Goal: Task Accomplishment & Management: Use online tool/utility

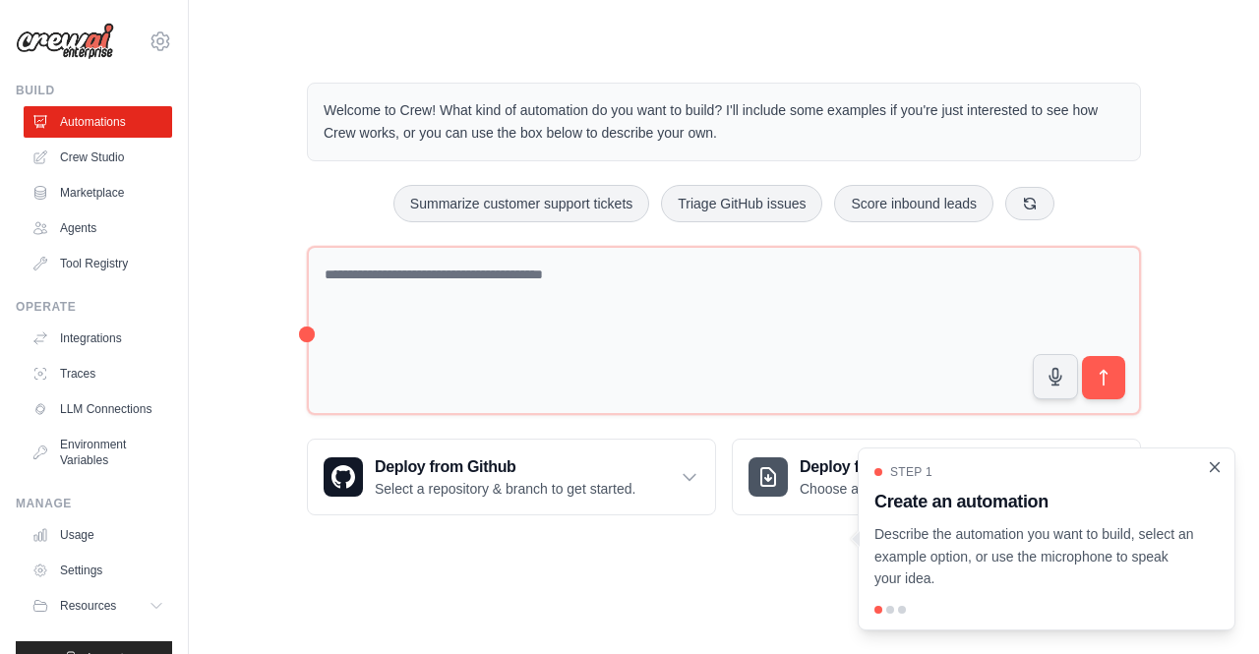
click at [1213, 461] on icon "Close walkthrough" at bounding box center [1215, 468] width 18 height 18
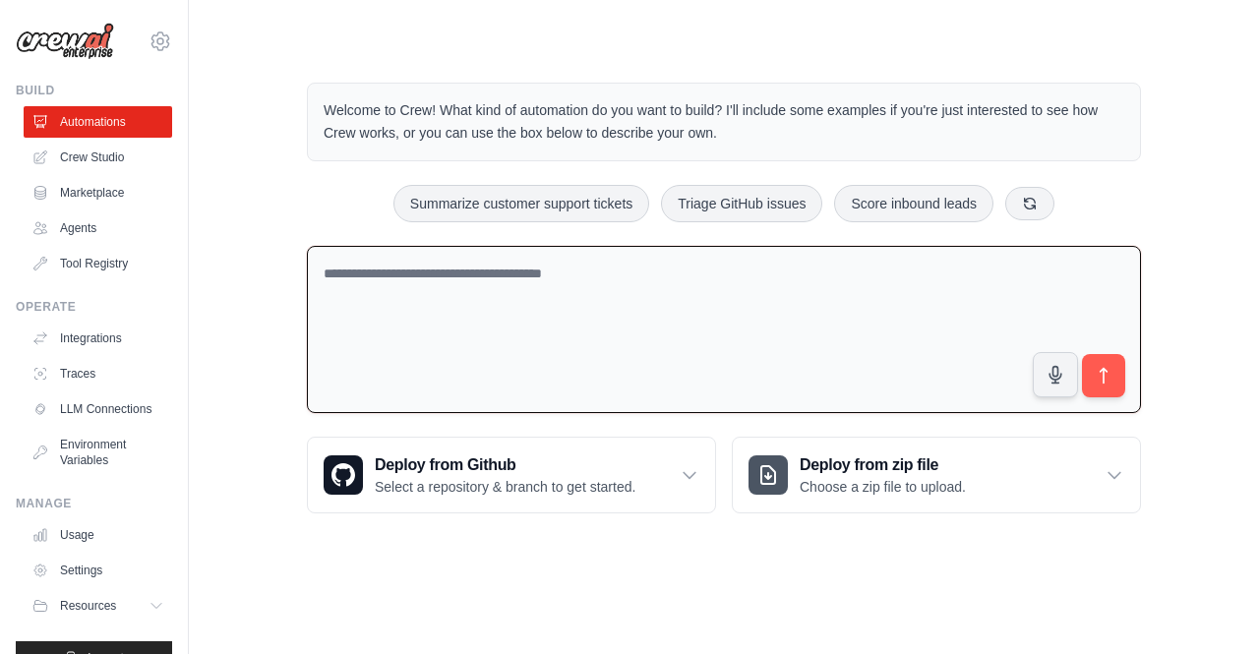
click at [398, 269] on textarea at bounding box center [724, 330] width 834 height 168
paste textarea "**********"
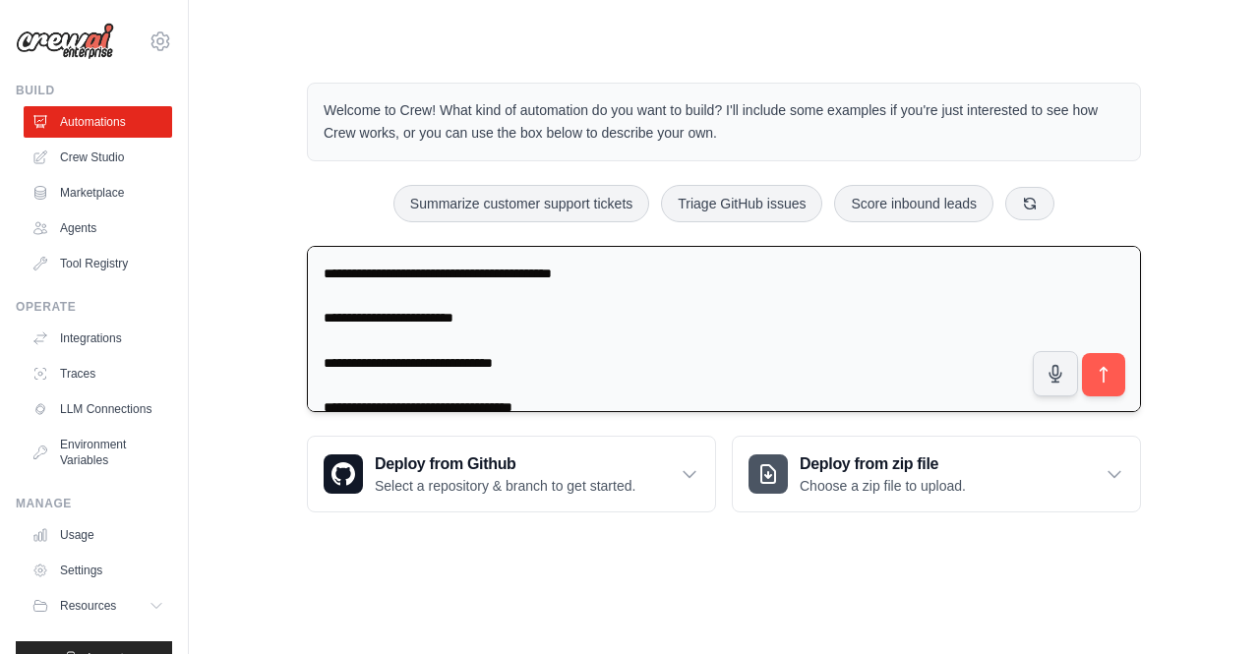
scroll to position [17, 0]
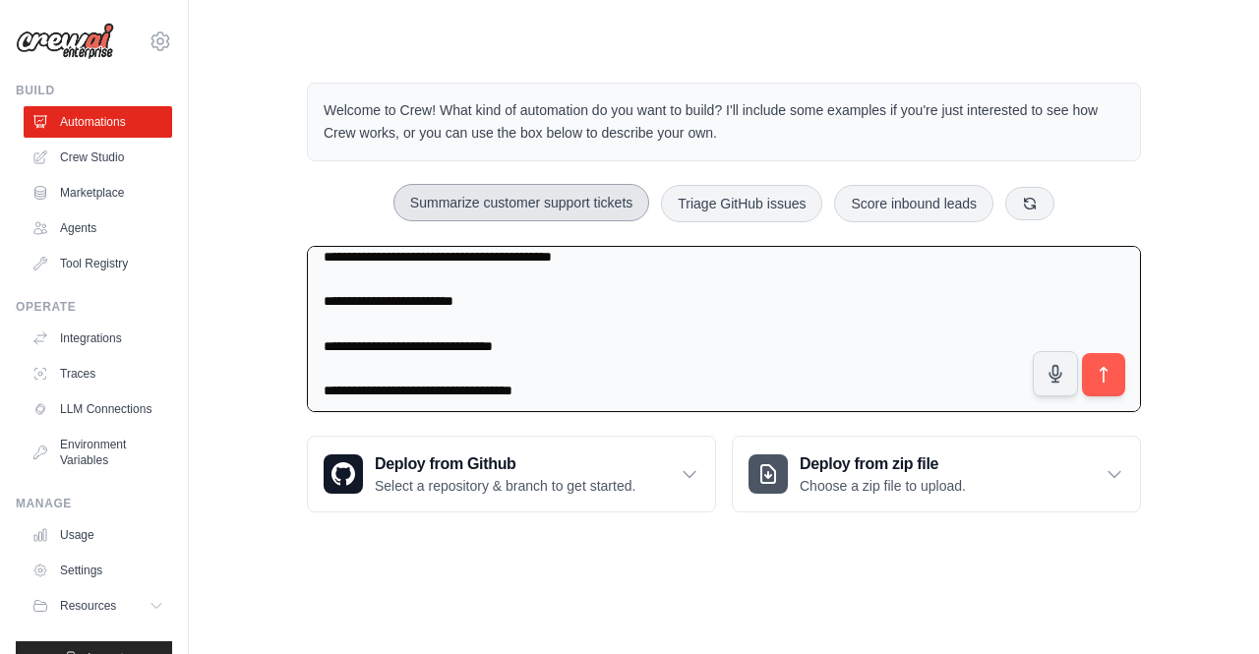
click at [500, 210] on button "Summarize customer support tickets" at bounding box center [522, 202] width 256 height 37
type textarea "**********"
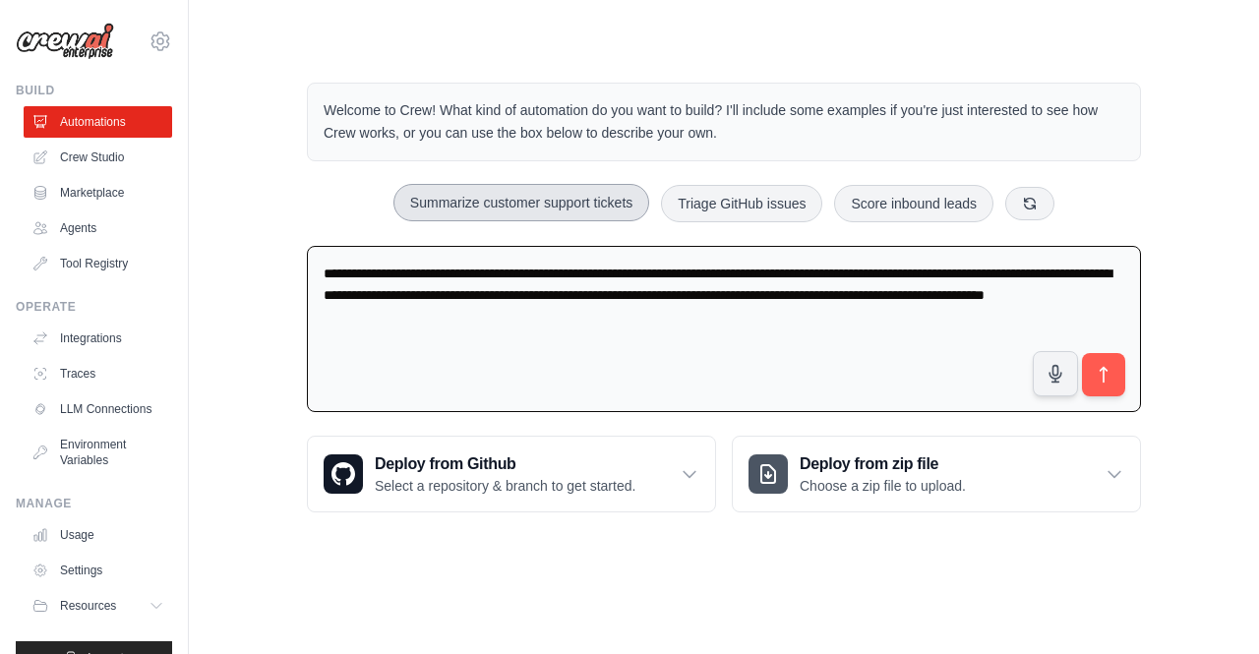
scroll to position [0, 0]
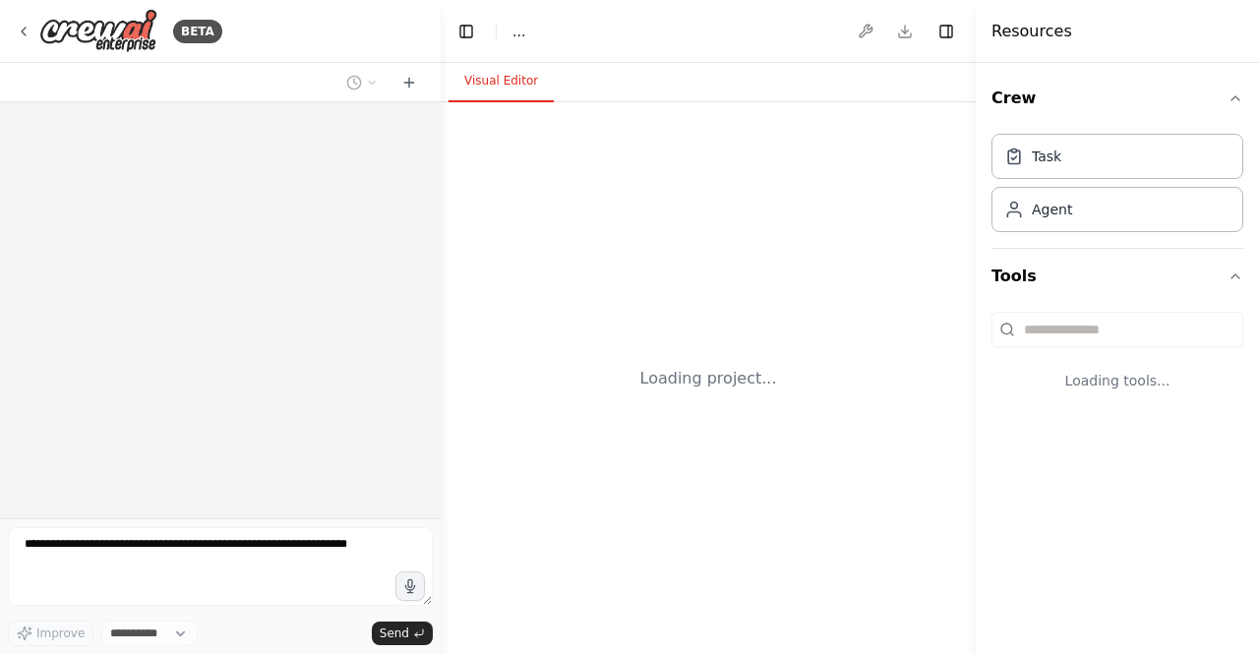
select select "****"
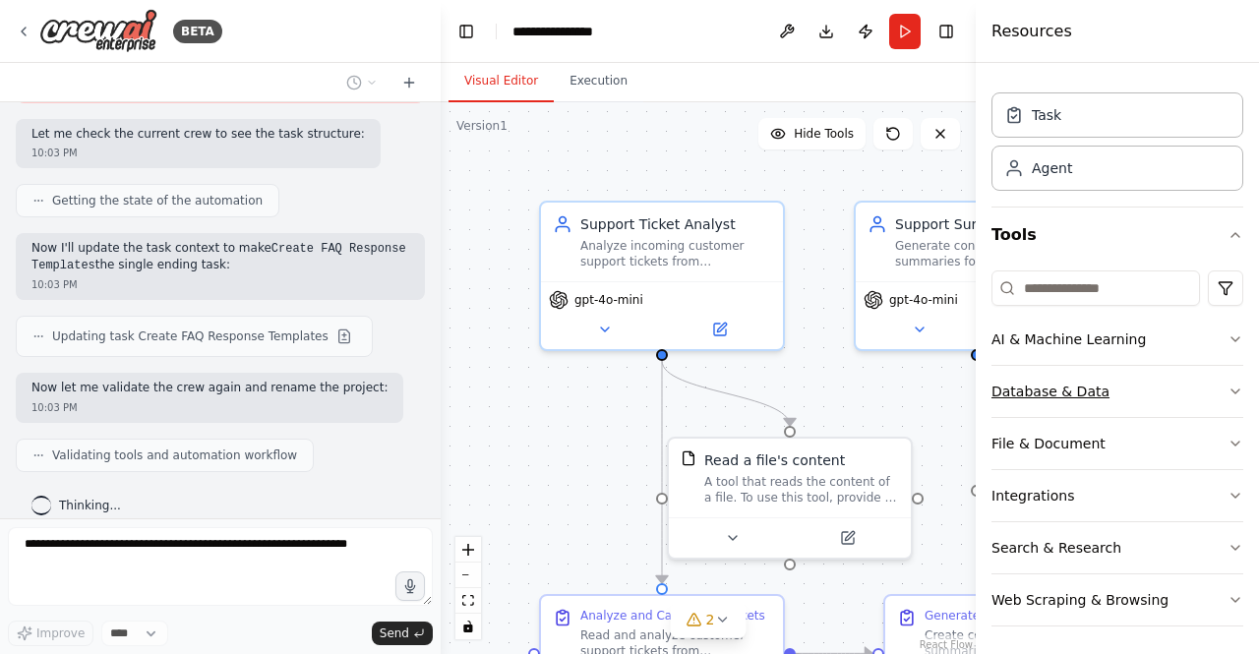
scroll to position [2284, 0]
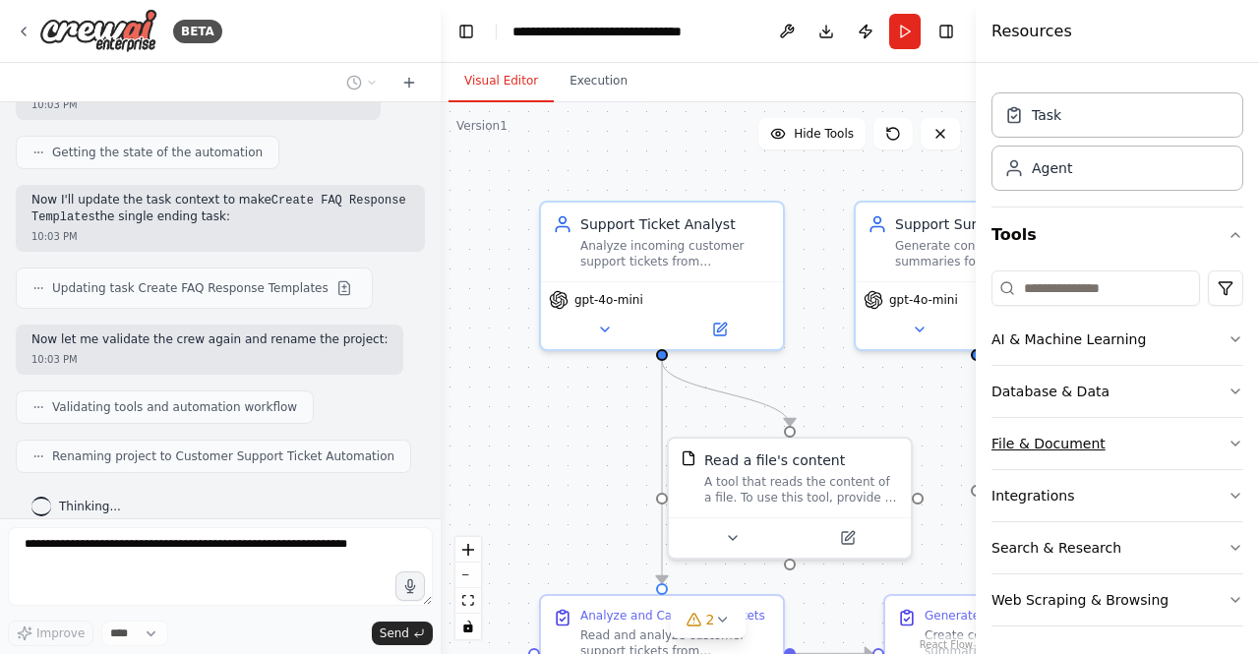
click at [1108, 437] on button "File & Document" at bounding box center [1118, 443] width 252 height 51
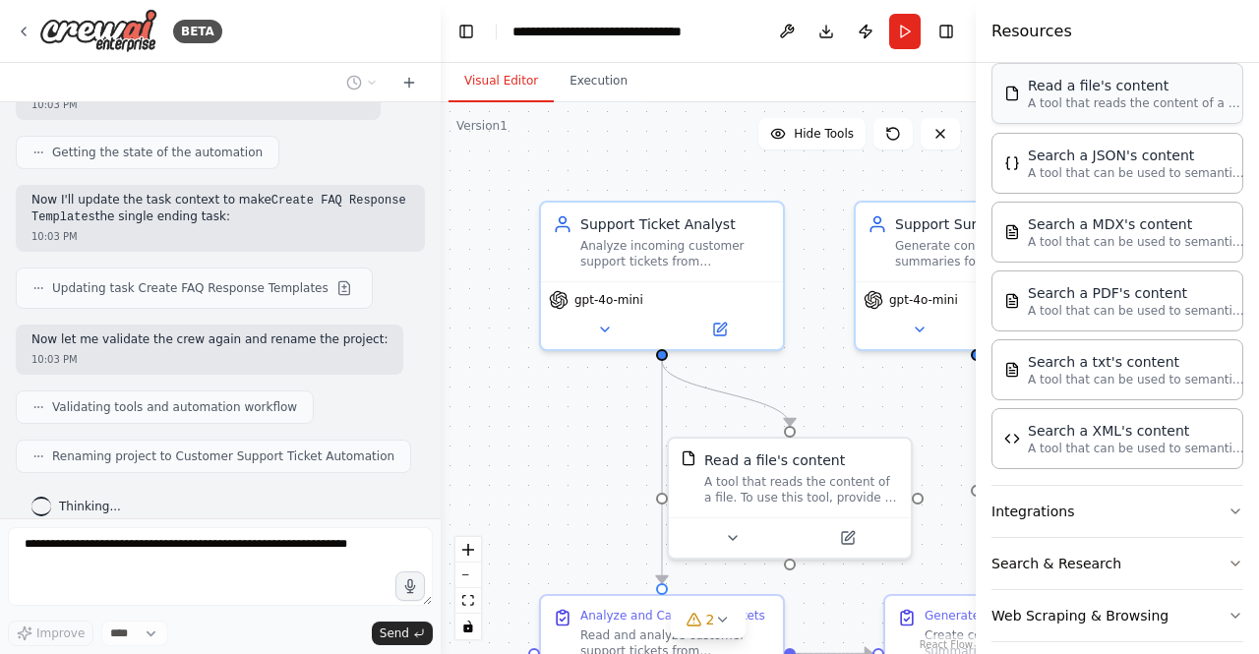
scroll to position [602, 0]
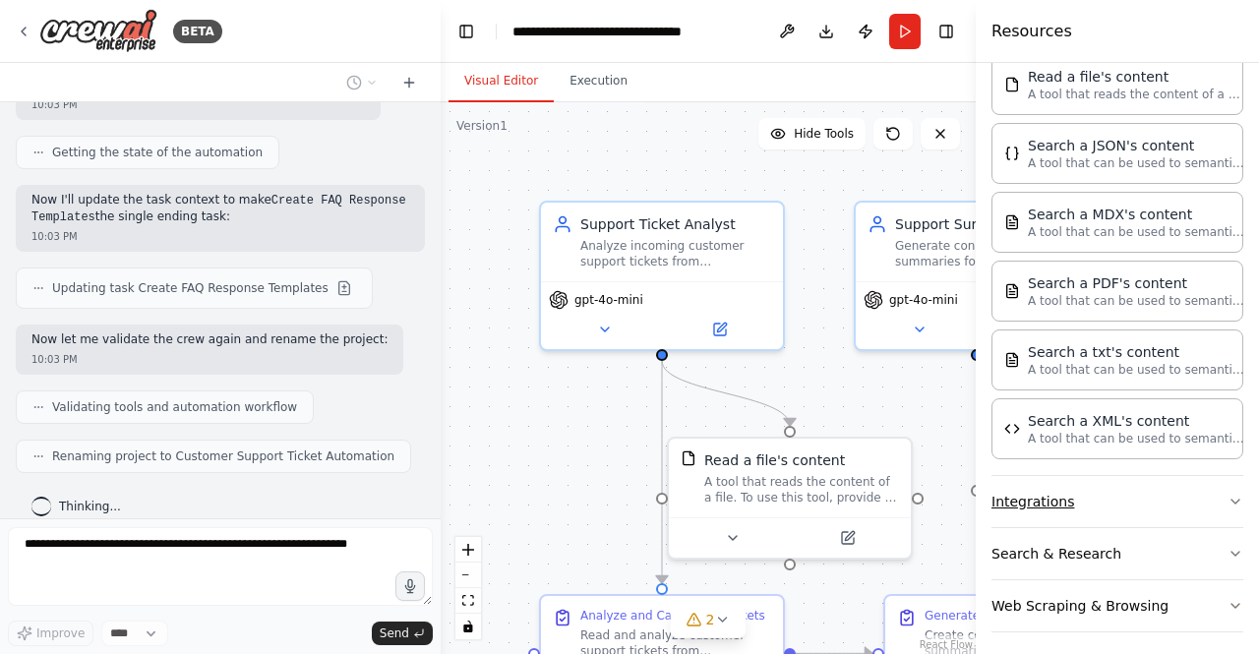
click at [1134, 491] on button "Integrations" at bounding box center [1118, 501] width 252 height 51
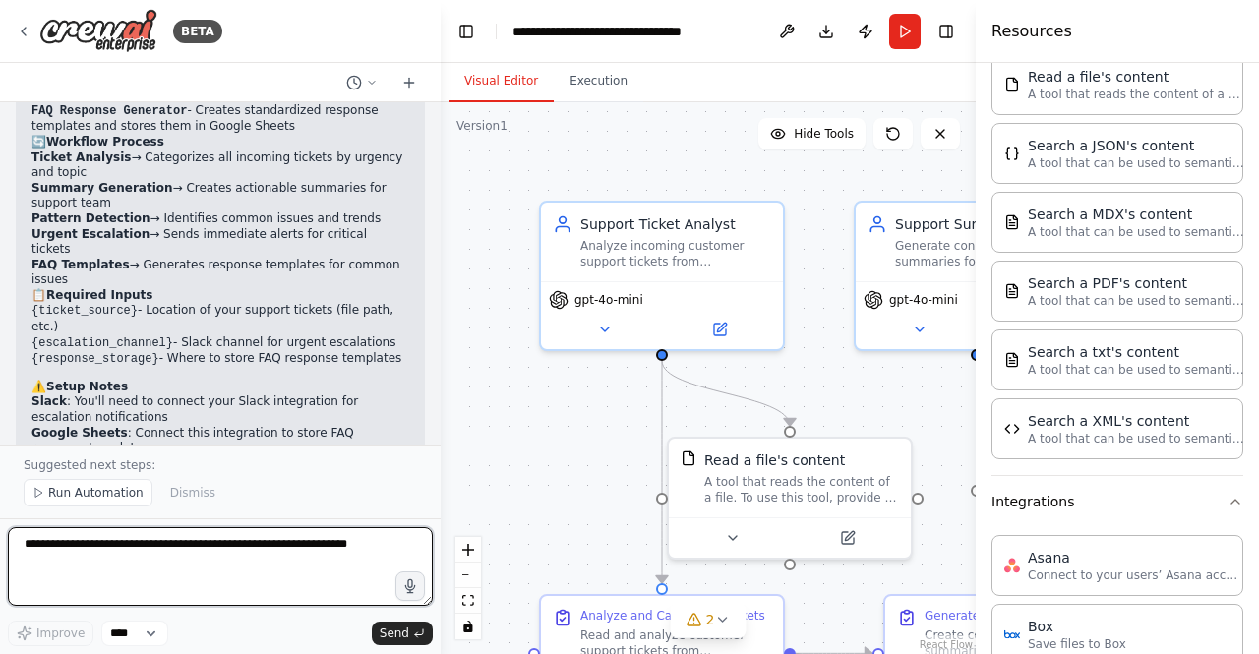
scroll to position [2887, 0]
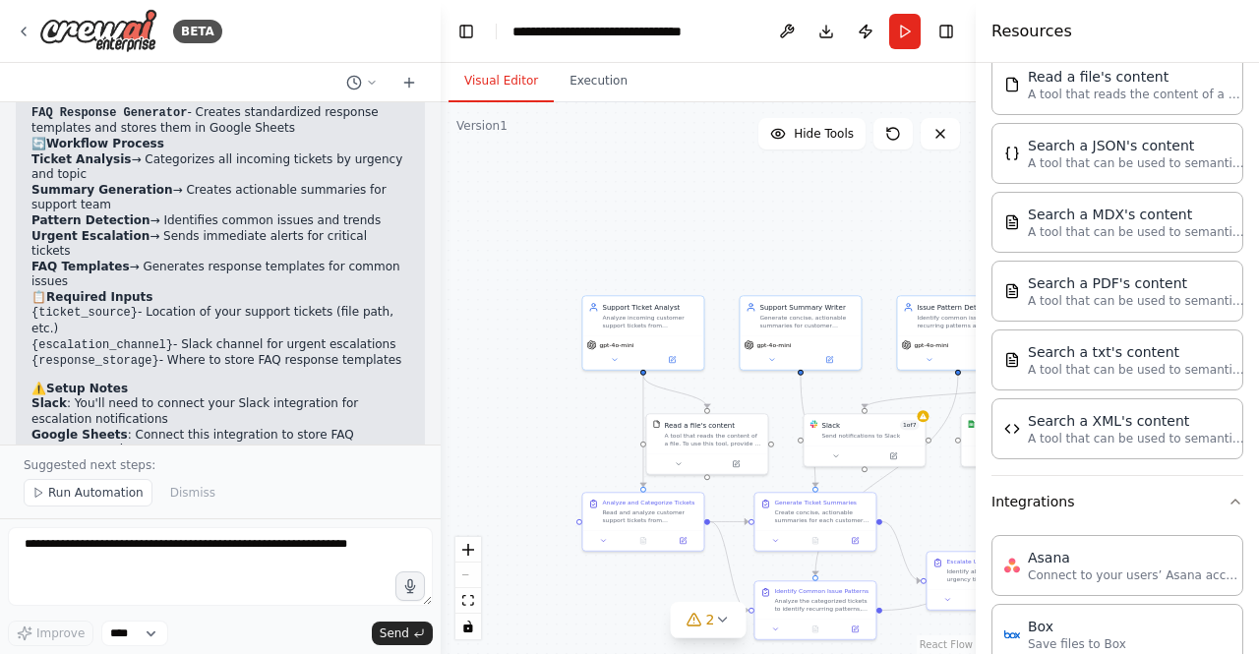
click at [903, 257] on div ".deletable-edge-delete-btn { width: 20px; height: 20px; border: 0px solid #ffff…" at bounding box center [708, 378] width 535 height 552
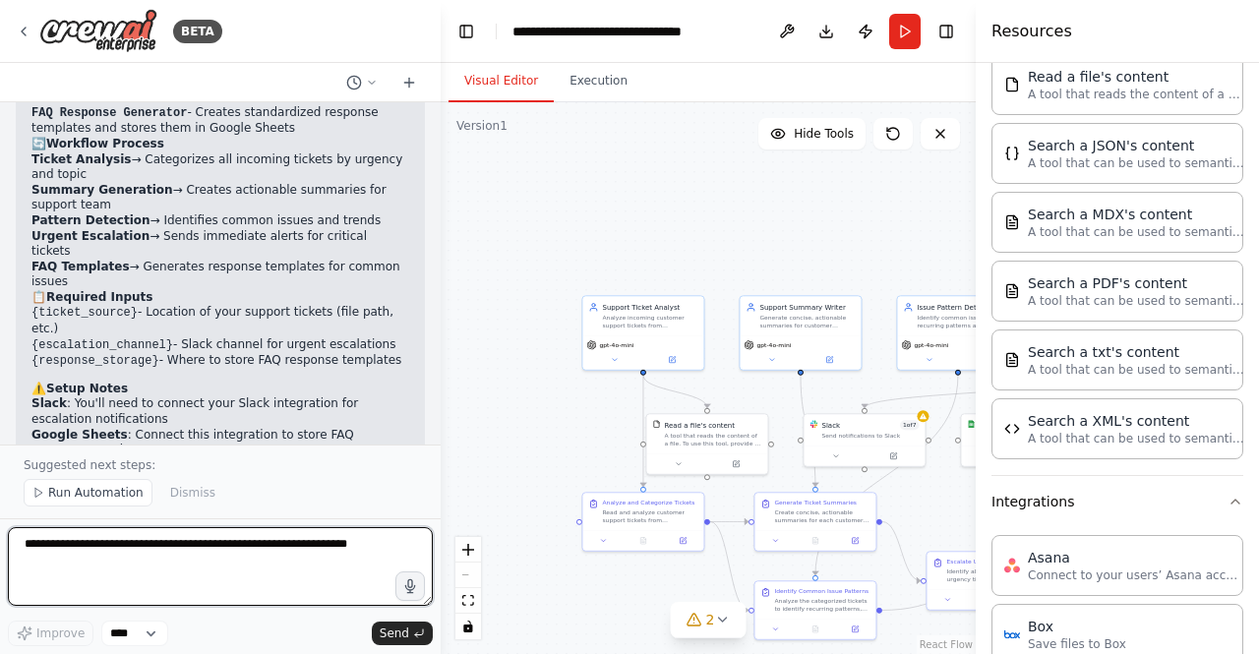
click at [272, 558] on textarea at bounding box center [220, 566] width 425 height 79
paste textarea "**********"
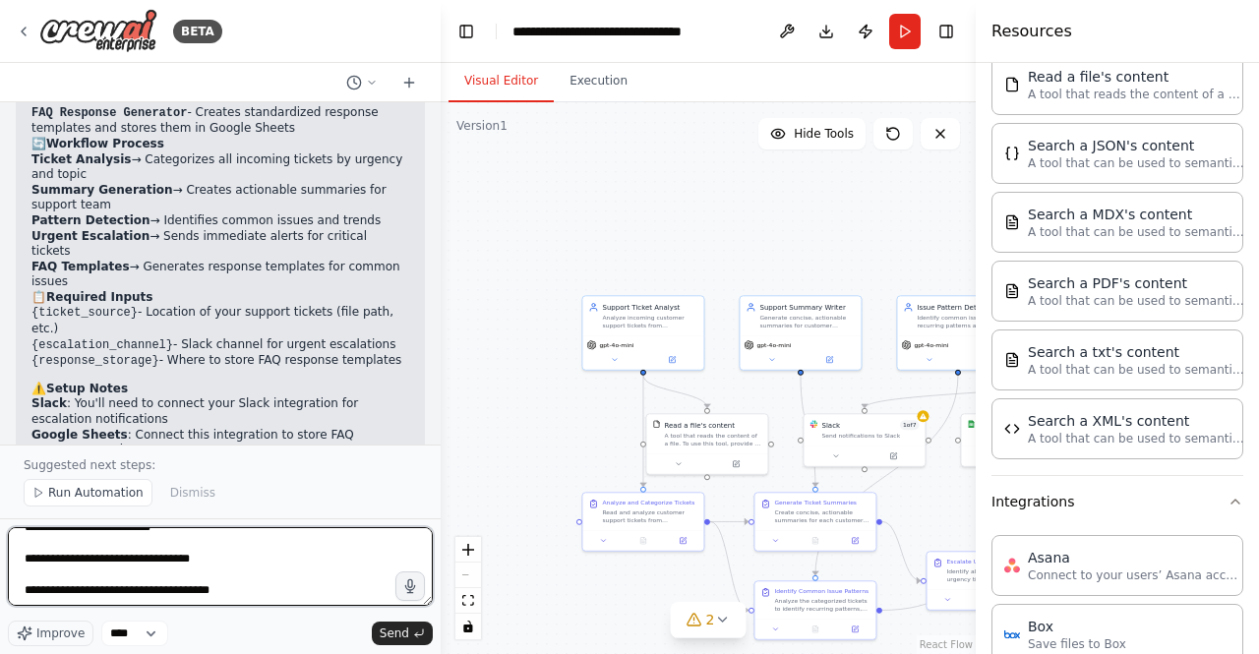
scroll to position [0, 0]
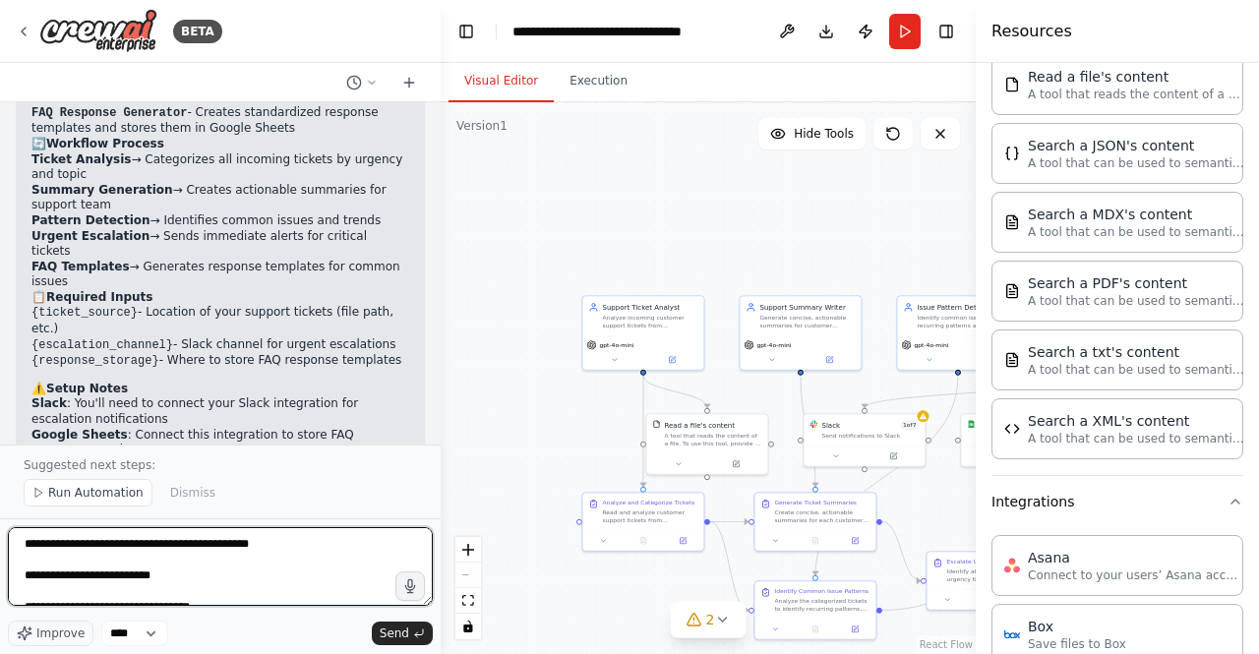
drag, startPoint x: 117, startPoint y: 545, endPoint x: 12, endPoint y: 543, distance: 105.3
click at [12, 543] on textarea "**********" at bounding box center [220, 566] width 425 height 79
click at [269, 553] on textarea "**********" at bounding box center [220, 566] width 425 height 79
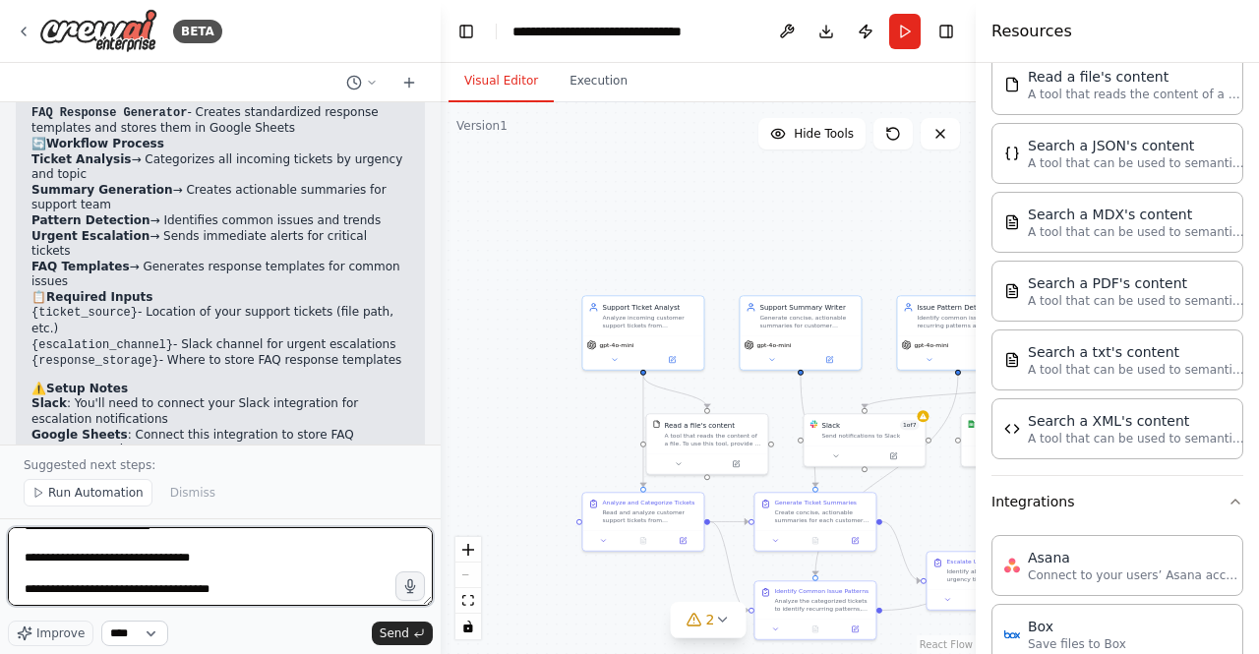
type textarea "**********"
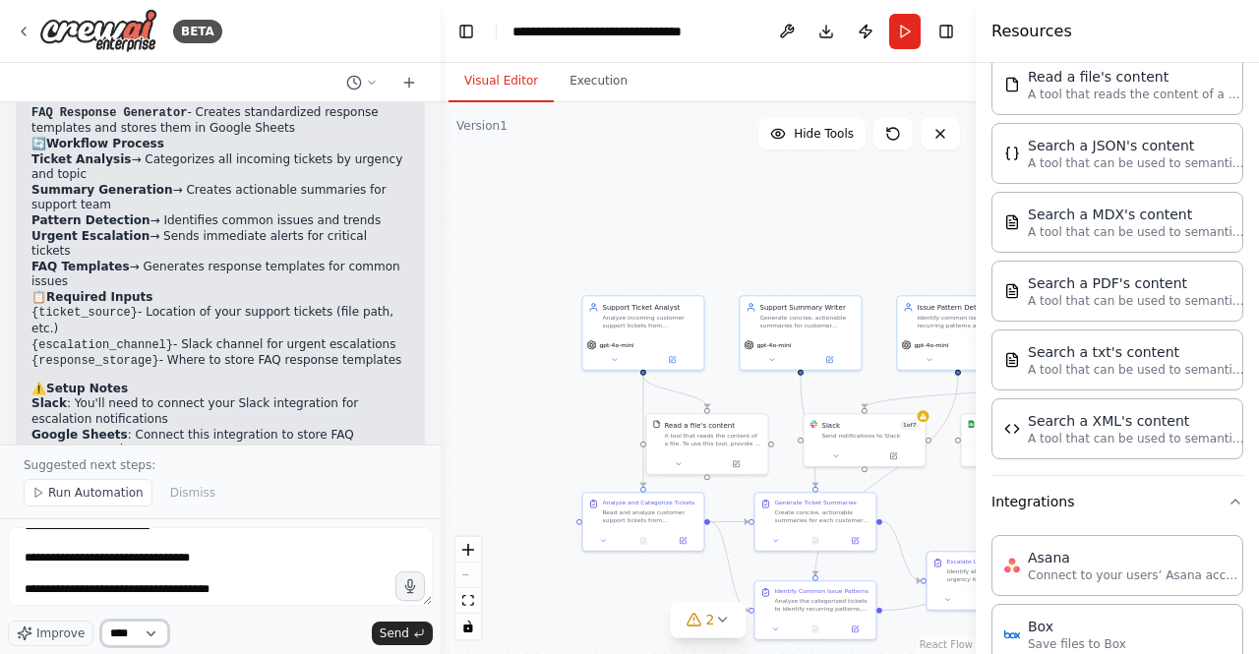
click at [142, 633] on select "****" at bounding box center [134, 634] width 67 height 26
click at [399, 634] on span "Send" at bounding box center [395, 634] width 30 height 16
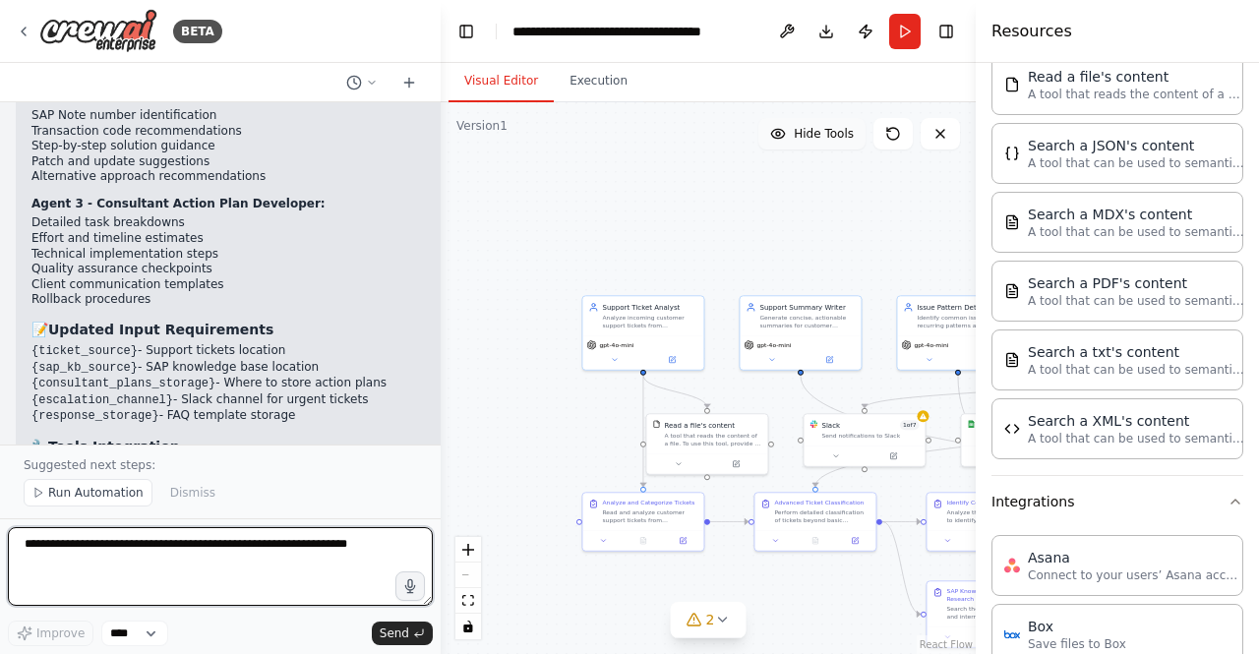
scroll to position [5648, 0]
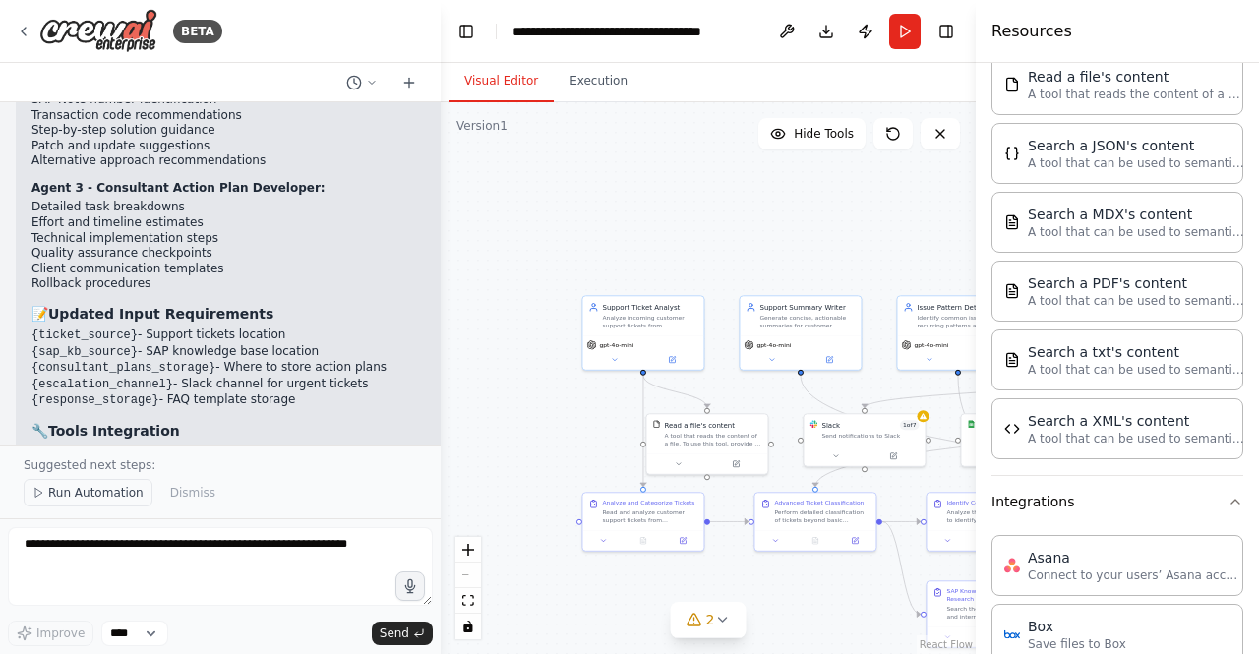
click at [114, 491] on span "Run Automation" at bounding box center [95, 493] width 95 height 16
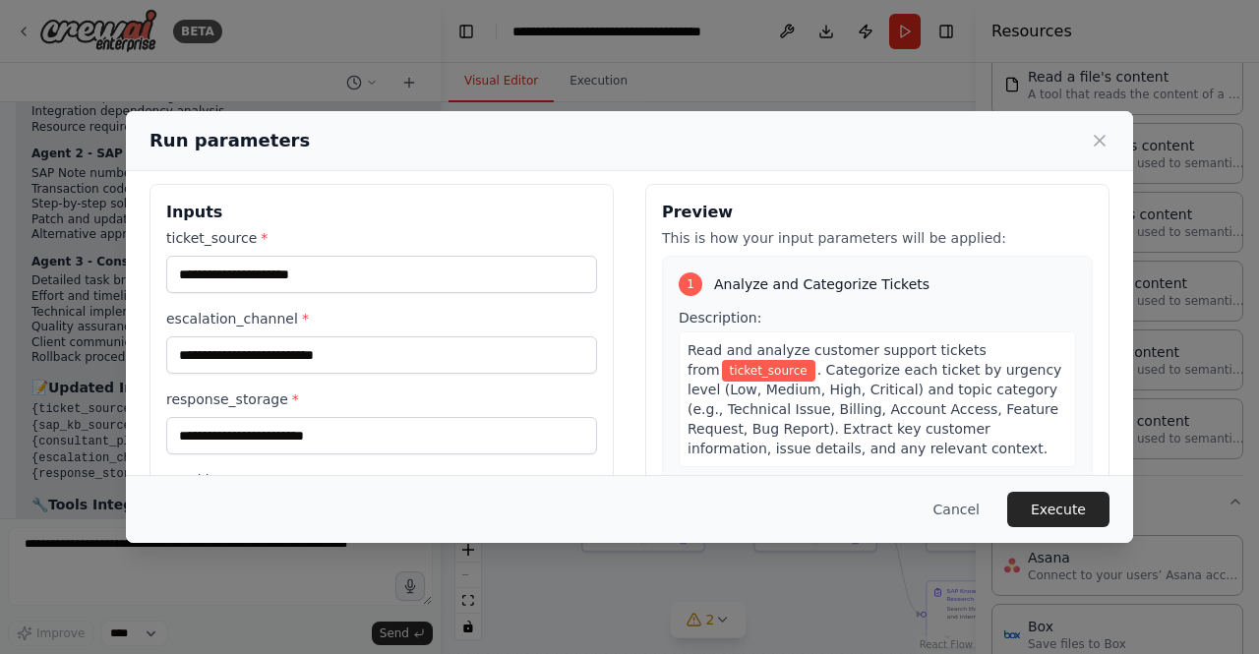
scroll to position [0, 0]
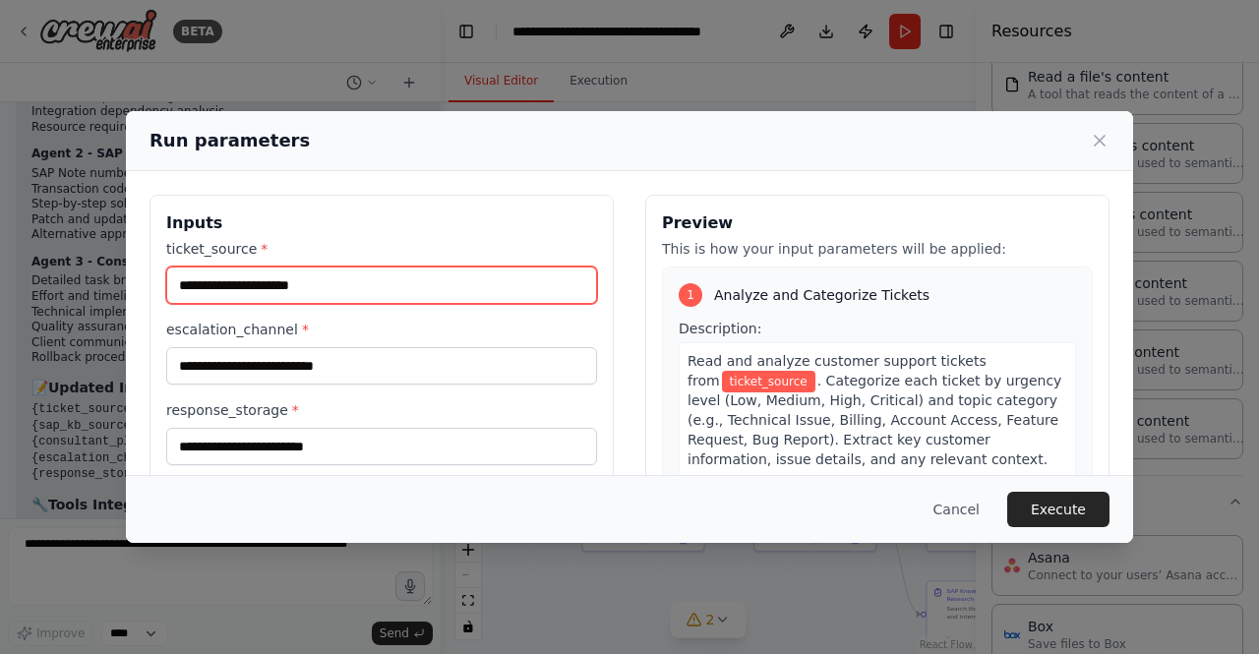
click at [288, 276] on input "ticket_source *" at bounding box center [381, 285] width 431 height 37
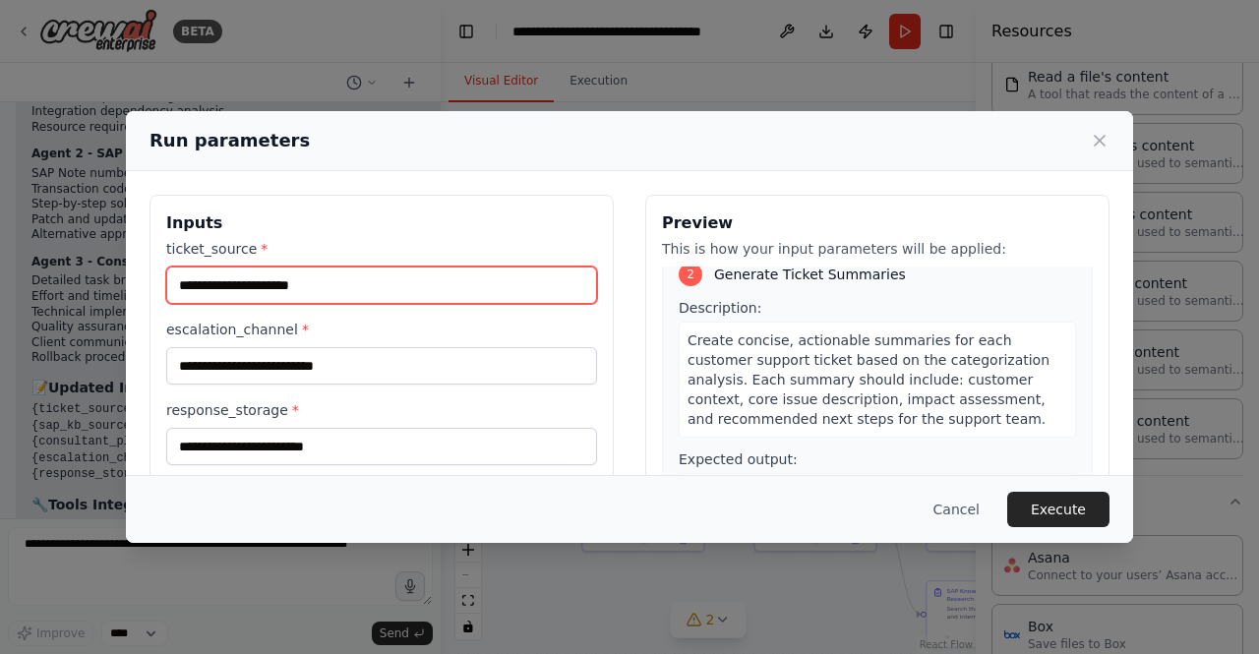
scroll to position [427, 0]
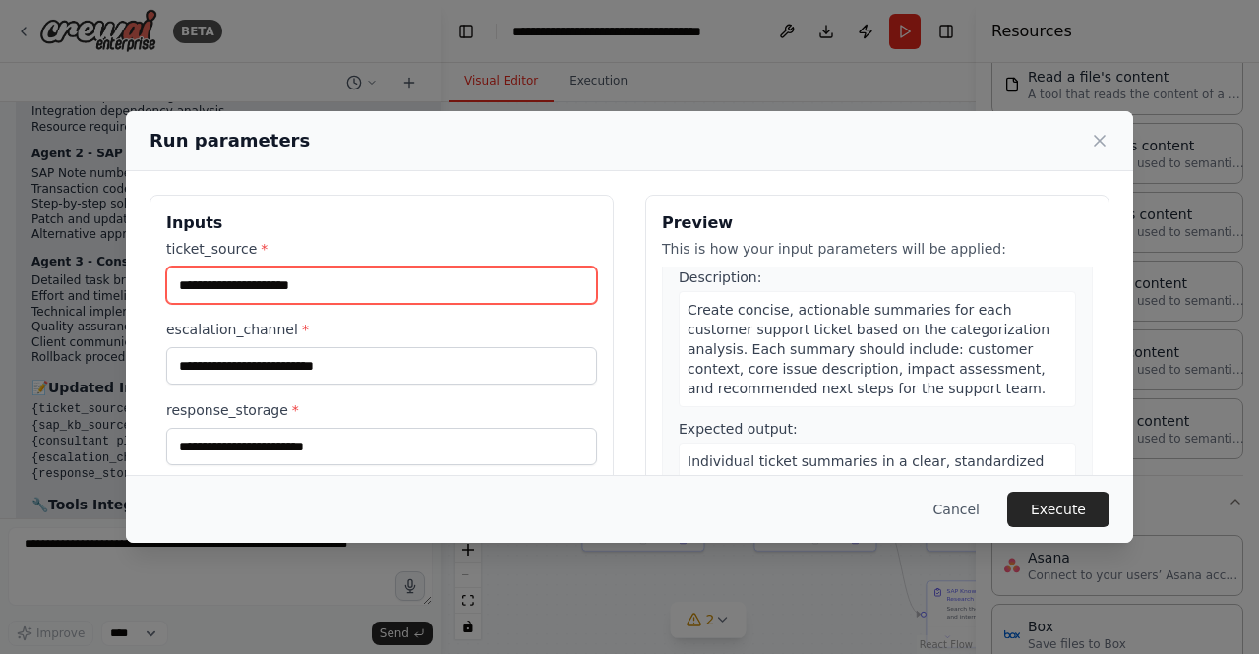
click at [311, 278] on input "ticket_source *" at bounding box center [381, 285] width 431 height 37
click at [311, 278] on input "*" at bounding box center [381, 285] width 431 height 37
type input "*"
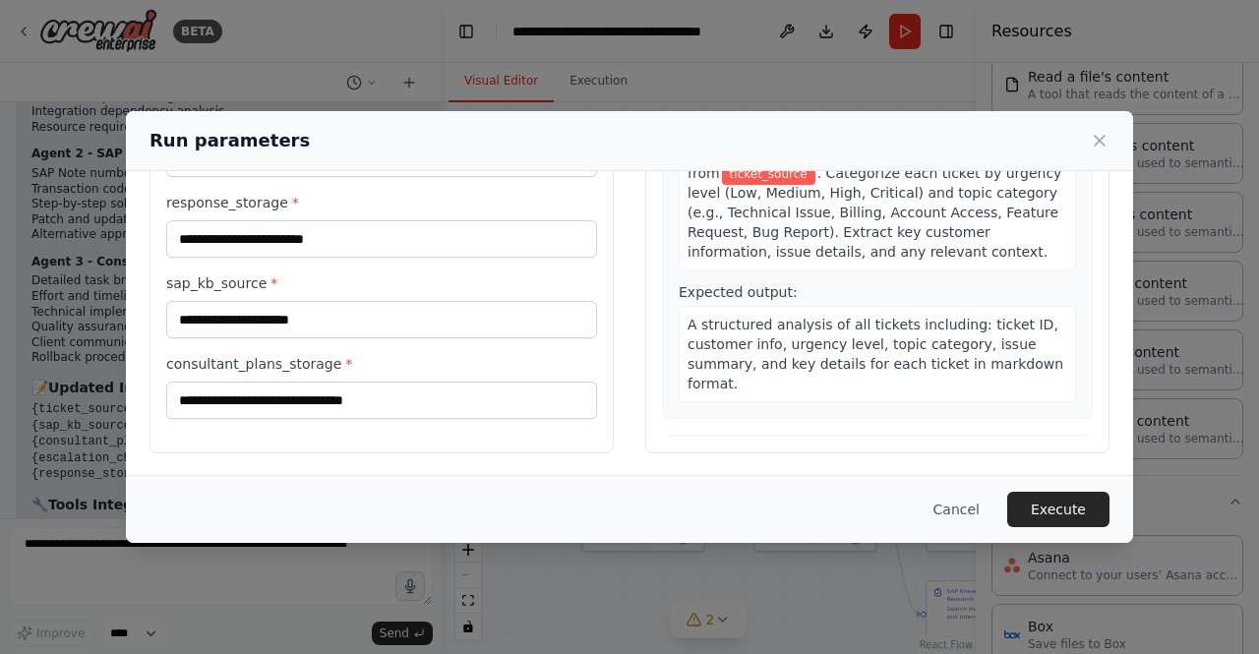
scroll to position [0, 0]
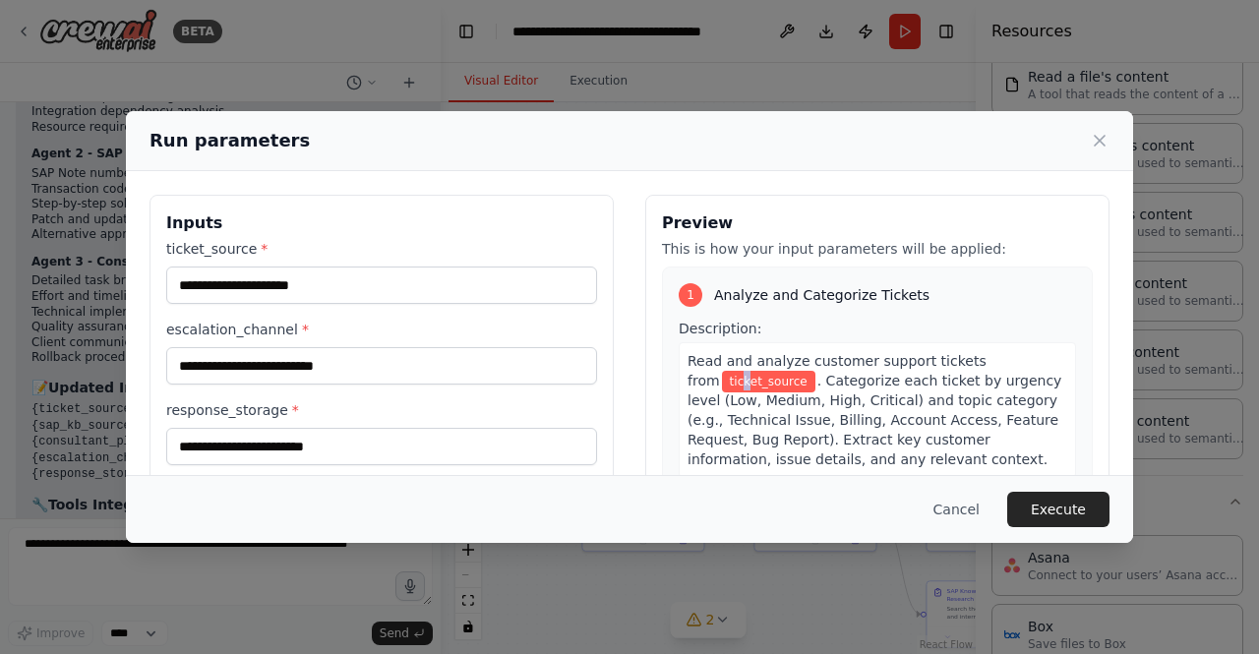
drag, startPoint x: 740, startPoint y: 380, endPoint x: 706, endPoint y: 380, distance: 34.4
click at [722, 380] on span "ticket_source" at bounding box center [768, 382] width 93 height 22
drag, startPoint x: 769, startPoint y: 381, endPoint x: 690, endPoint y: 387, distance: 79.9
click at [690, 387] on div "Read and analyze customer support tickets from ticket_source . Categorize each …" at bounding box center [878, 410] width 398 height 136
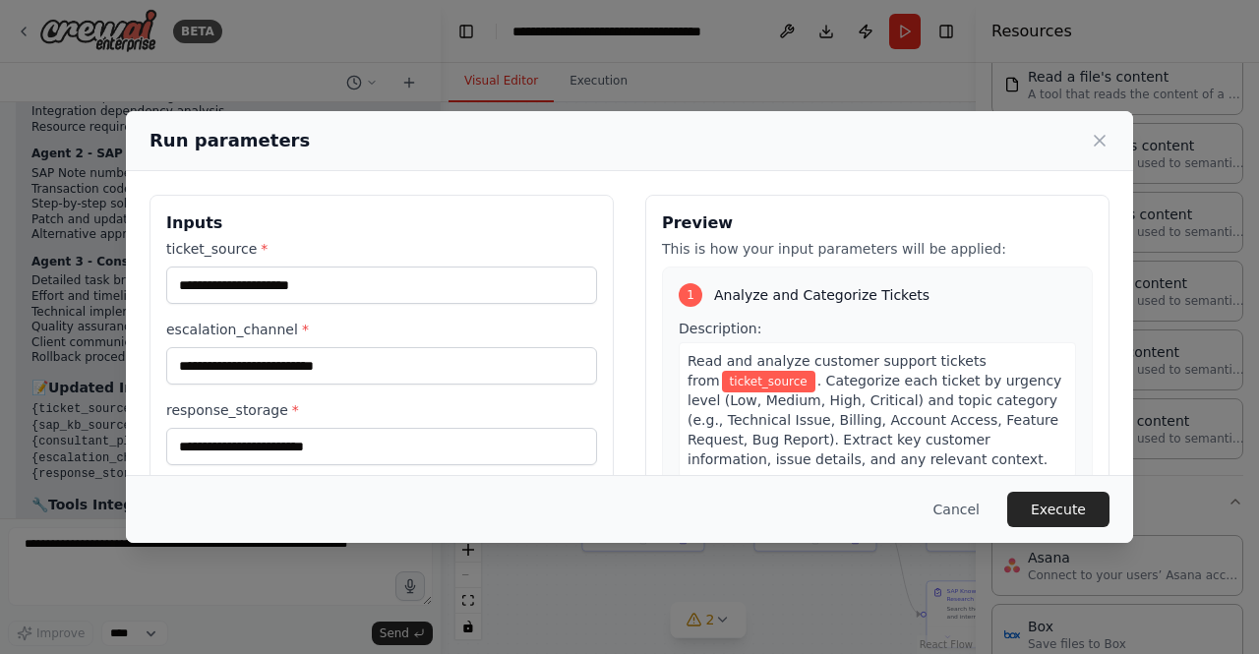
click at [792, 315] on div "1 Analyze and Categorize Tickets Description: Read and analyze customer support…" at bounding box center [877, 447] width 431 height 360
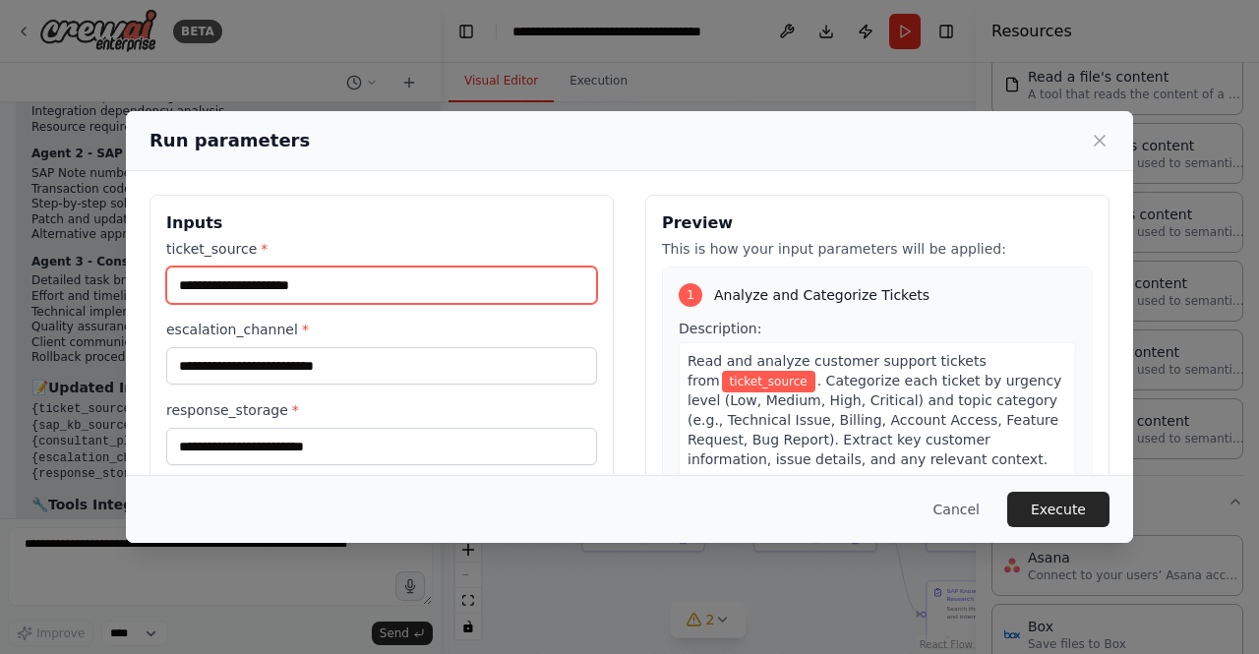
drag, startPoint x: 287, startPoint y: 290, endPoint x: 248, endPoint y: 292, distance: 39.4
click at [248, 292] on input "ticket_source *" at bounding box center [381, 285] width 431 height 37
paste input "**********"
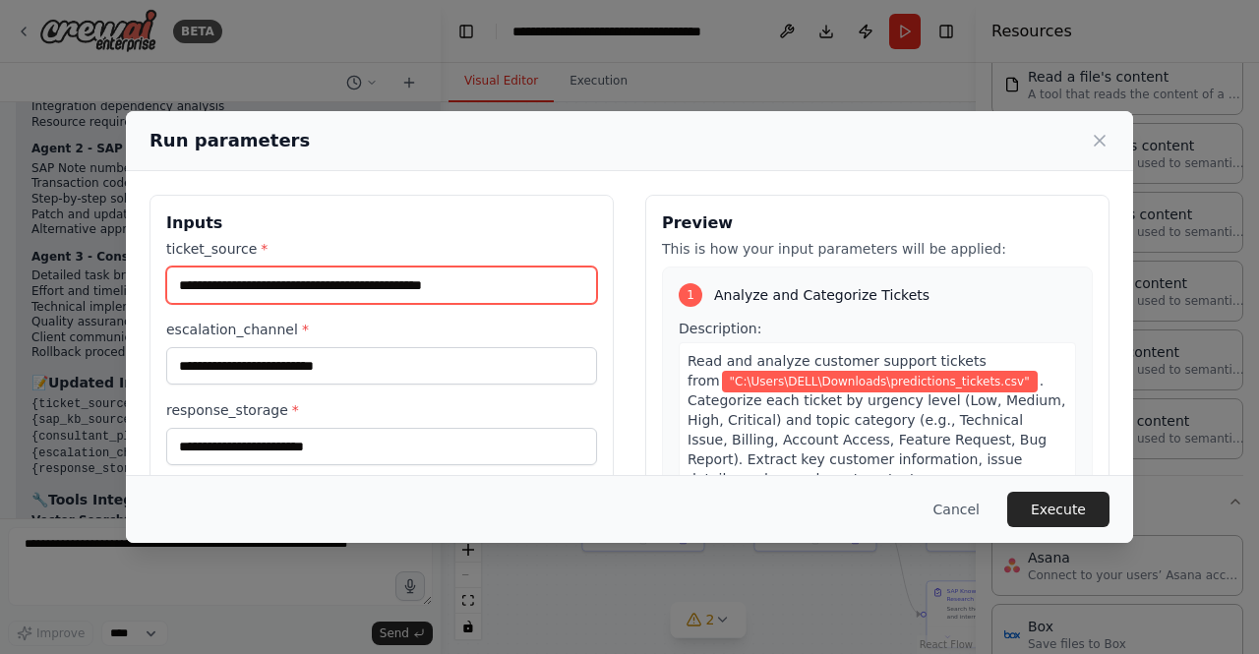
type input "**********"
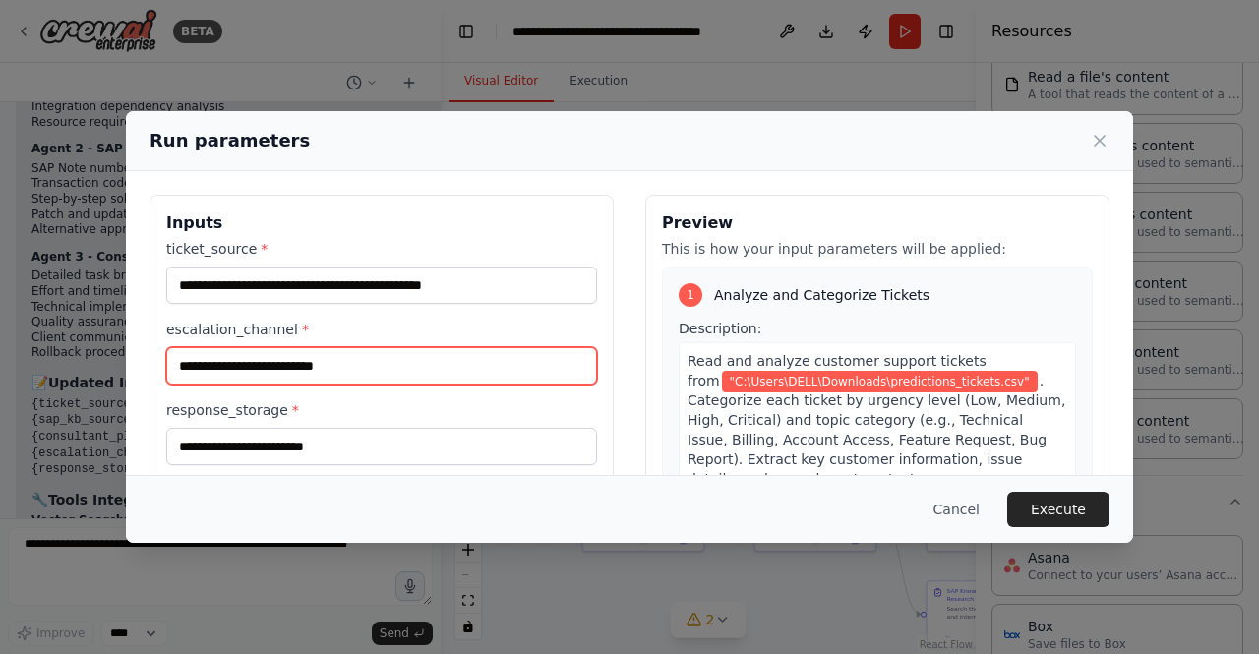
click at [315, 355] on input "escalation_channel *" at bounding box center [381, 365] width 431 height 37
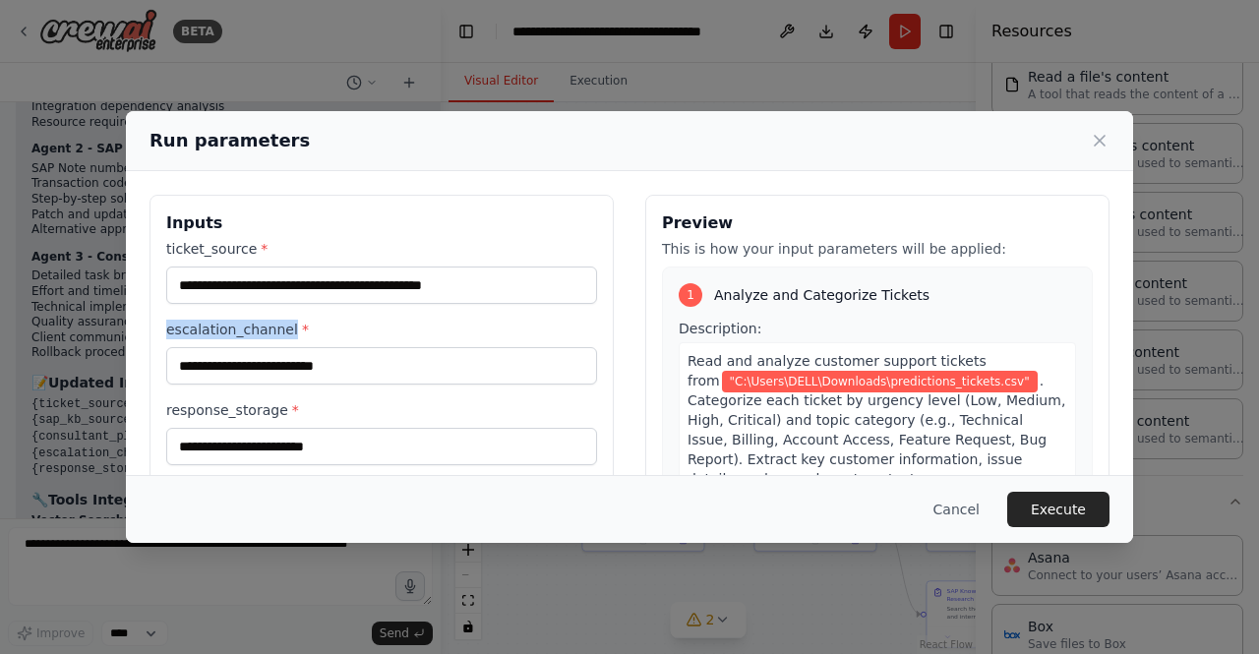
drag, startPoint x: 281, startPoint y: 329, endPoint x: 160, endPoint y: 333, distance: 121.1
click at [160, 333] on div "**********" at bounding box center [382, 428] width 464 height 466
copy label "escalation_channel"
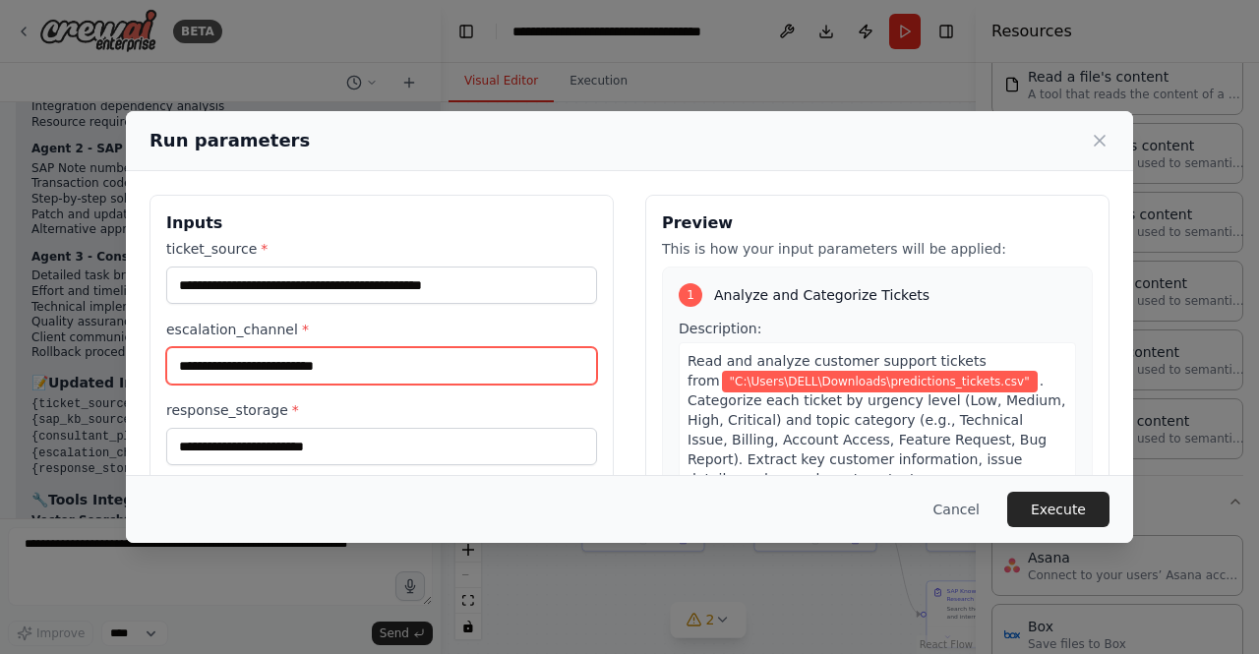
click at [264, 367] on input "escalation_channel *" at bounding box center [381, 365] width 431 height 37
paste input "**********"
click at [264, 367] on input "**********" at bounding box center [378, 365] width 424 height 36
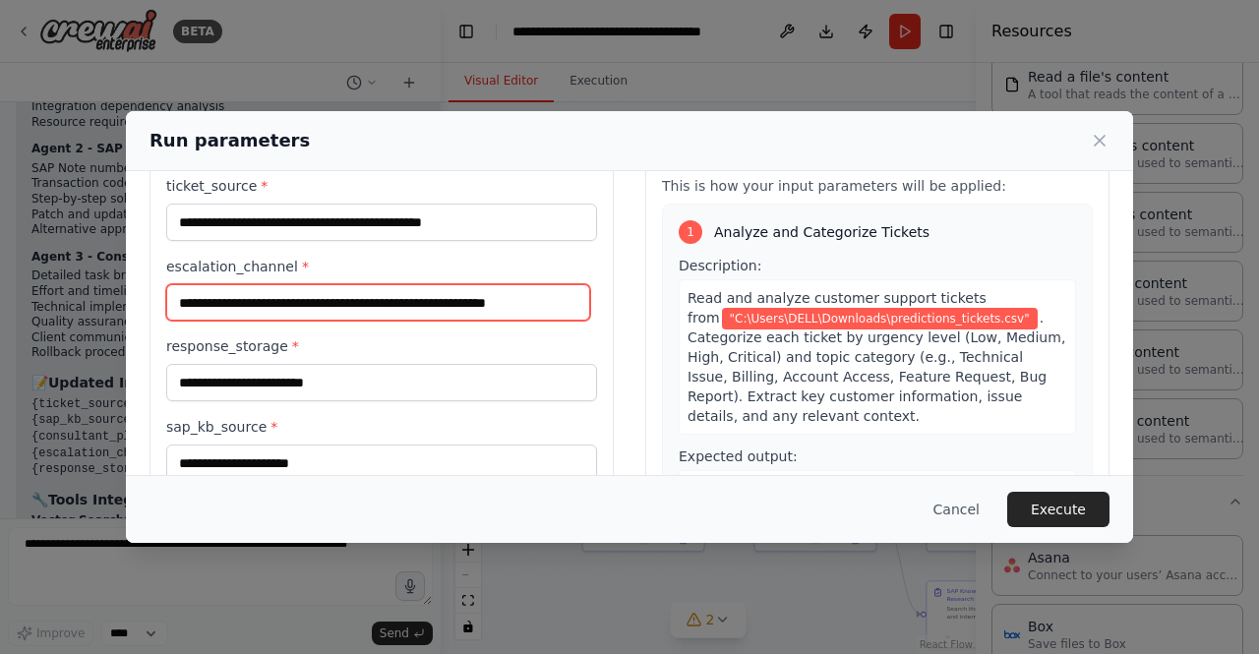
scroll to position [67, 0]
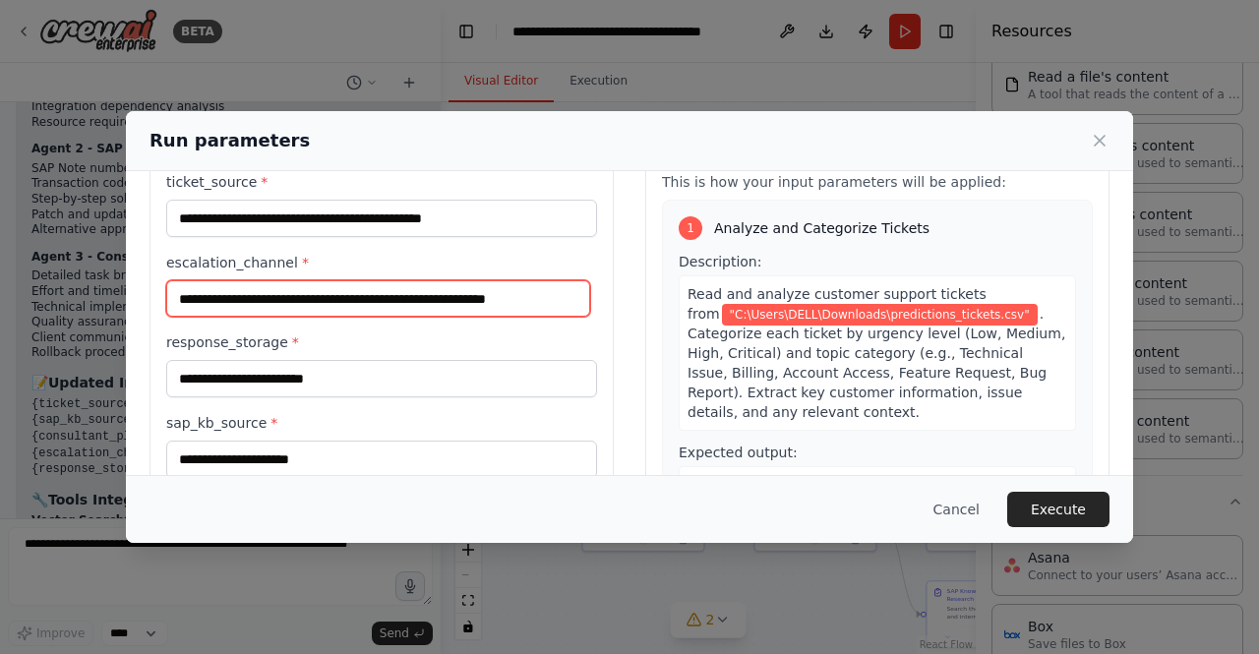
type input "**********"
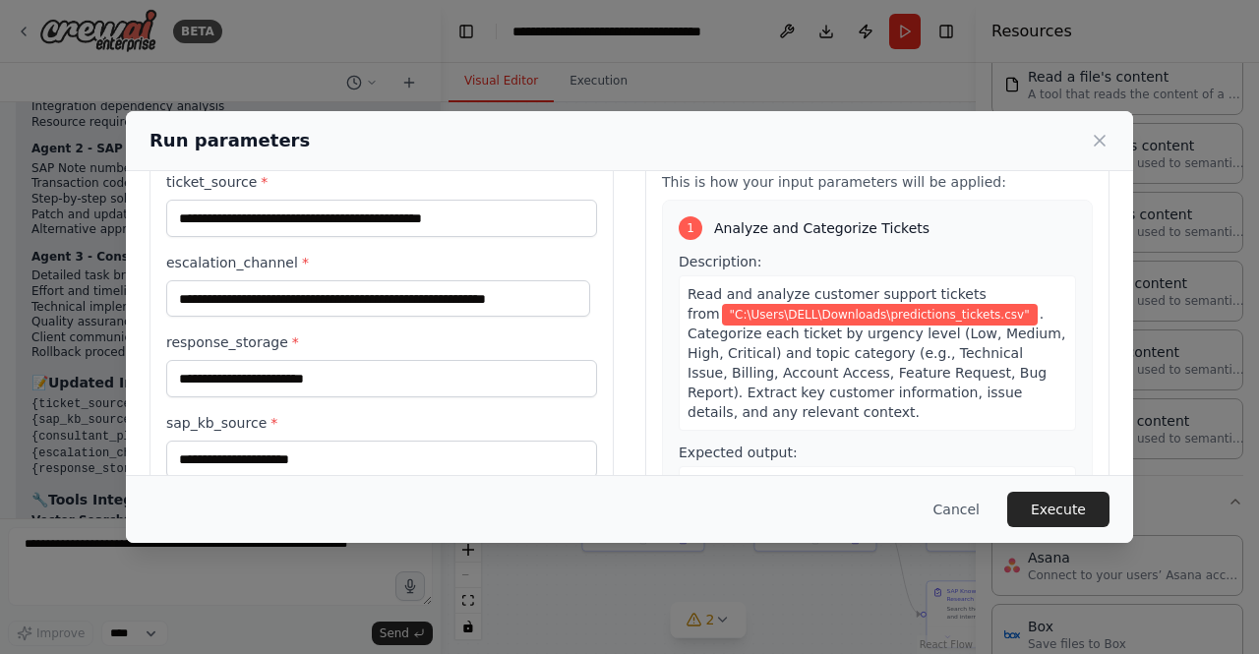
scroll to position [0, 0]
click at [480, 339] on label "response_storage *" at bounding box center [381, 343] width 431 height 20
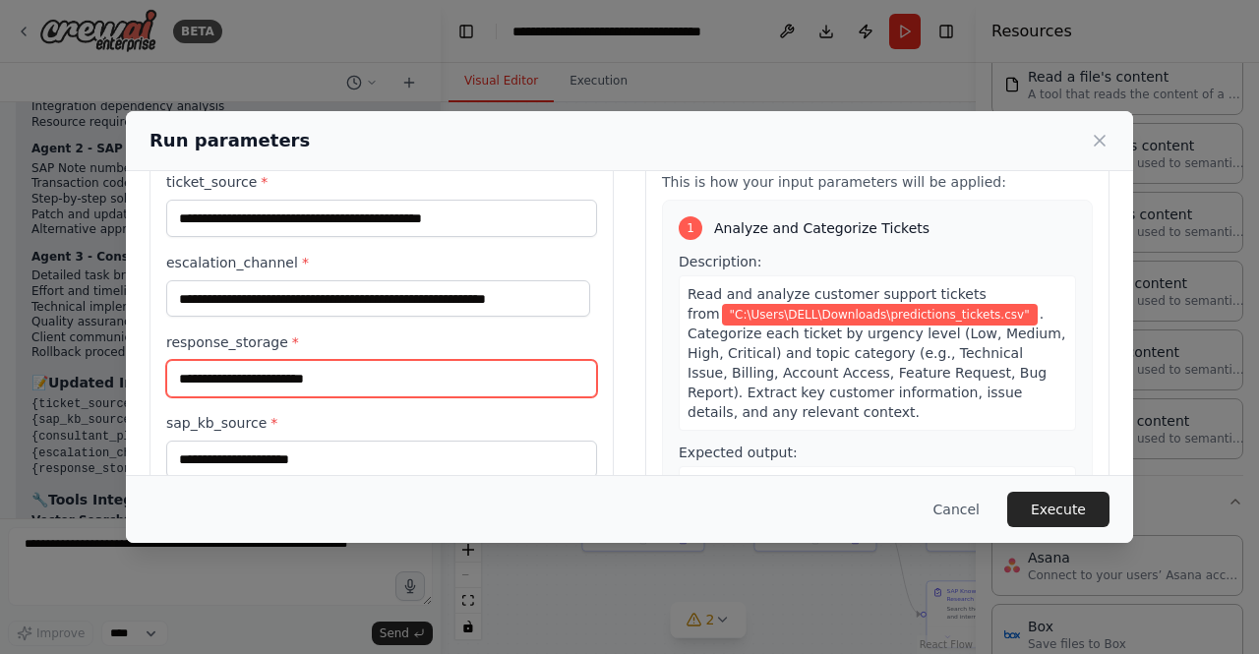
click at [480, 360] on input "response_storage *" at bounding box center [381, 378] width 431 height 37
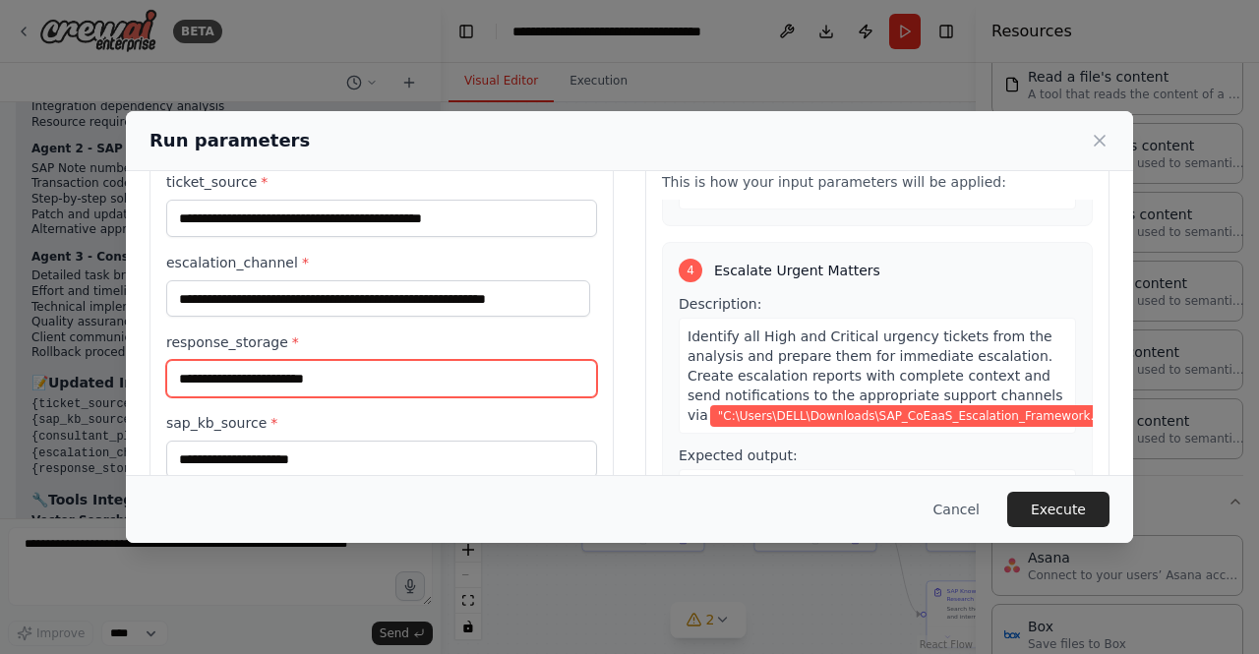
scroll to position [1130, 0]
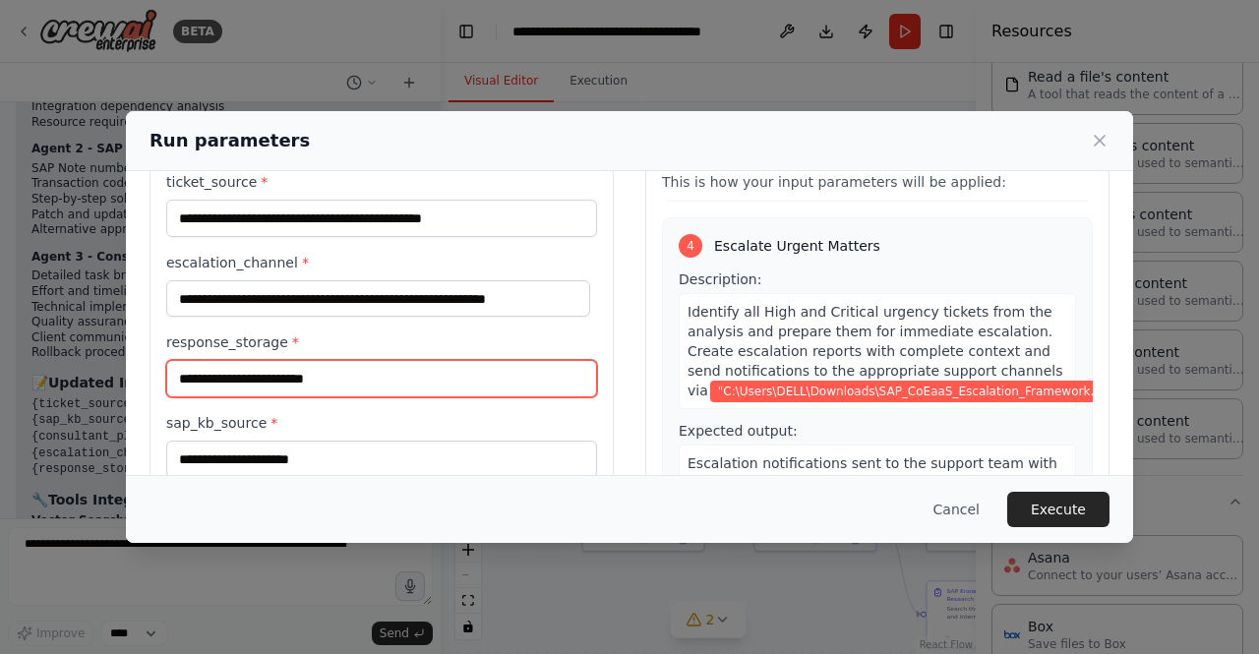
paste input "**********"
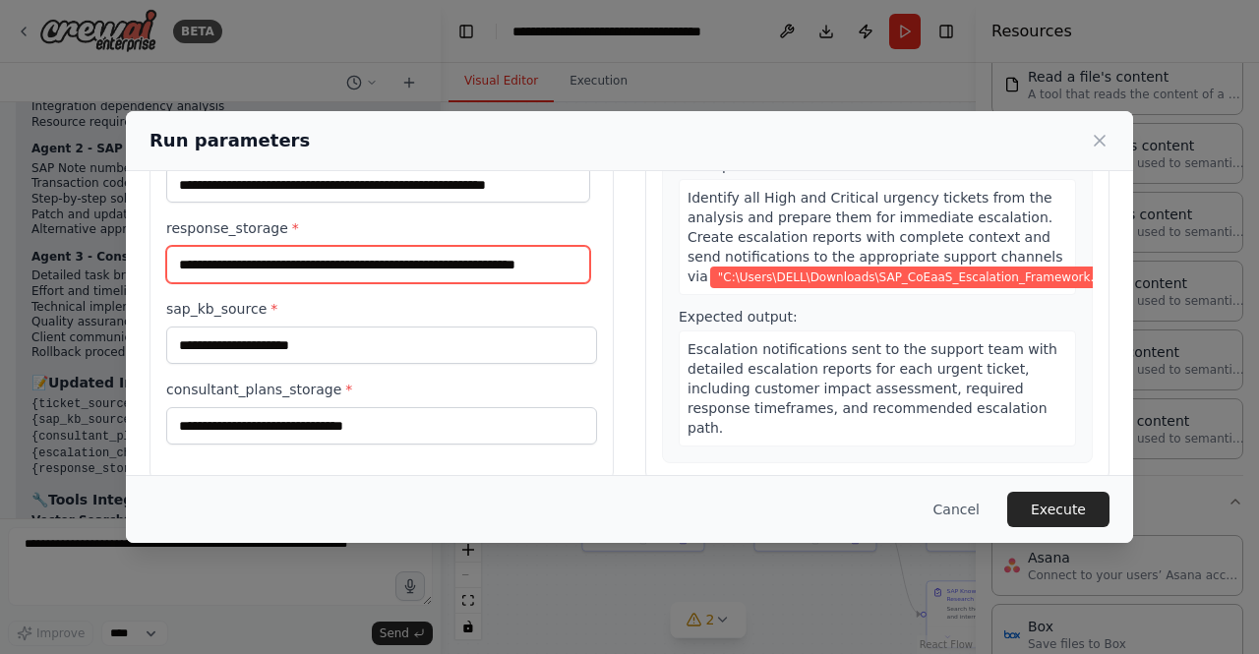
scroll to position [183, 0]
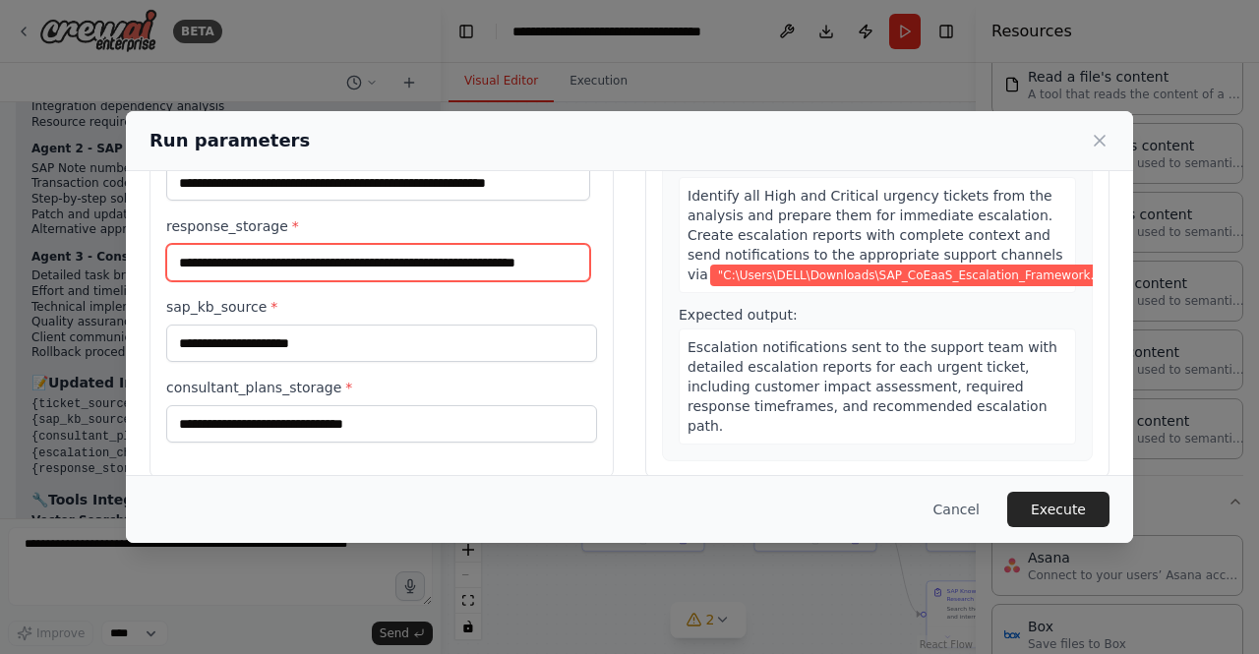
type input "**********"
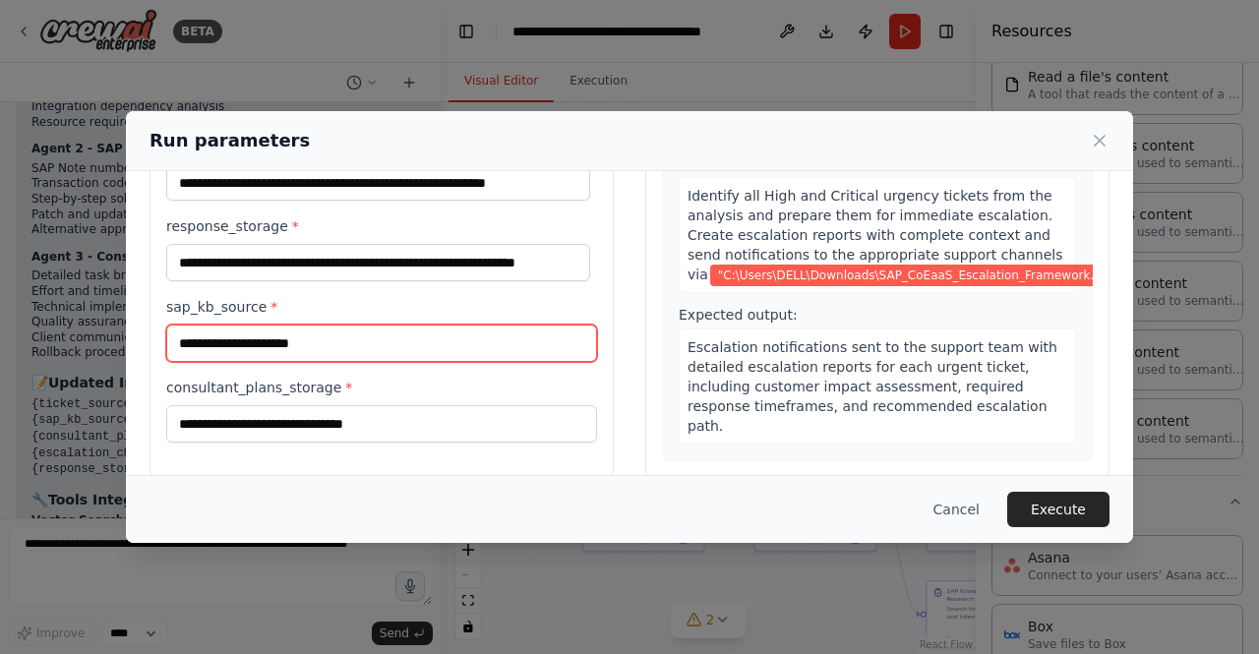
scroll to position [0, 0]
click at [293, 339] on input "sap_kb_source *" at bounding box center [381, 343] width 431 height 37
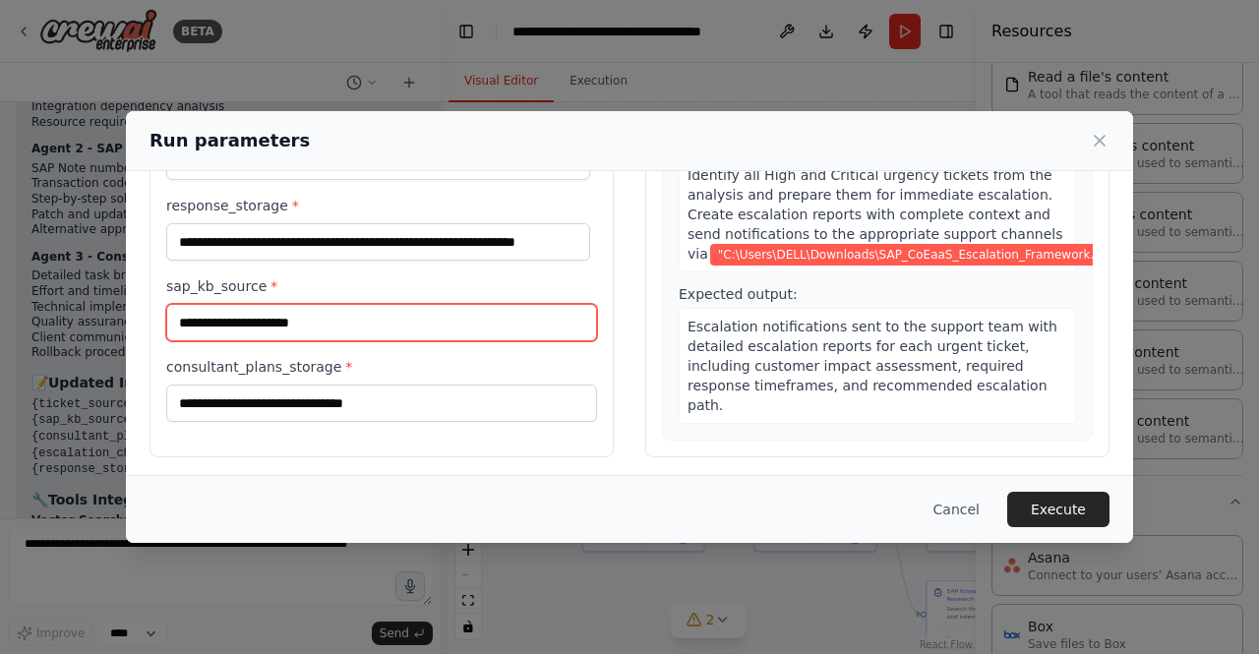
scroll to position [208, 0]
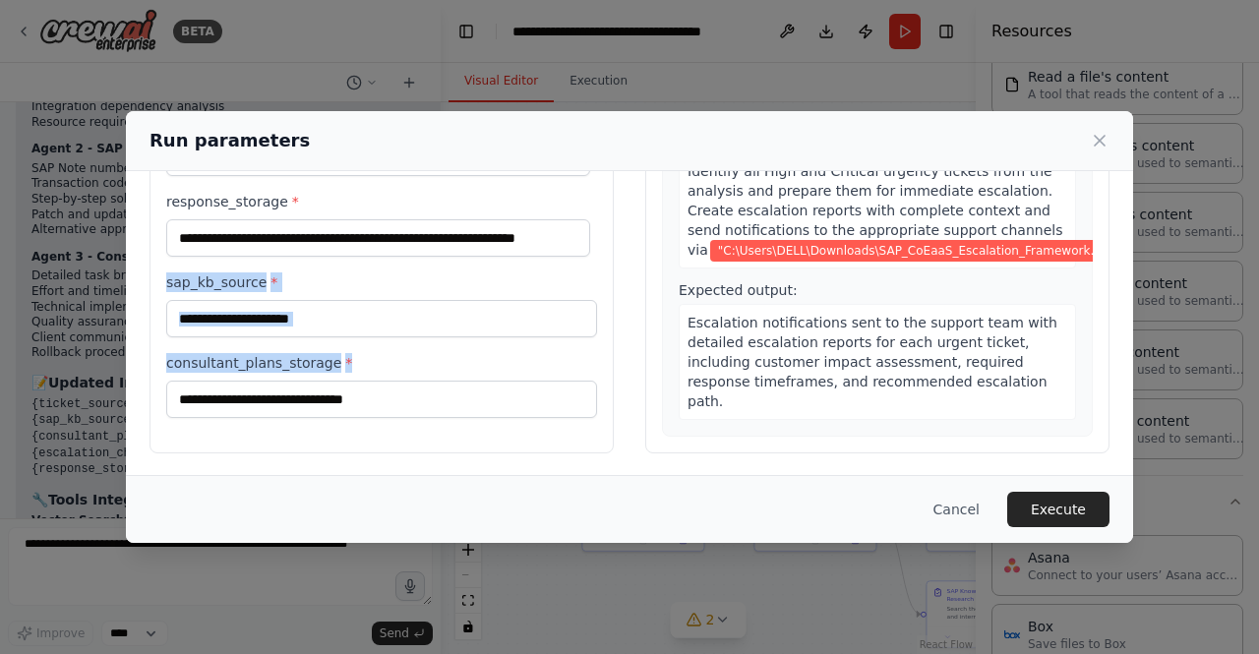
drag, startPoint x: 167, startPoint y: 276, endPoint x: 336, endPoint y: 358, distance: 187.5
click at [336, 358] on div "**********" at bounding box center [381, 224] width 431 height 387
copy div "sap_kb_source * consultant_plans_storage *"
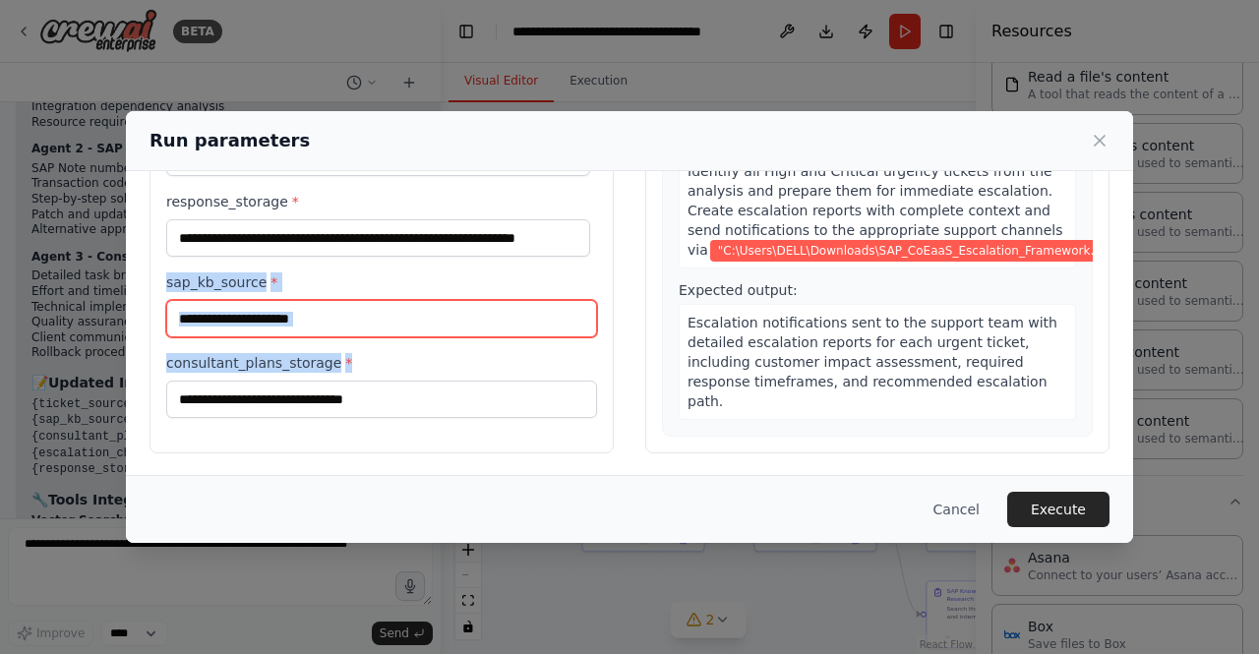
click at [315, 317] on input "sap_kb_source *" at bounding box center [381, 318] width 431 height 37
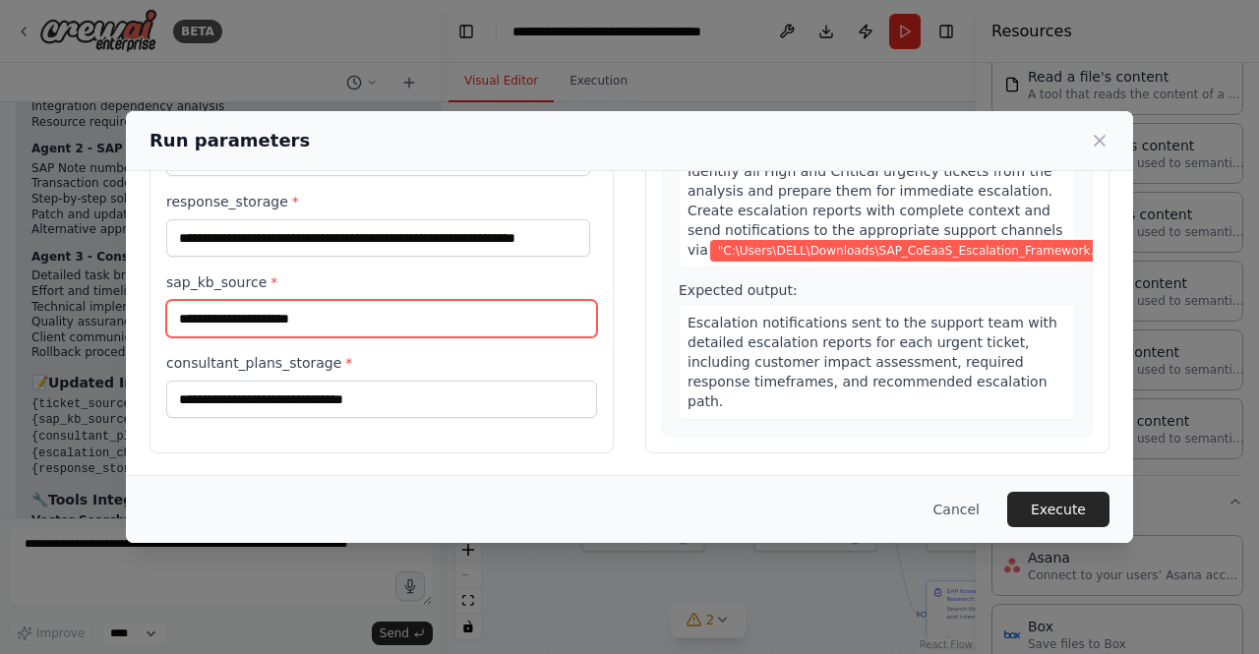
paste input "**********"
type input "**********"
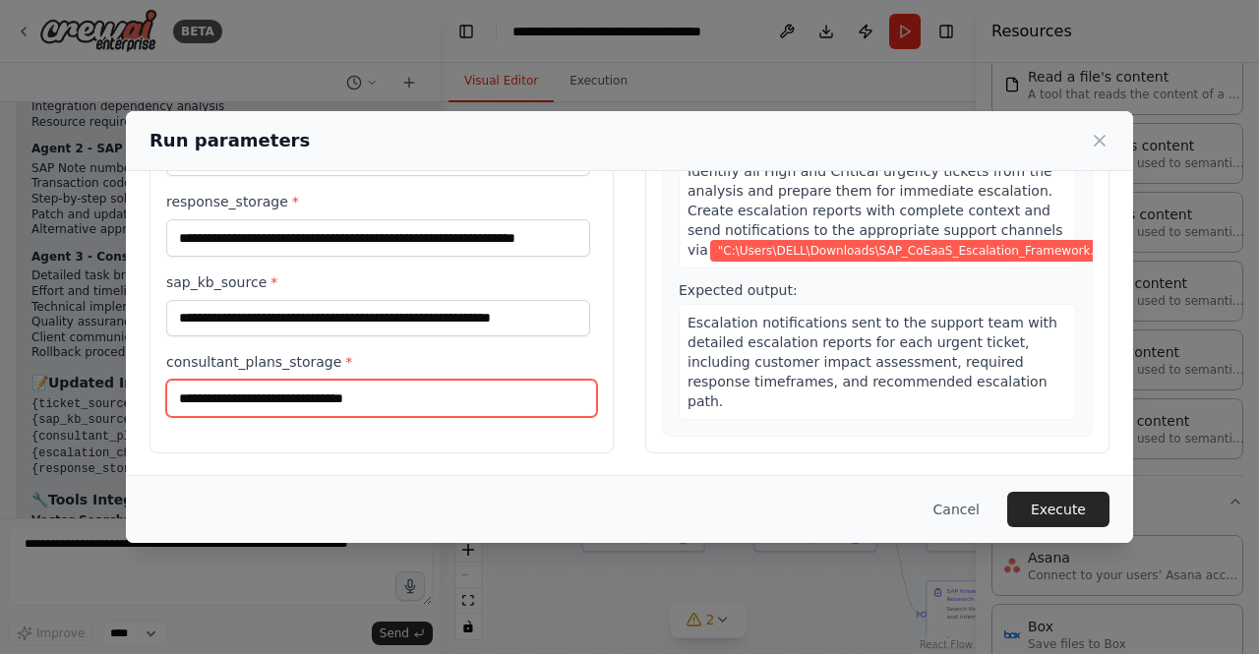
scroll to position [0, 0]
click at [311, 403] on input "consultant_plans_storage *" at bounding box center [381, 398] width 431 height 37
paste input "**********"
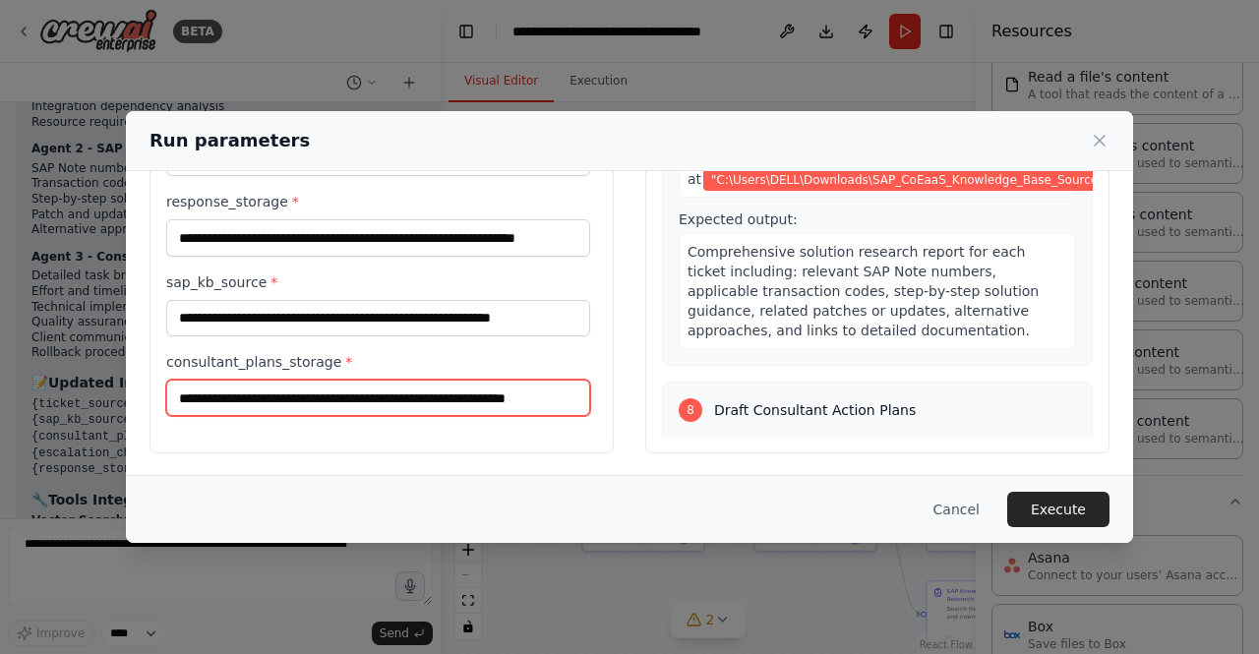
scroll to position [2672, 0]
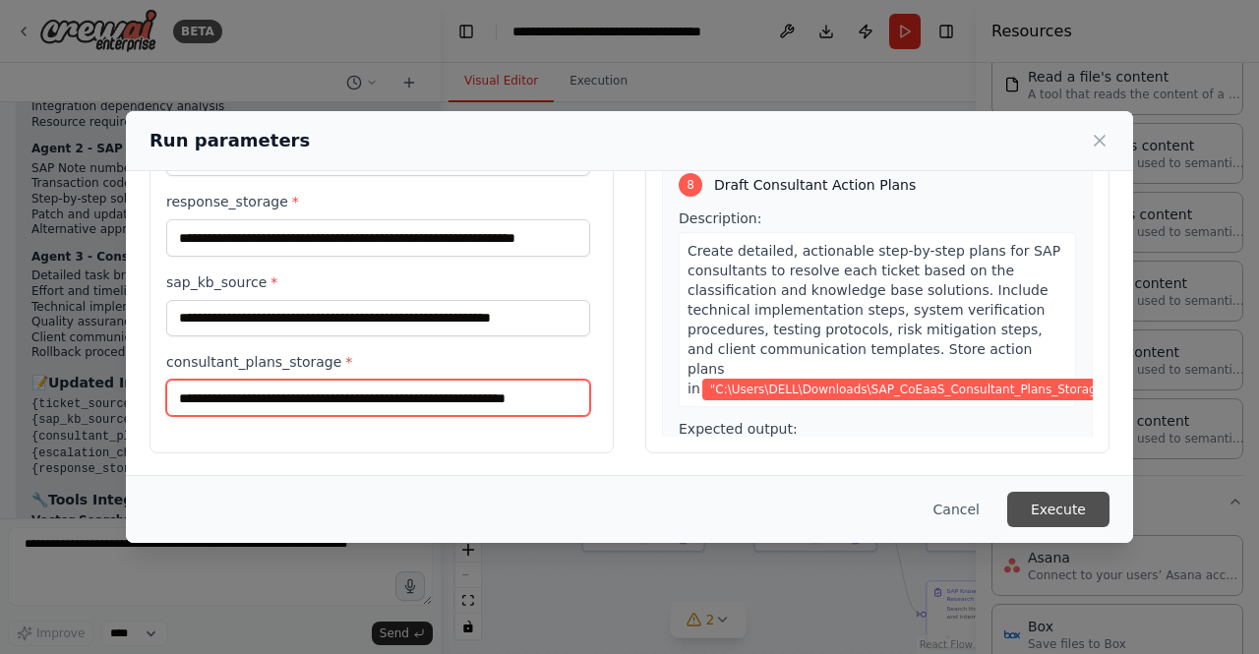
type input "**********"
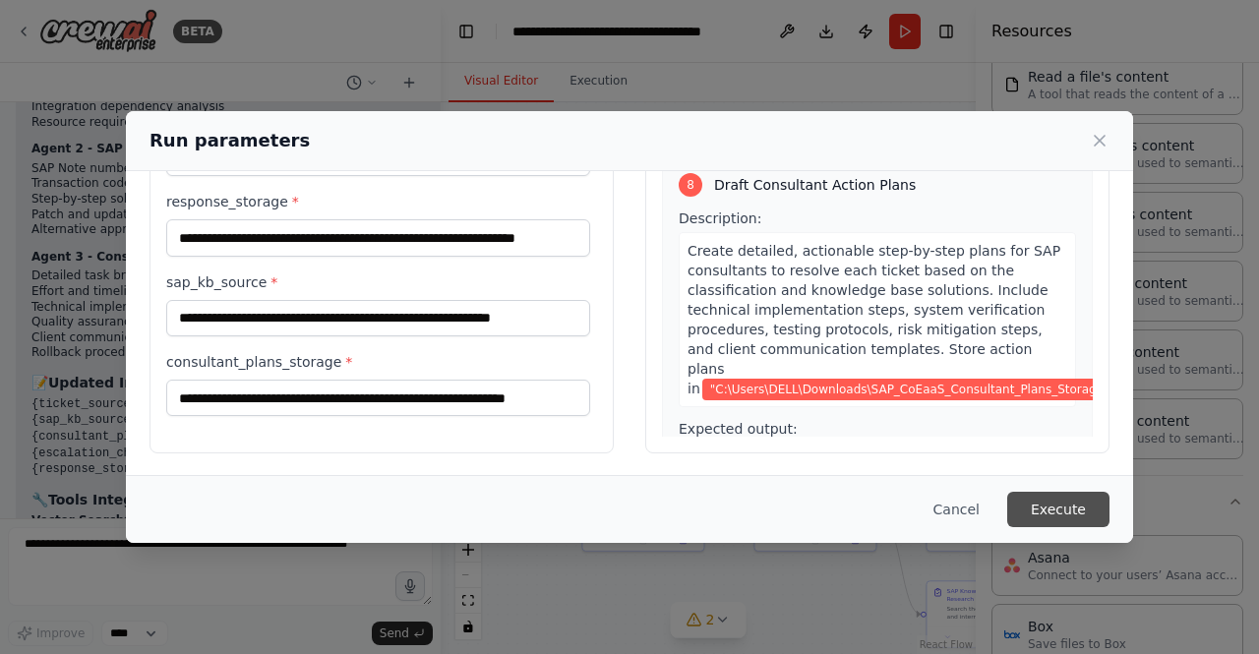
scroll to position [0, 0]
click at [1061, 519] on button "Execute" at bounding box center [1059, 509] width 102 height 35
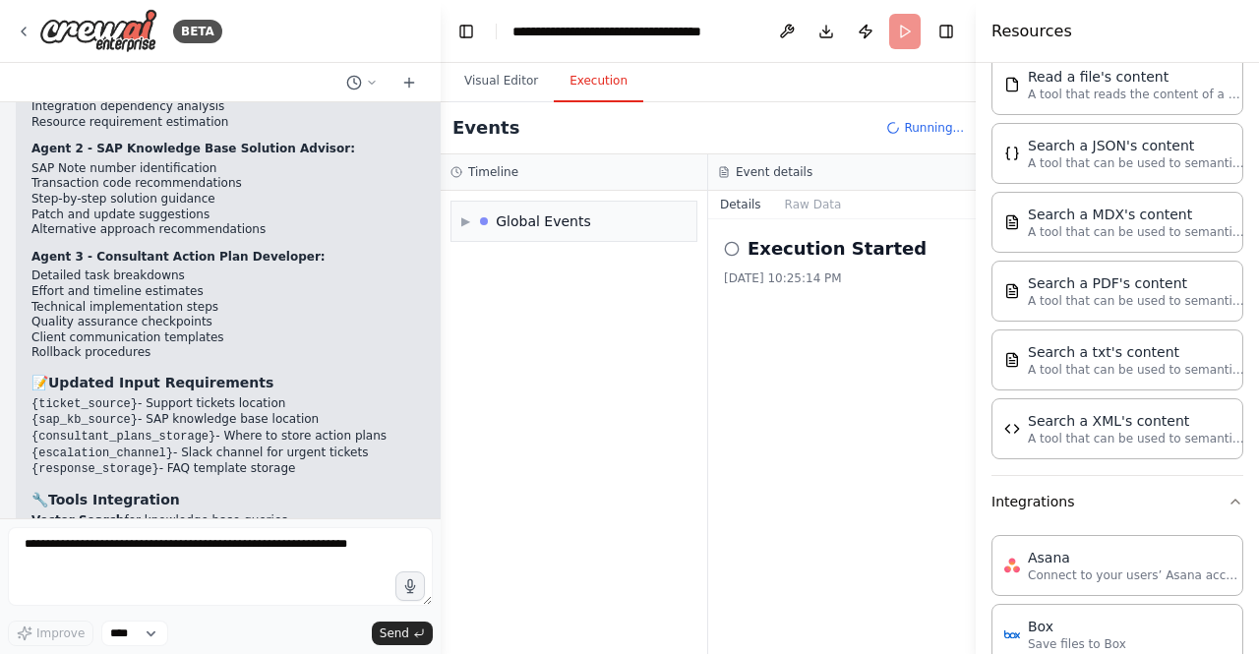
drag, startPoint x: 1061, startPoint y: 519, endPoint x: 583, endPoint y: 84, distance: 646.4
click at [583, 84] on button "Execution" at bounding box center [599, 81] width 90 height 41
click at [797, 212] on button "Raw Data" at bounding box center [813, 205] width 81 height 28
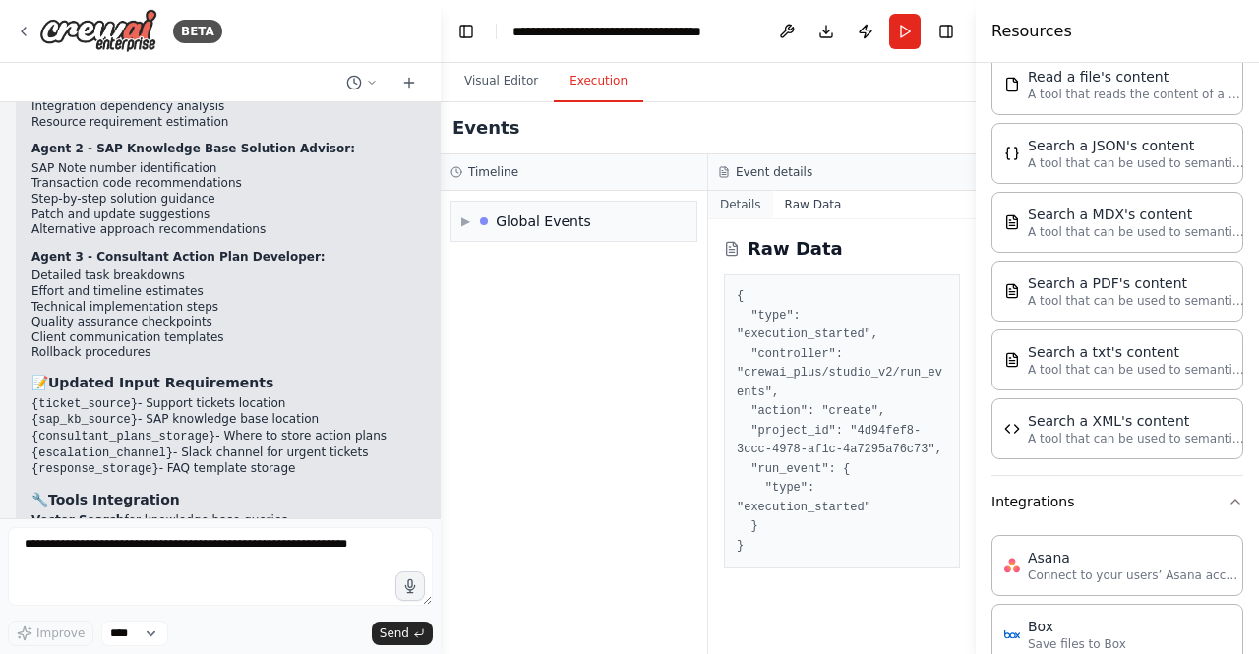
click at [756, 202] on button "Details" at bounding box center [740, 205] width 65 height 28
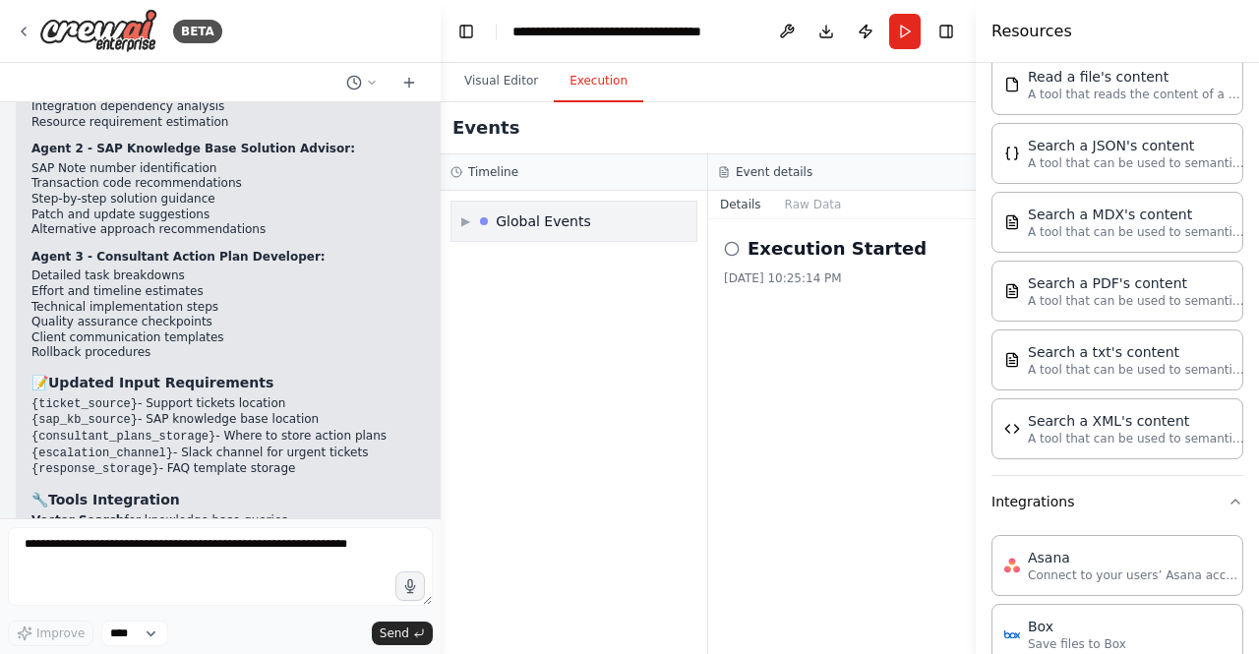
click at [666, 211] on div "▶ Global Events" at bounding box center [574, 221] width 245 height 39
click at [645, 375] on div "▼ Global Events Execution Started Execution Failed" at bounding box center [574, 422] width 267 height 463
click at [573, 432] on div "▼ Global Events Execution Started Execution Failed" at bounding box center [574, 422] width 267 height 463
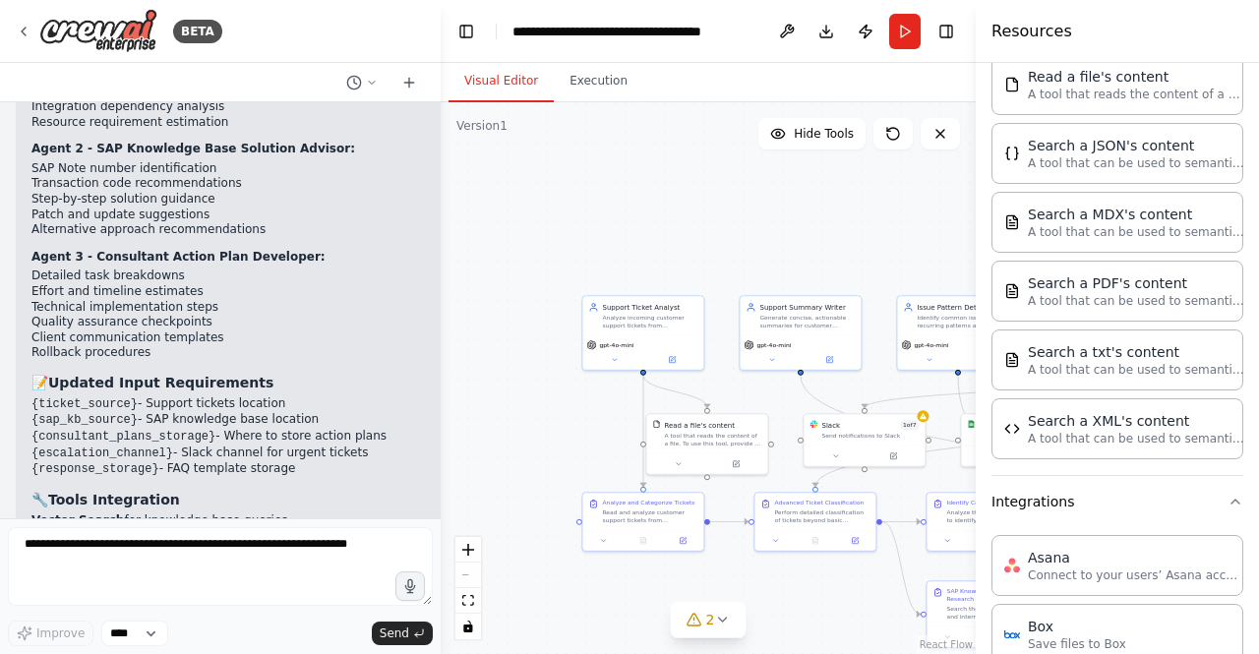
click at [535, 99] on button "Visual Editor" at bounding box center [501, 81] width 105 height 41
click at [716, 639] on button "2" at bounding box center [709, 620] width 76 height 36
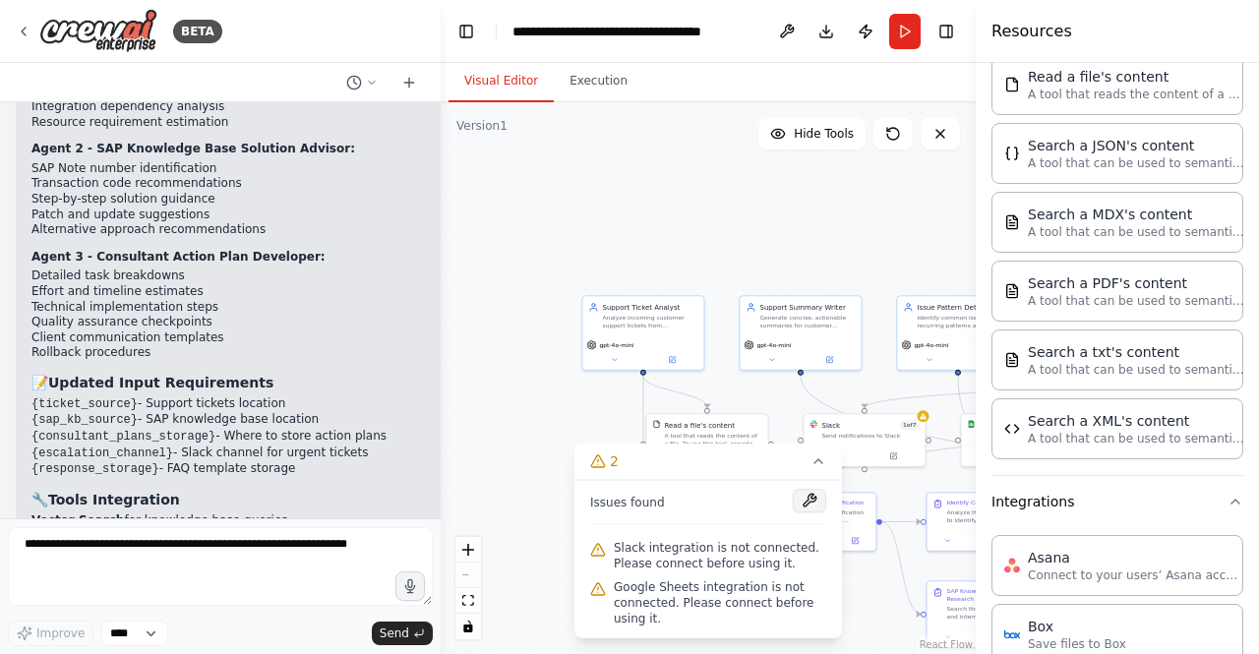
click at [799, 503] on button at bounding box center [809, 501] width 33 height 24
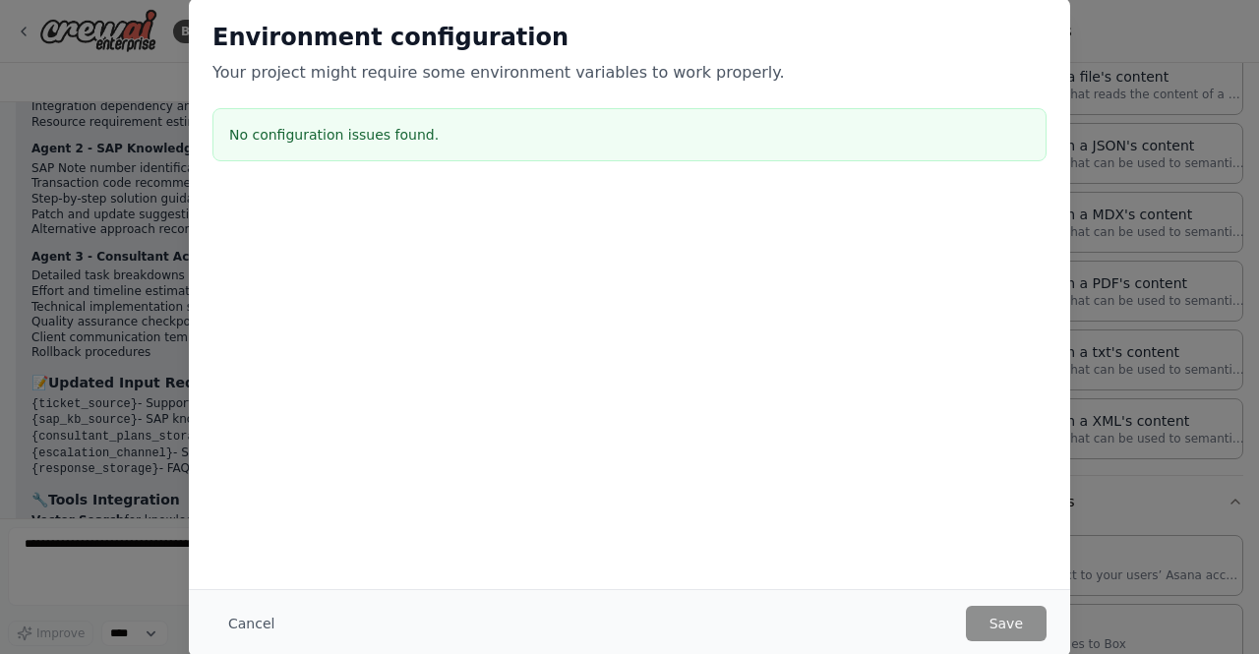
click at [1039, 56] on div "Environment configuration Your project might require some environment variables…" at bounding box center [630, 53] width 834 height 63
click at [1141, 85] on div "Environment configuration Your project might require some environment variables…" at bounding box center [629, 327] width 1259 height 654
click at [255, 617] on button "Cancel" at bounding box center [252, 623] width 78 height 35
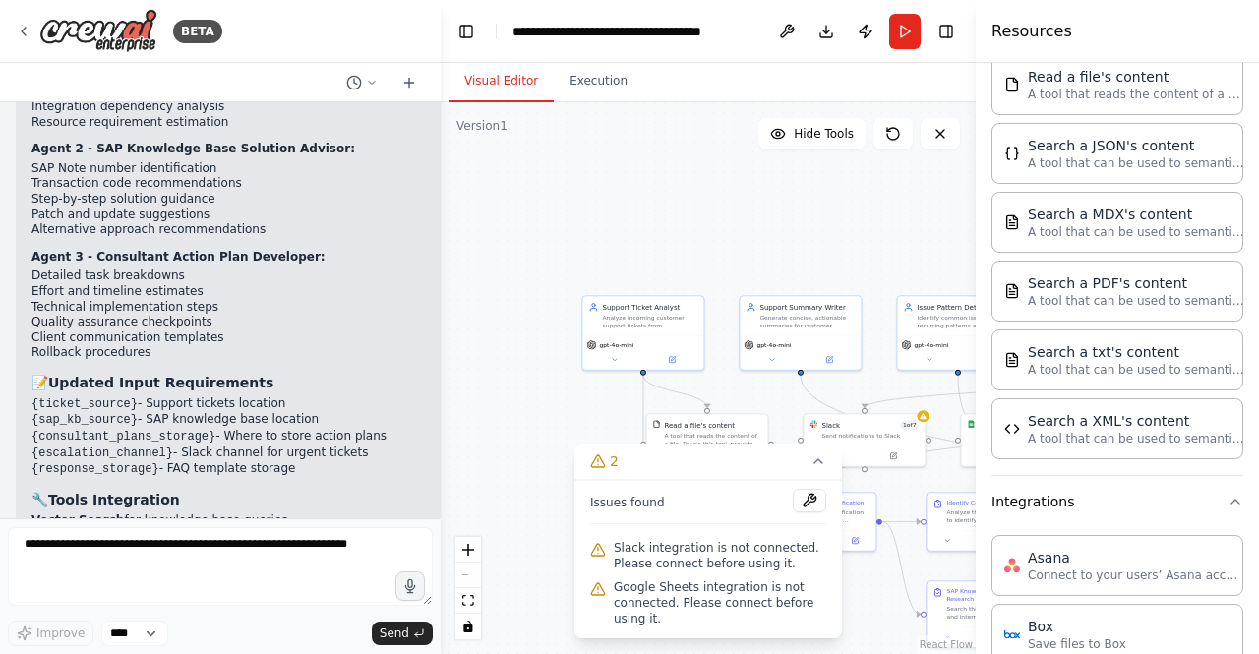
click at [811, 242] on div ".deletable-edge-delete-btn { width: 20px; height: 20px; border: 0px solid #ffff…" at bounding box center [708, 378] width 535 height 552
click at [910, 430] on div "Send notifications to Slack" at bounding box center [870, 434] width 97 height 8
click at [862, 275] on div ".deletable-edge-delete-btn { width: 20px; height: 20px; border: 0px solid #ffff…" at bounding box center [708, 378] width 535 height 552
click at [539, 416] on div ".deletable-edge-delete-btn { width: 20px; height: 20px; border: 0px solid #ffff…" at bounding box center [708, 378] width 535 height 552
click at [521, 469] on div ".deletable-edge-delete-btn { width: 20px; height: 20px; border: 0px solid #ffff…" at bounding box center [708, 378] width 535 height 552
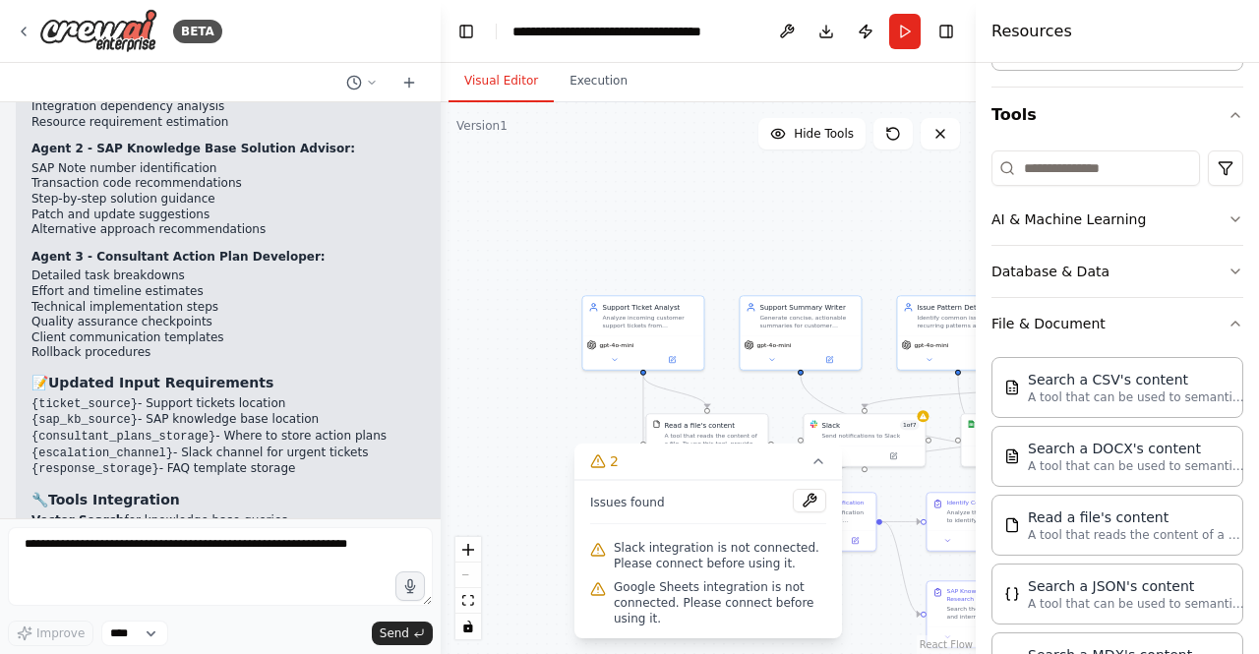
scroll to position [252, 0]
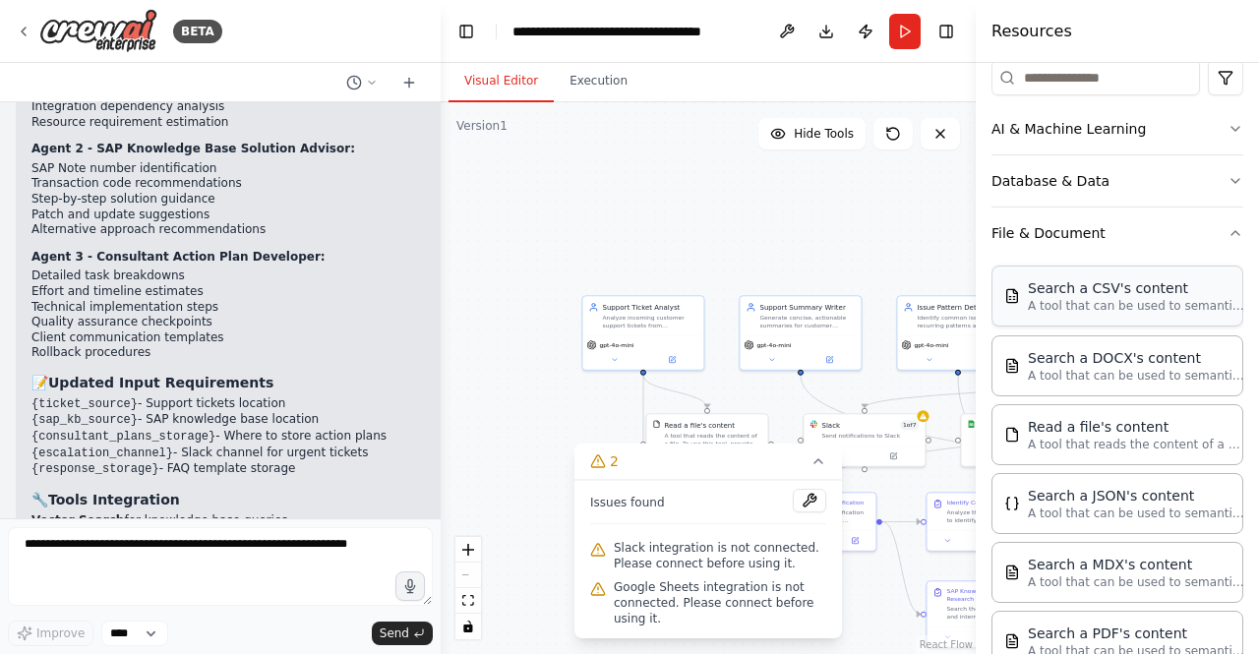
click at [1141, 299] on p "A tool that can be used to semantic search a query from a CSV's content." at bounding box center [1136, 306] width 216 height 16
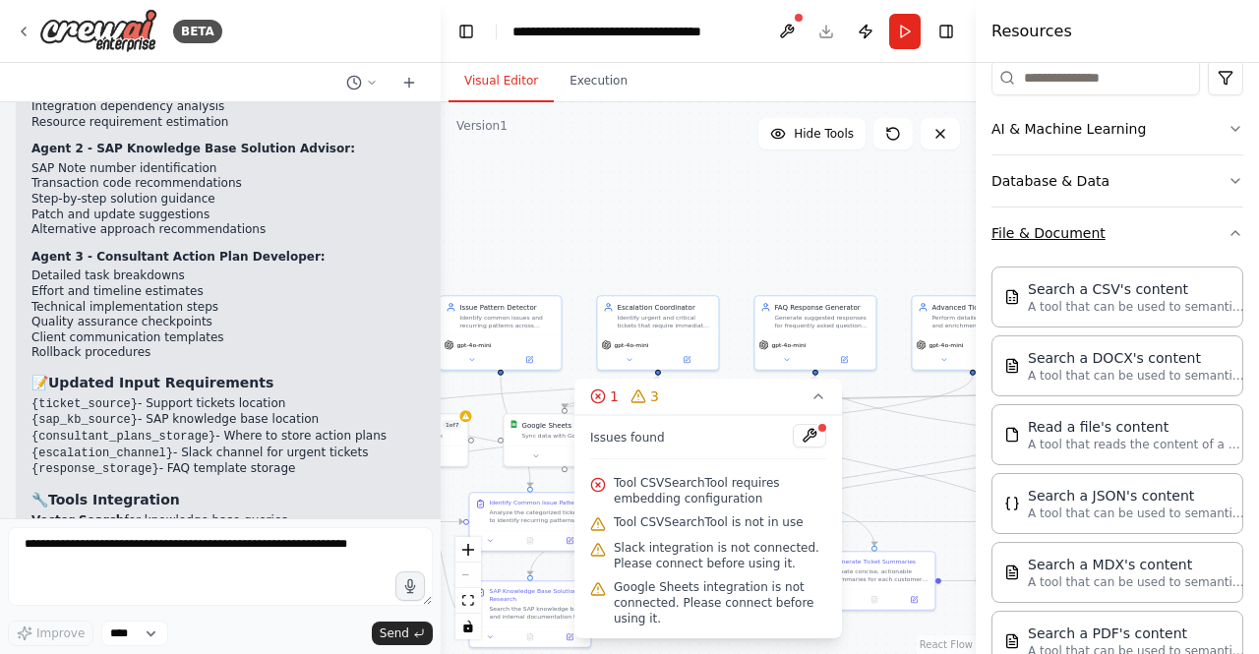
drag, startPoint x: 878, startPoint y: 349, endPoint x: 1133, endPoint y: 242, distance: 276.5
click at [1133, 242] on div "BETA Create a crew that automatically reads through customer support tickets, c…" at bounding box center [629, 327] width 1259 height 654
click at [815, 399] on icon at bounding box center [819, 397] width 8 height 4
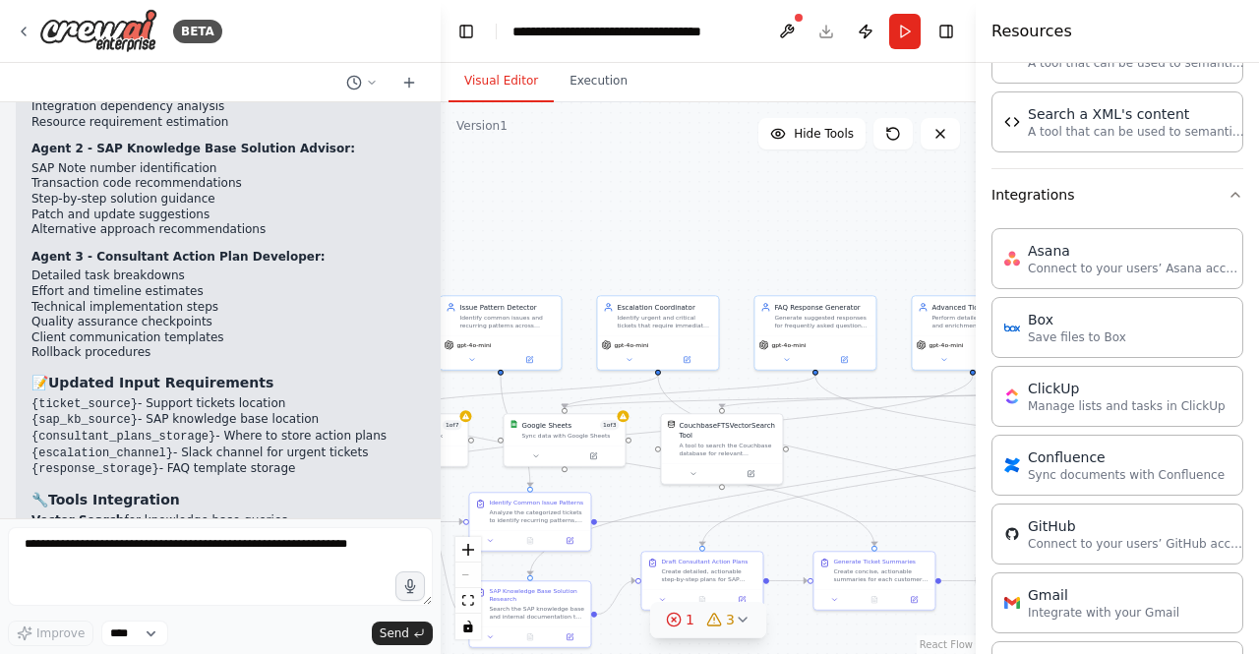
scroll to position [943, 0]
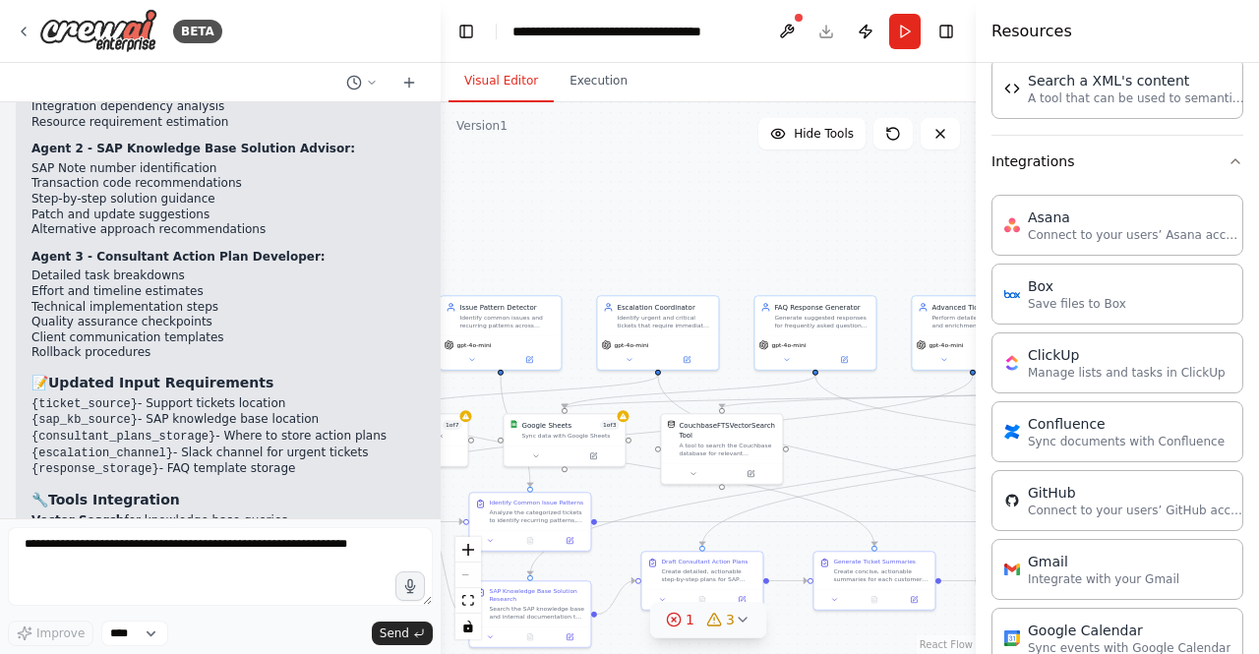
click at [466, 577] on div "React Flow controls" at bounding box center [469, 588] width 26 height 102
click at [466, 595] on icon "fit view" at bounding box center [468, 600] width 12 height 11
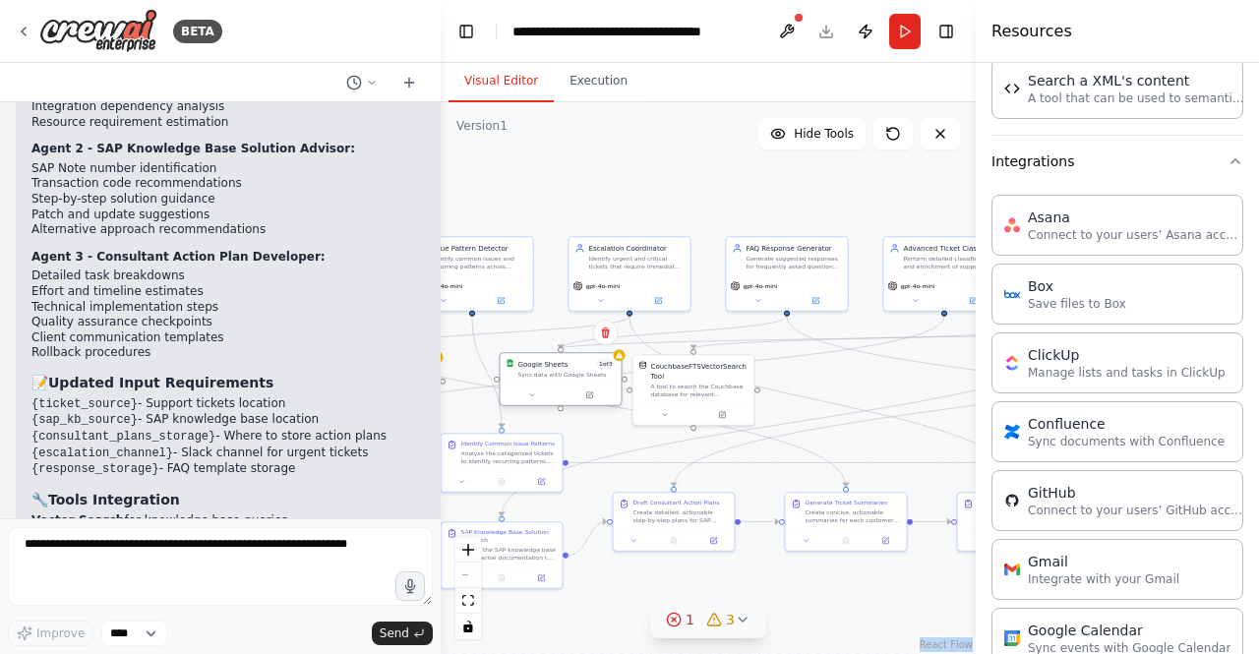
drag, startPoint x: 524, startPoint y: 377, endPoint x: 549, endPoint y: 375, distance: 24.7
click at [549, 375] on div "Sync data with Google Sheets" at bounding box center [567, 375] width 97 height 8
click at [434, 316] on div at bounding box center [437, 327] width 8 height 654
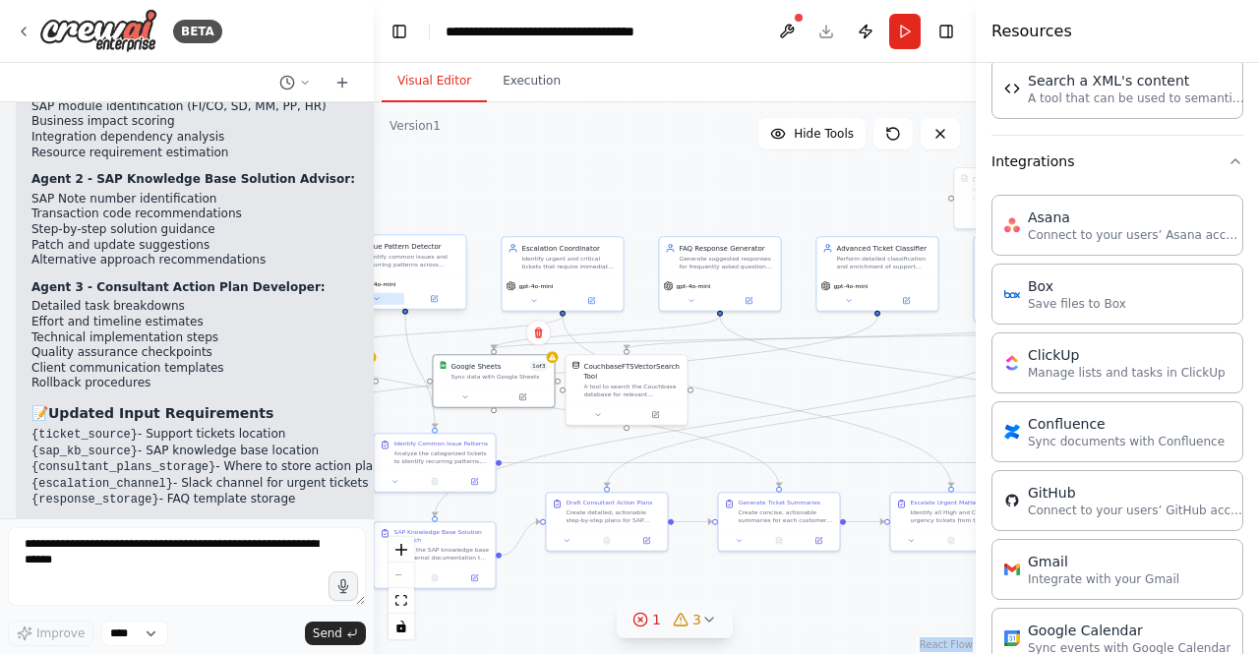
scroll to position [4996, 0]
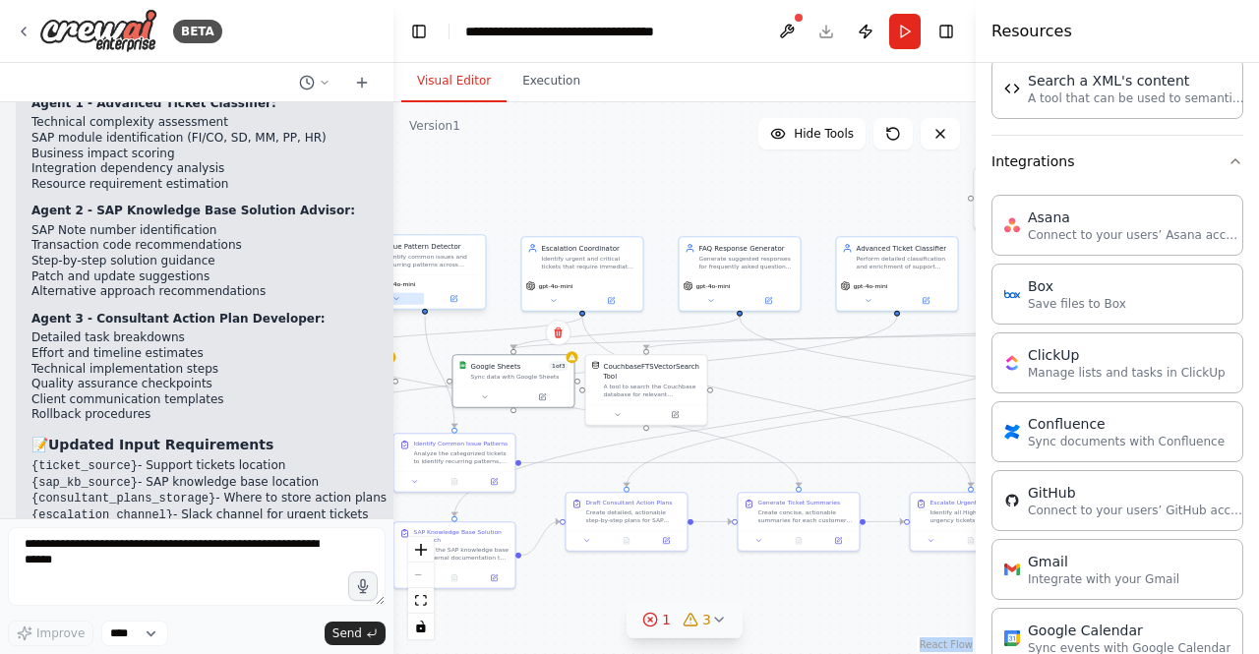
drag, startPoint x: 434, startPoint y: 316, endPoint x: 394, endPoint y: 294, distance: 45.8
click at [394, 294] on div "BETA Create a crew that automatically reads through customer support tickets, c…" at bounding box center [629, 327] width 1259 height 654
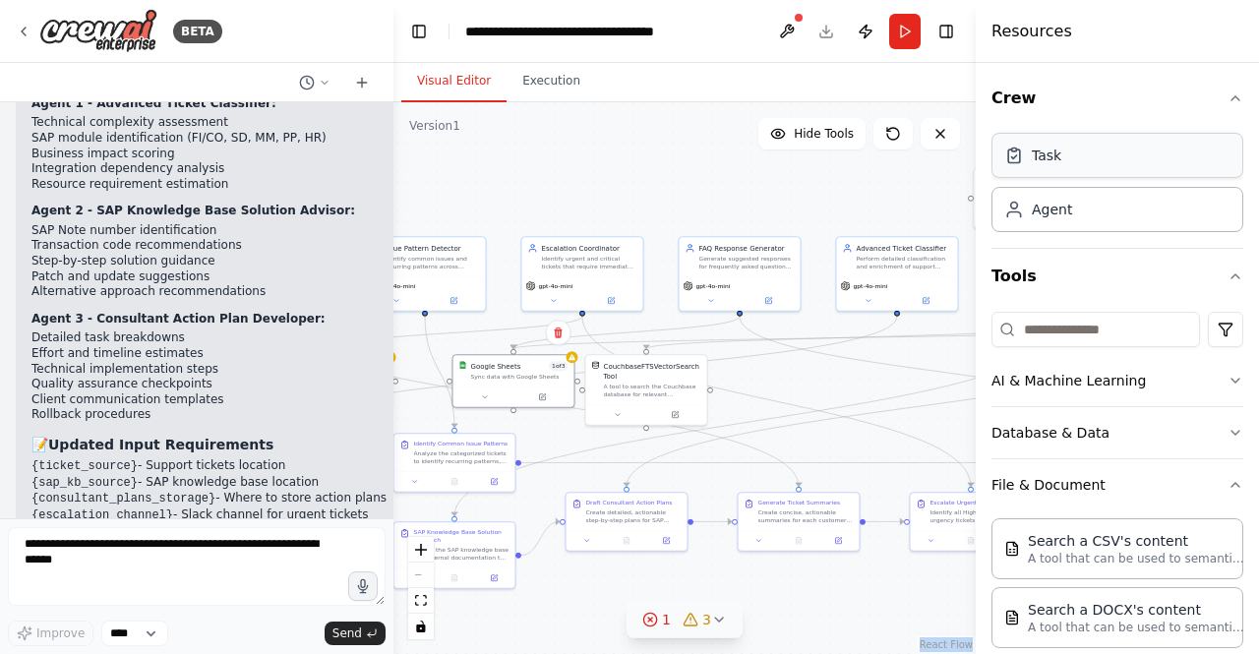
click at [1150, 149] on div "Task" at bounding box center [1118, 155] width 252 height 45
click at [1082, 163] on div "Task" at bounding box center [1118, 155] width 252 height 45
click at [1090, 198] on div "Agent" at bounding box center [1118, 208] width 252 height 45
click at [652, 619] on icon at bounding box center [651, 620] width 16 height 16
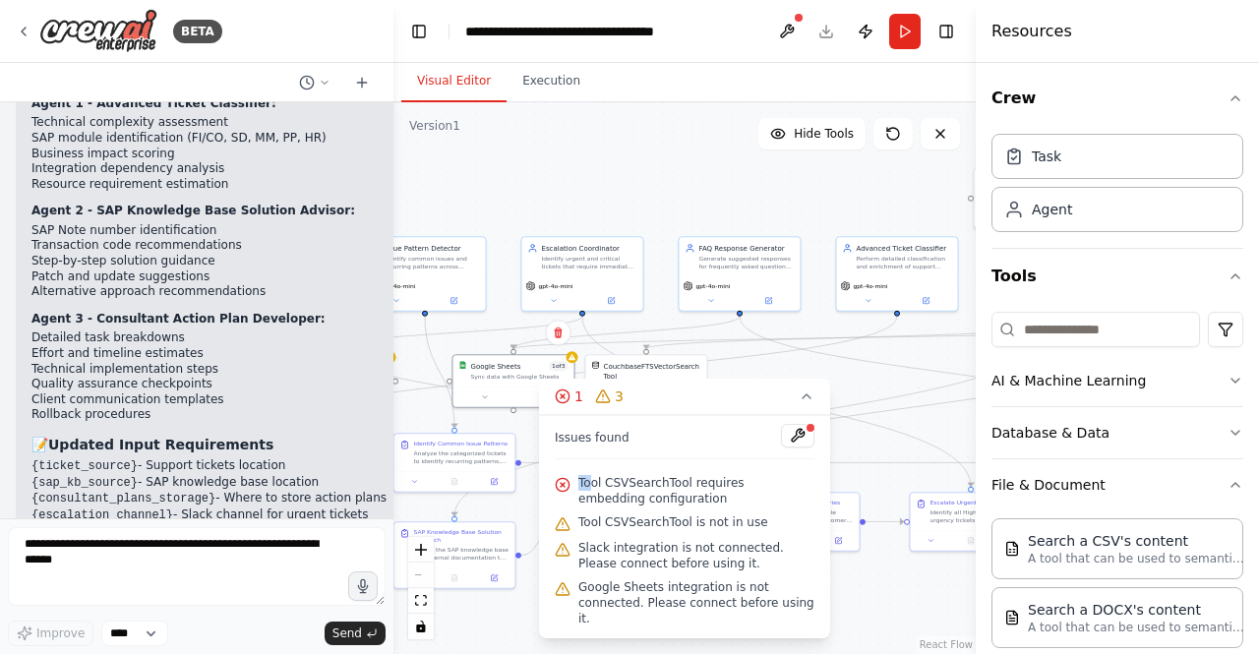
drag, startPoint x: 588, startPoint y: 497, endPoint x: 561, endPoint y: 499, distance: 27.6
click at [561, 499] on div "Tool CSVSearchTool requires embedding configuration" at bounding box center [685, 490] width 260 height 39
click at [561, 487] on icon at bounding box center [563, 485] width 4 height 4
click at [311, 84] on icon at bounding box center [307, 83] width 16 height 16
click at [311, 84] on div at bounding box center [197, 327] width 394 height 654
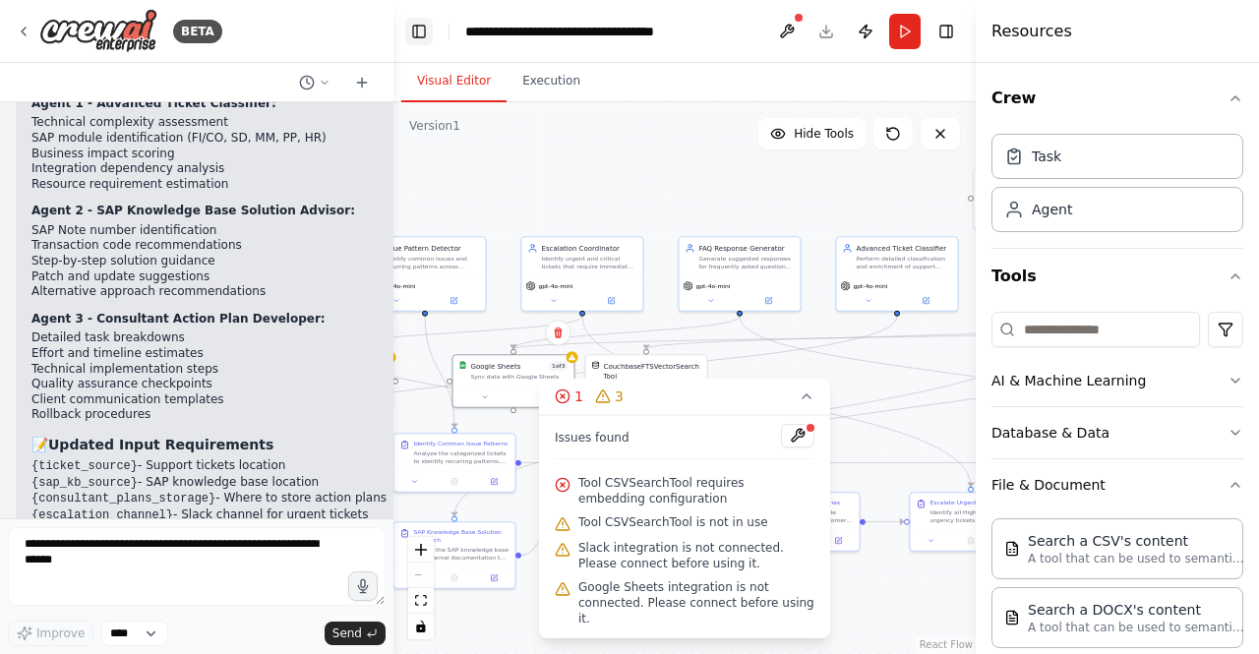
click at [427, 31] on button "Toggle Left Sidebar" at bounding box center [419, 32] width 28 height 28
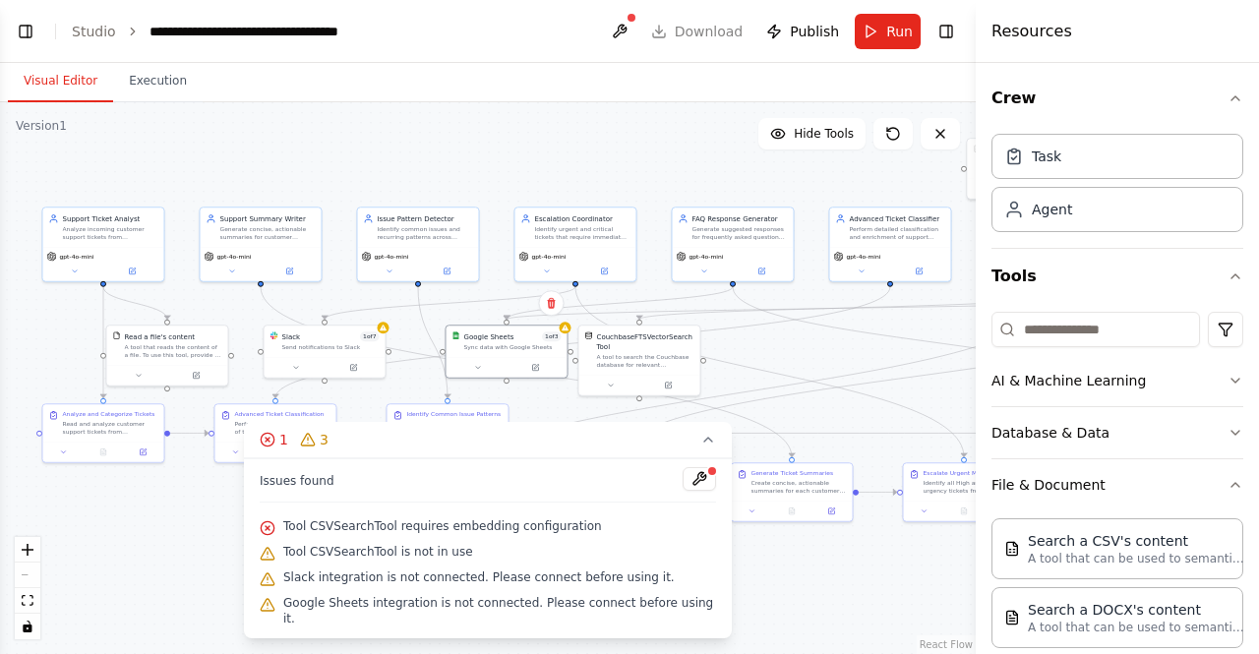
drag, startPoint x: 118, startPoint y: 603, endPoint x: 505, endPoint y: 576, distance: 387.7
click at [505, 576] on div "Version 1 Hide Tools .deletable-edge-delete-btn { width: 20px; height: 20px; bo…" at bounding box center [488, 378] width 976 height 552
click at [697, 450] on button "1 3" at bounding box center [488, 440] width 488 height 36
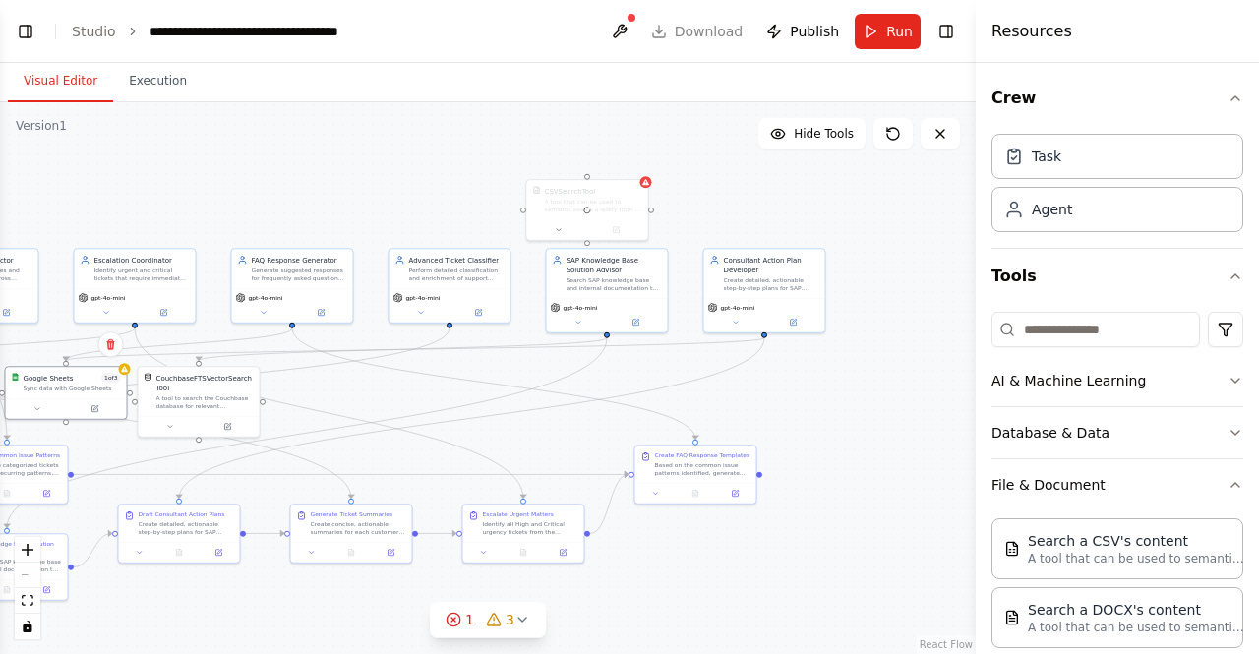
drag, startPoint x: 817, startPoint y: 405, endPoint x: 376, endPoint y: 444, distance: 442.5
click at [376, 444] on div ".deletable-edge-delete-btn { width: 20px; height: 20px; border: 0px solid #ffff…" at bounding box center [488, 378] width 976 height 552
click at [620, 206] on div at bounding box center [587, 207] width 121 height 60
click at [636, 166] on button at bounding box center [633, 157] width 26 height 26
click at [588, 159] on button "Confirm" at bounding box center [576, 157] width 70 height 24
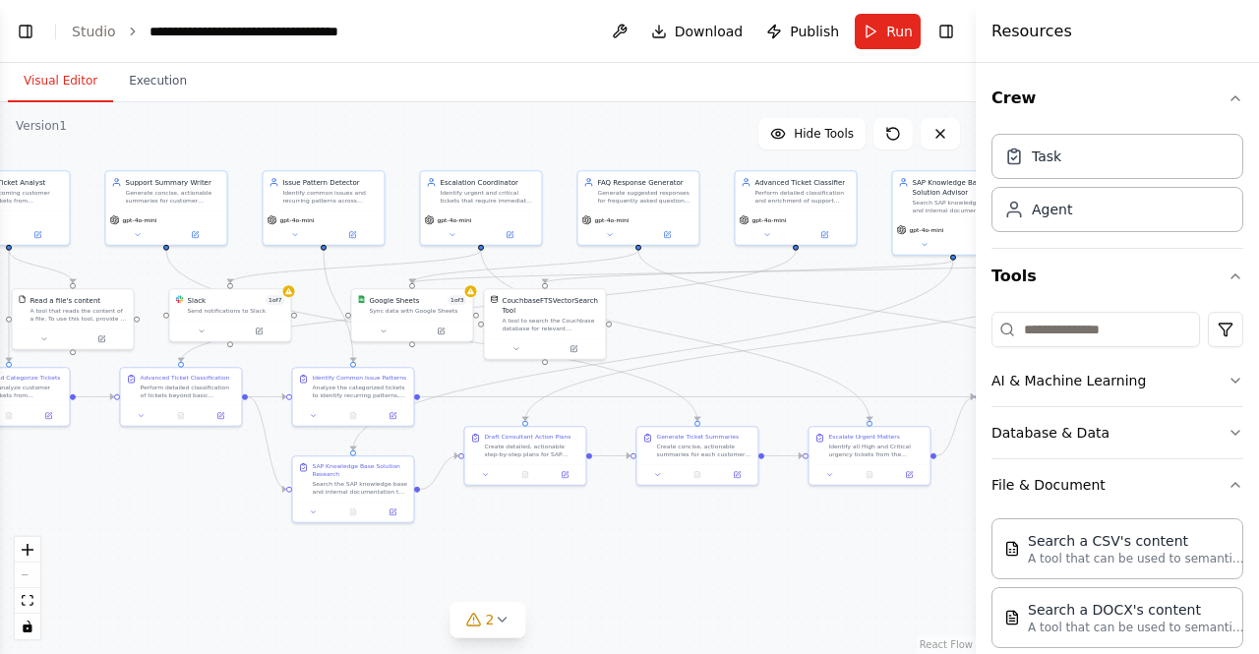
drag, startPoint x: 815, startPoint y: 410, endPoint x: 1161, endPoint y: 334, distance: 354.8
click at [1161, 334] on div "BETA Create a crew that automatically reads through customer support tickets, c…" at bounding box center [629, 327] width 1259 height 654
click at [209, 569] on div ".deletable-edge-delete-btn { width: 20px; height: 20px; border: 0px solid #ffff…" at bounding box center [488, 378] width 976 height 552
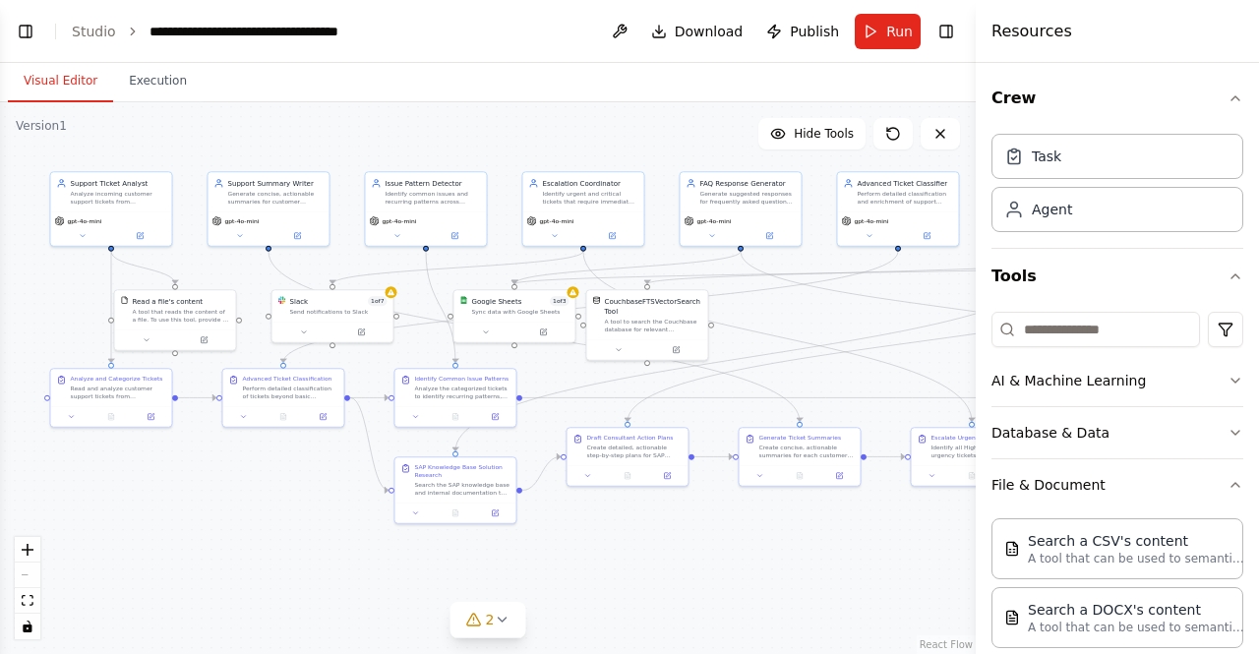
drag, startPoint x: 209, startPoint y: 569, endPoint x: 311, endPoint y: 570, distance: 102.3
click at [311, 570] on div ".deletable-edge-delete-btn { width: 20px; height: 20px; border: 0px solid #ffff…" at bounding box center [488, 378] width 976 height 552
click at [879, 36] on button "Run" at bounding box center [888, 31] width 66 height 35
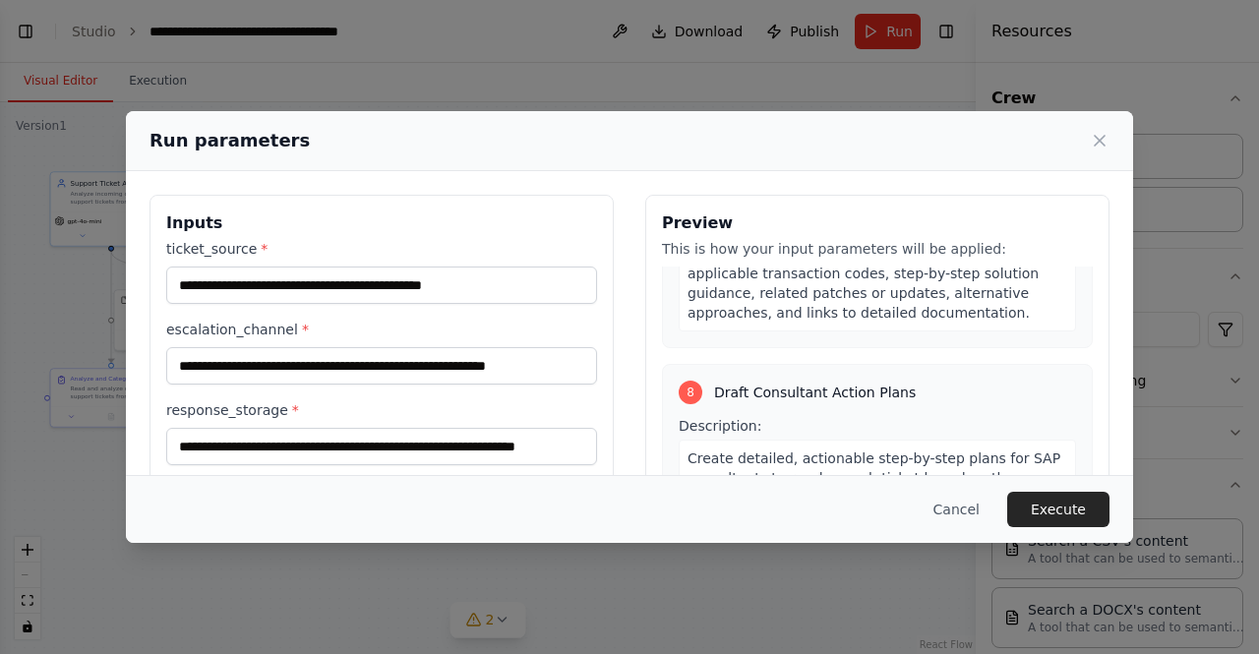
scroll to position [208, 0]
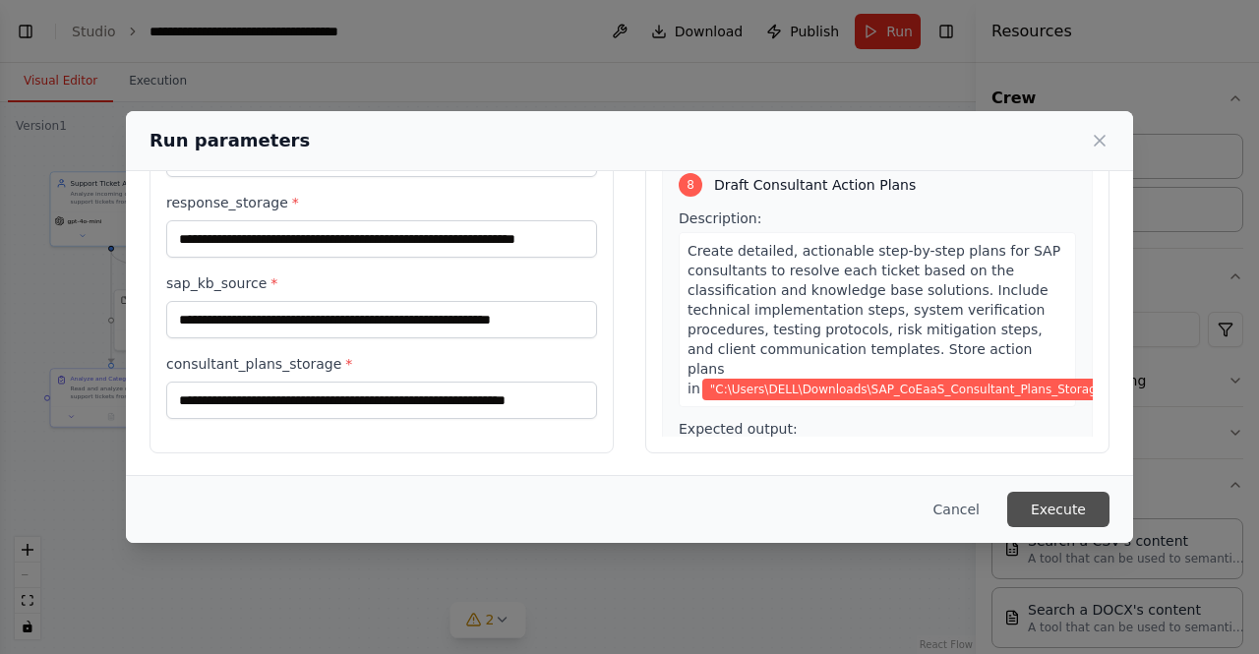
click at [1069, 501] on button "Execute" at bounding box center [1059, 509] width 102 height 35
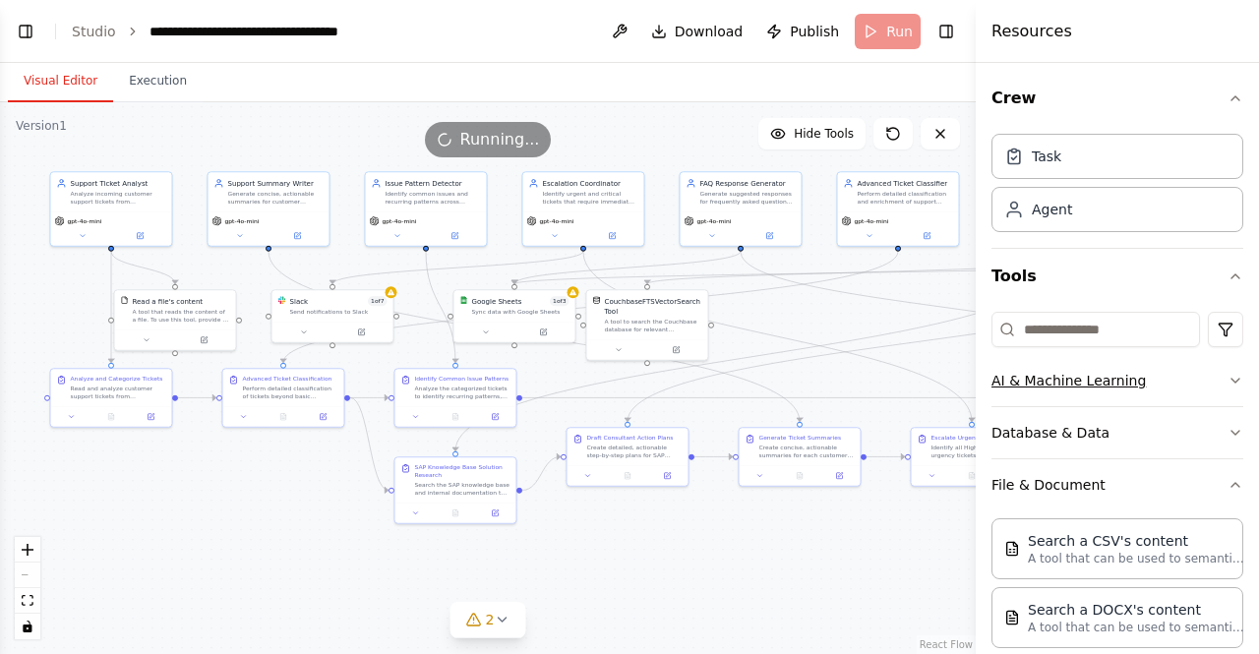
click at [1067, 393] on button "AI & Machine Learning" at bounding box center [1118, 380] width 252 height 51
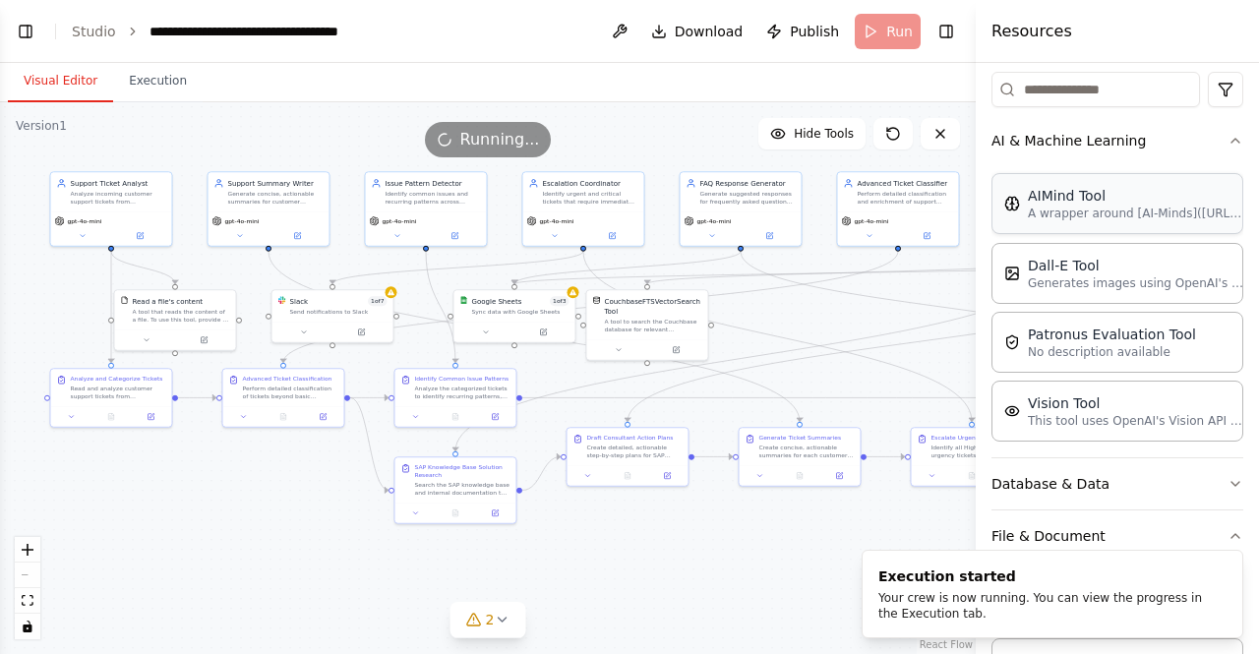
scroll to position [243, 0]
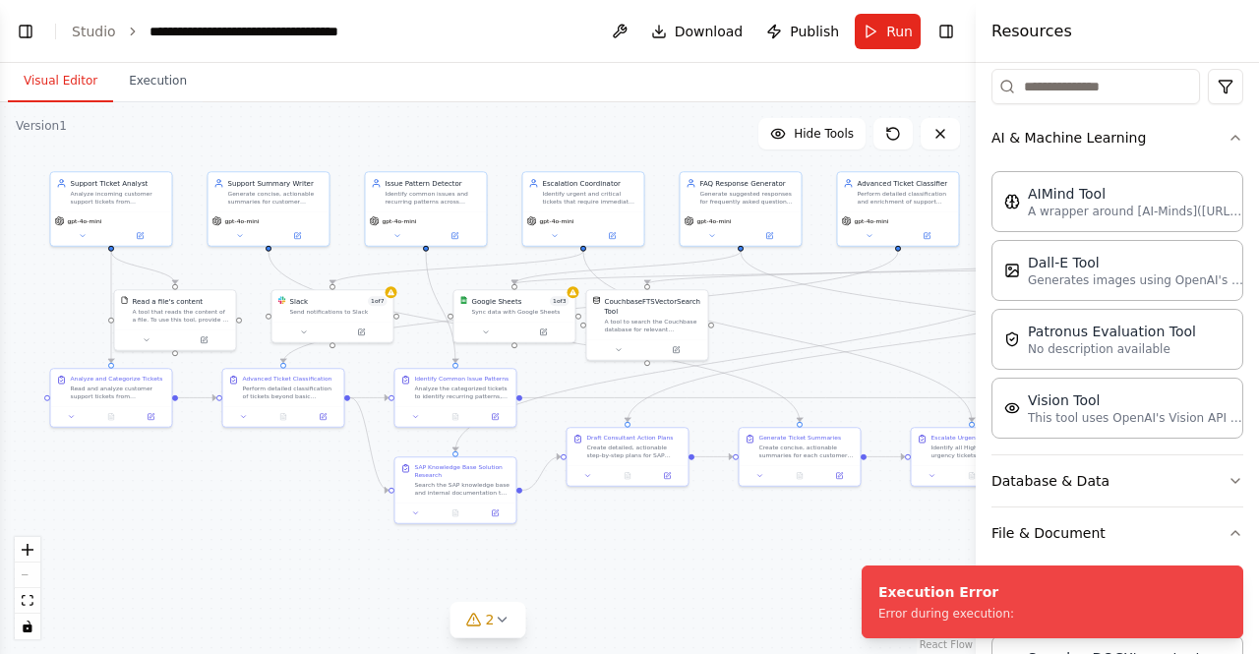
click at [745, 581] on div ".deletable-edge-delete-btn { width: 20px; height: 20px; border: 0px solid #ffff…" at bounding box center [488, 378] width 976 height 552
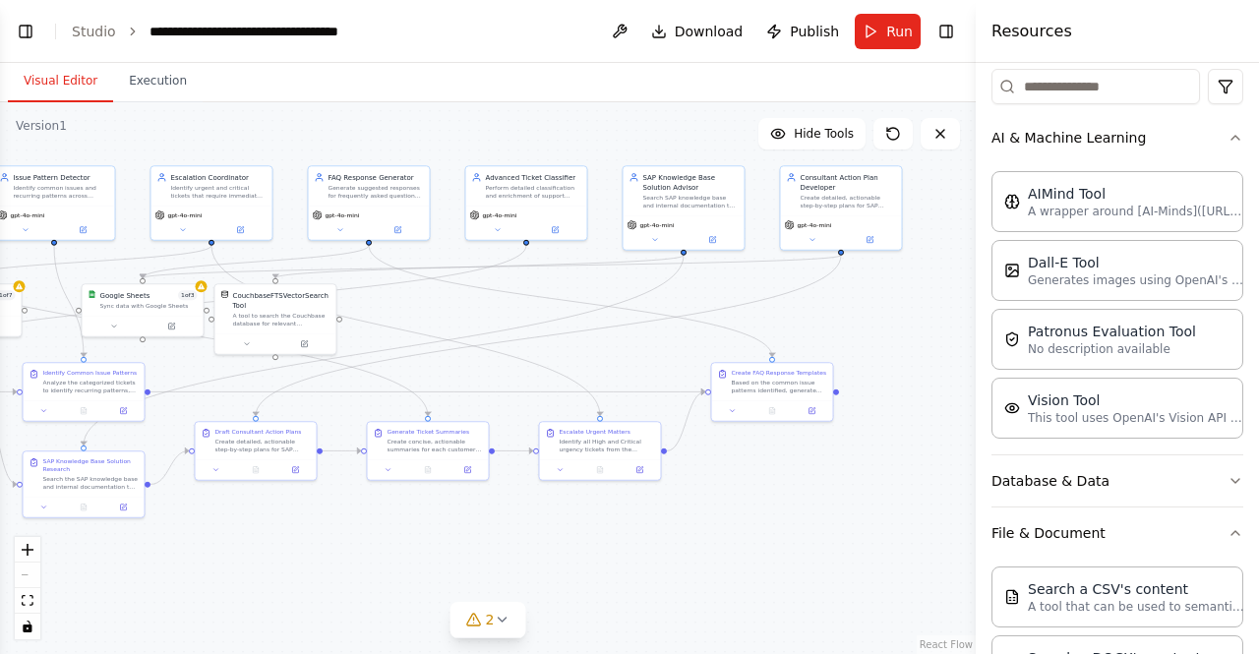
drag, startPoint x: 577, startPoint y: 139, endPoint x: 205, endPoint y: 133, distance: 372.0
click at [205, 133] on div ".deletable-edge-delete-btn { width: 20px; height: 20px; border: 0px solid #ffff…" at bounding box center [488, 378] width 976 height 552
drag, startPoint x: 945, startPoint y: 324, endPoint x: 864, endPoint y: 309, distance: 82.0
click at [864, 309] on div "Vision Tool This tool uses OpenAI's Vision API to describe the contents of an i…" at bounding box center [904, 312] width 97 height 28
click at [961, 302] on div ".deletable-edge-delete-btn { width: 20px; height: 20px; border: 0px solid #ffff…" at bounding box center [488, 378] width 976 height 552
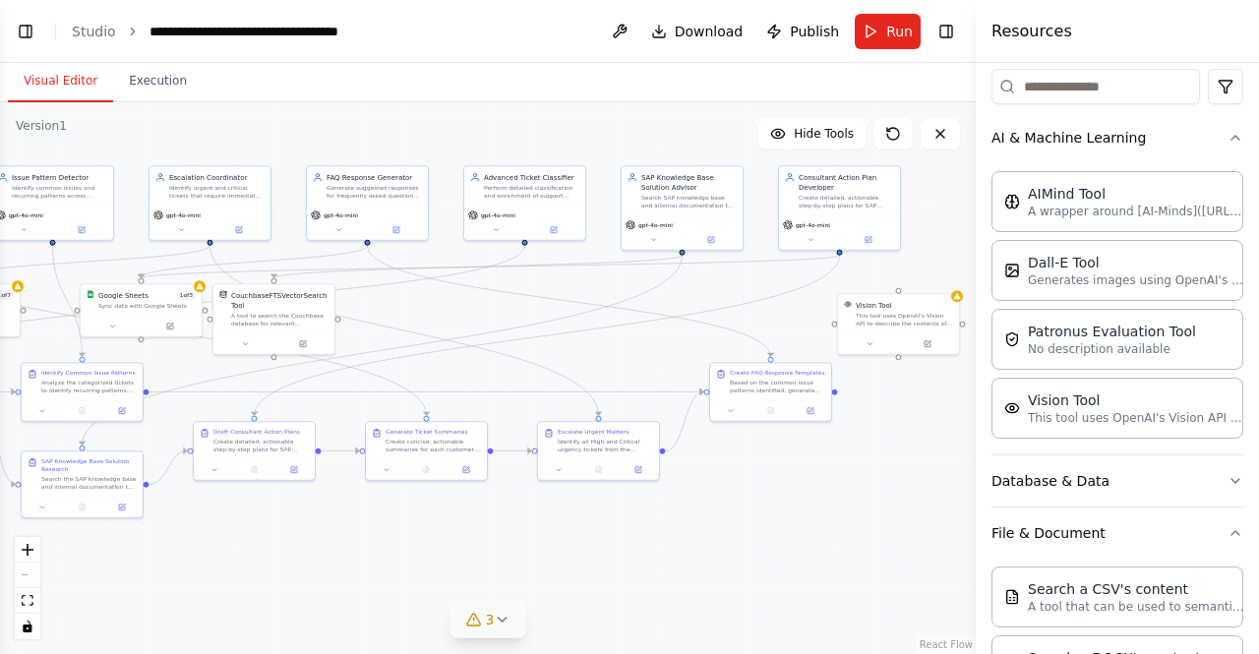
click at [508, 613] on icon at bounding box center [502, 620] width 16 height 16
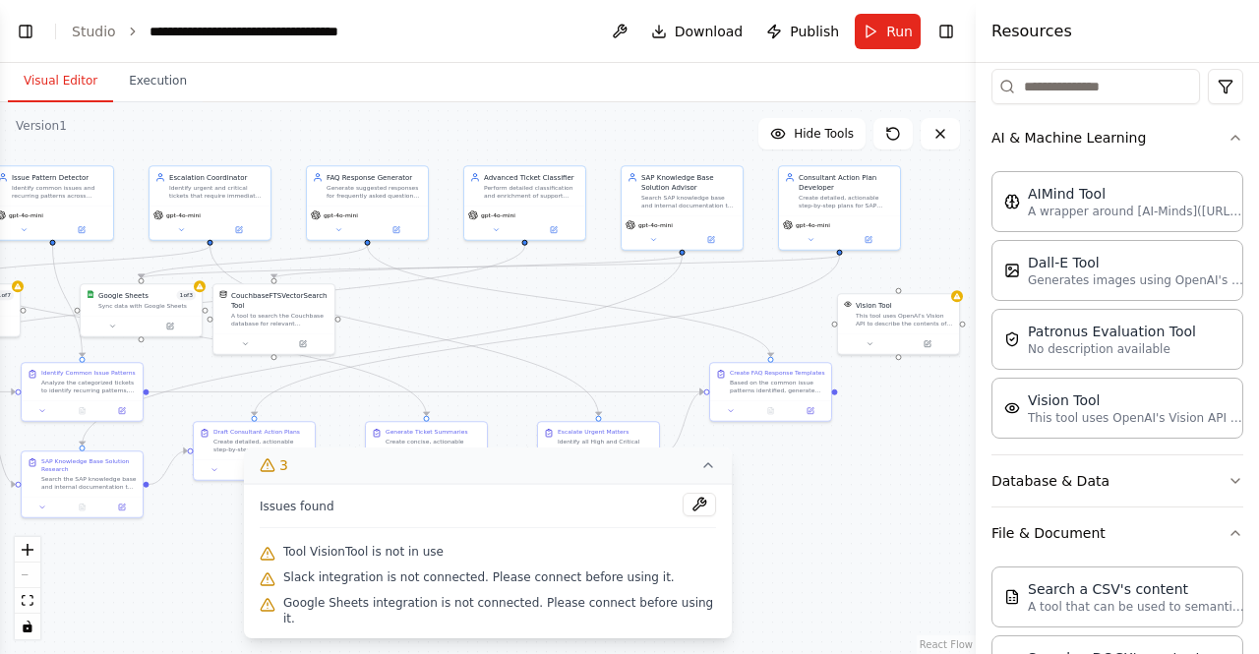
click at [701, 473] on icon at bounding box center [709, 466] width 16 height 16
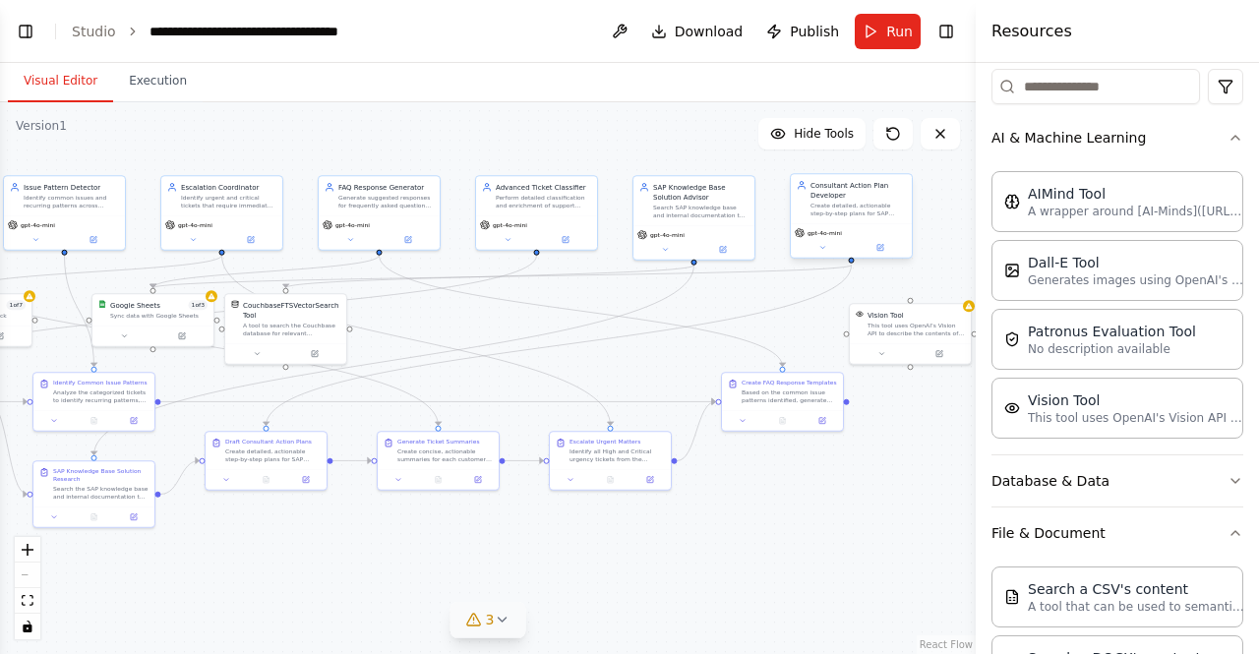
drag, startPoint x: 840, startPoint y: 253, endPoint x: 848, endPoint y: 262, distance: 11.8
click at [848, 262] on div ".deletable-edge-delete-btn { width: 20px; height: 20px; border: 0px solid #ffff…" at bounding box center [488, 378] width 976 height 552
drag, startPoint x: 846, startPoint y: 258, endPoint x: 912, endPoint y: 306, distance: 81.7
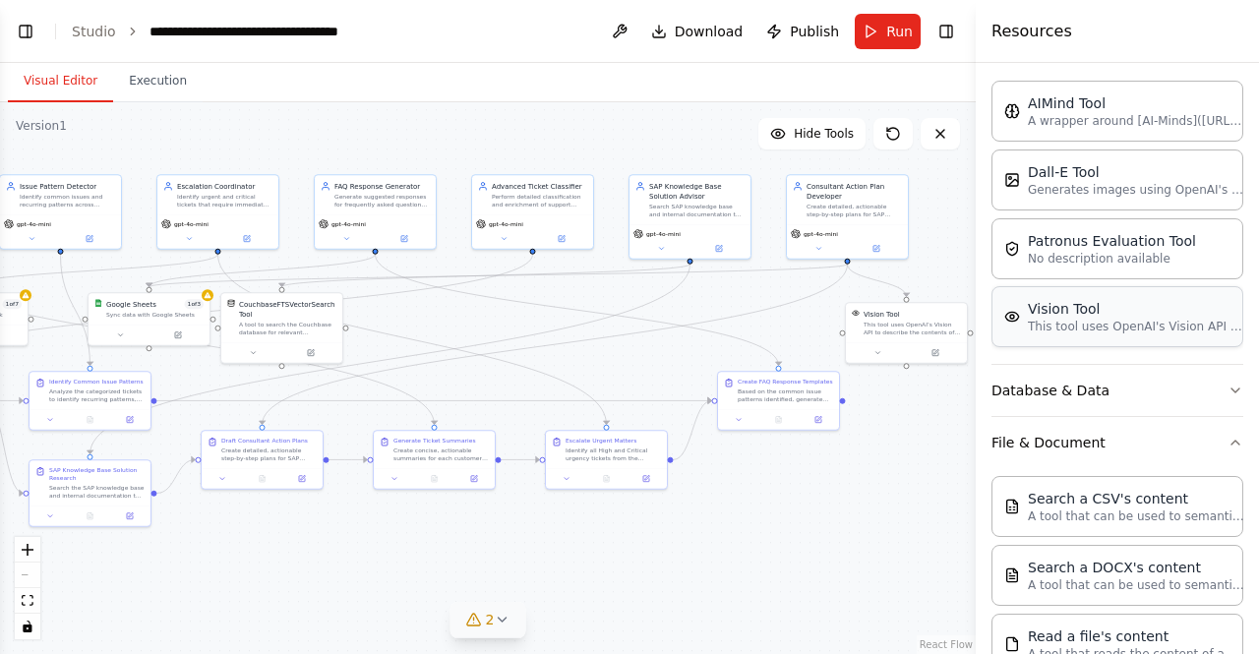
scroll to position [346, 0]
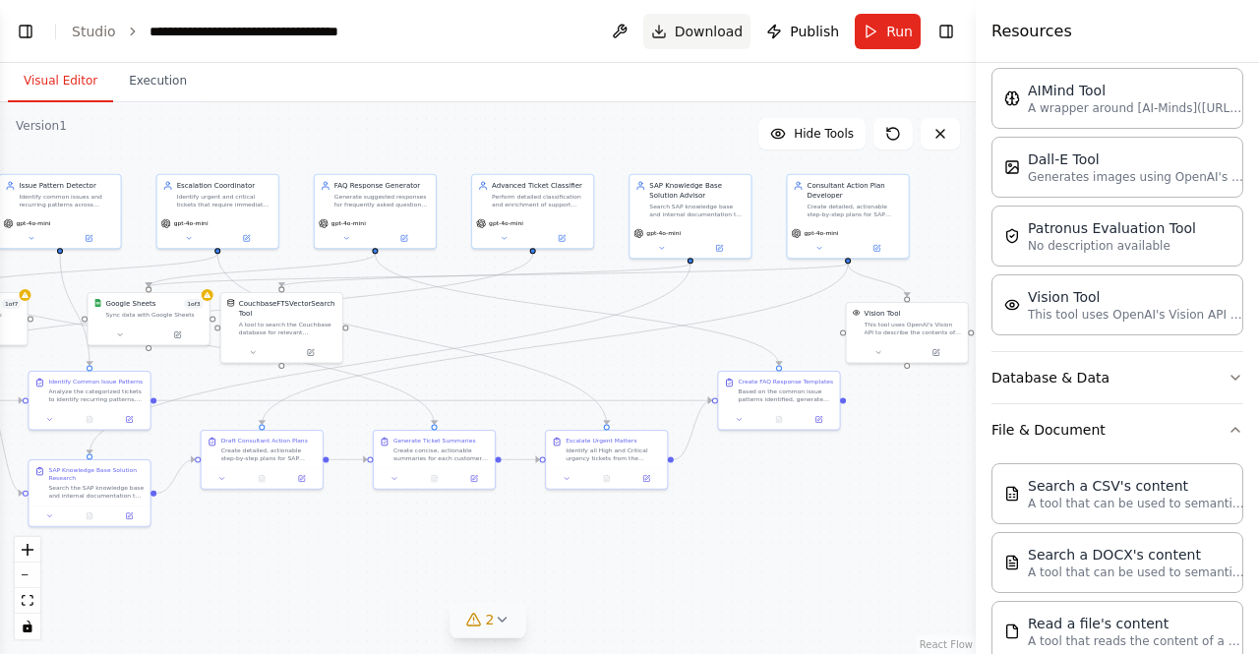
click at [701, 31] on span "Download" at bounding box center [709, 32] width 69 height 20
click at [950, 37] on button "Toggle Right Sidebar" at bounding box center [947, 32] width 28 height 28
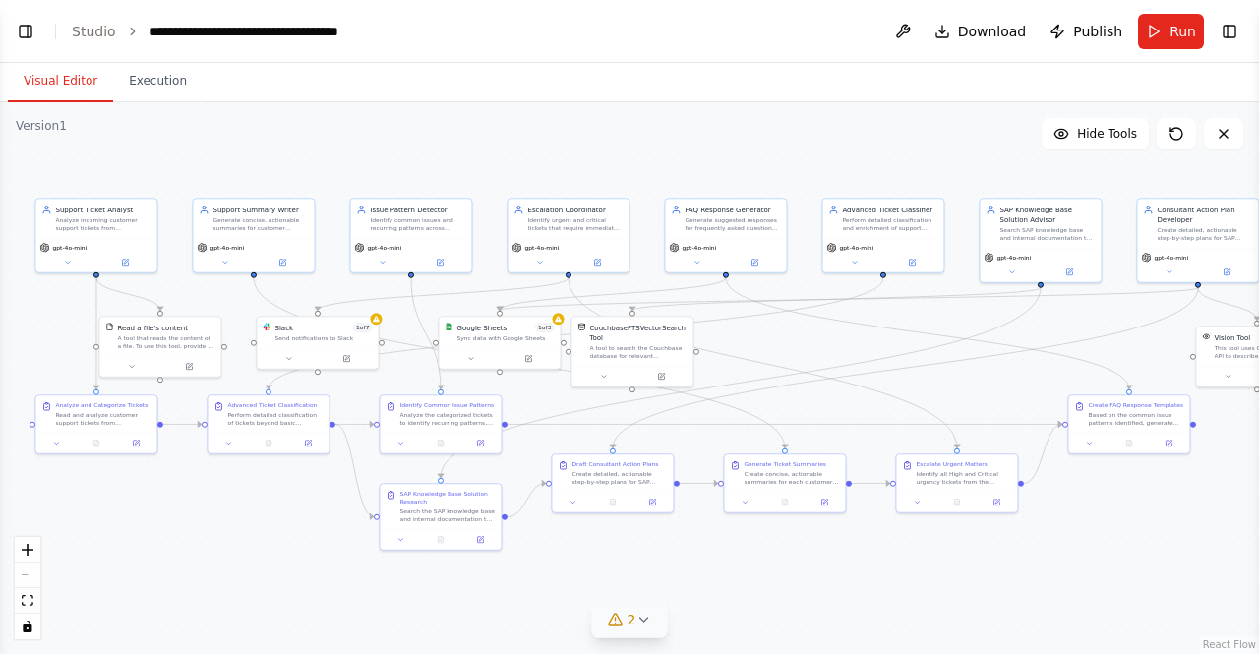
drag, startPoint x: 677, startPoint y: 516, endPoint x: 1027, endPoint y: 540, distance: 351.2
click at [1027, 540] on div ".deletable-edge-delete-btn { width: 20px; height: 20px; border: 0px solid #ffff…" at bounding box center [629, 378] width 1259 height 552
click at [30, 577] on div "React Flow controls" at bounding box center [28, 588] width 26 height 102
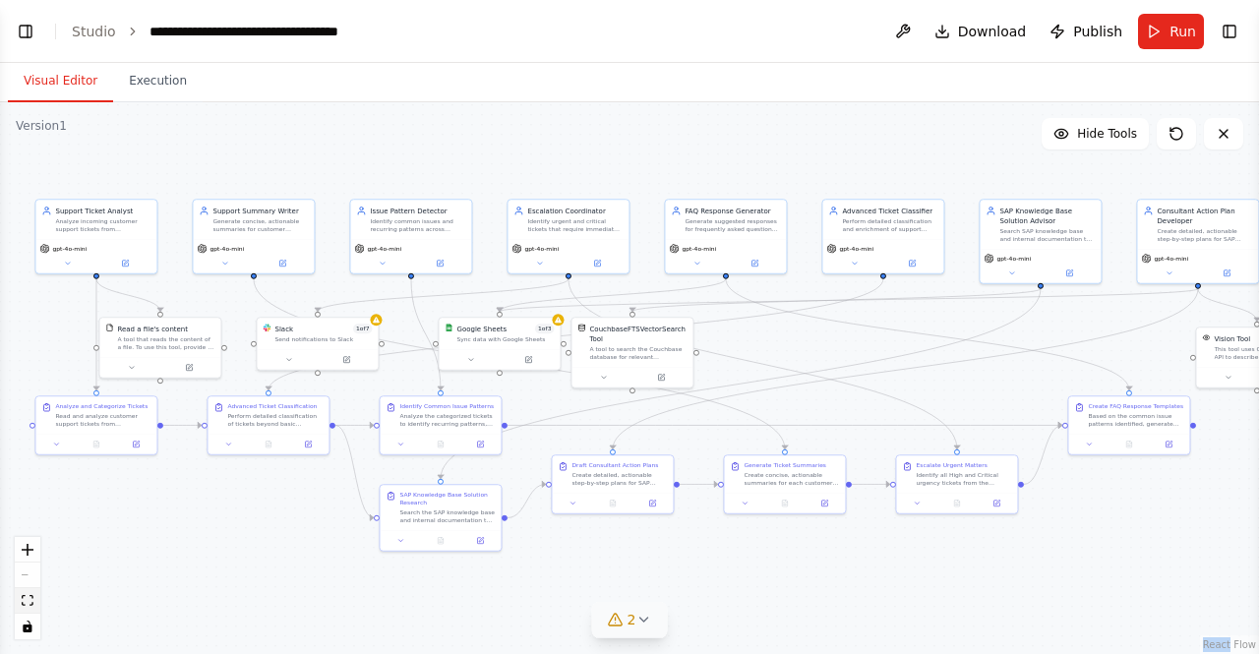
click at [27, 599] on icon "fit view" at bounding box center [28, 600] width 12 height 11
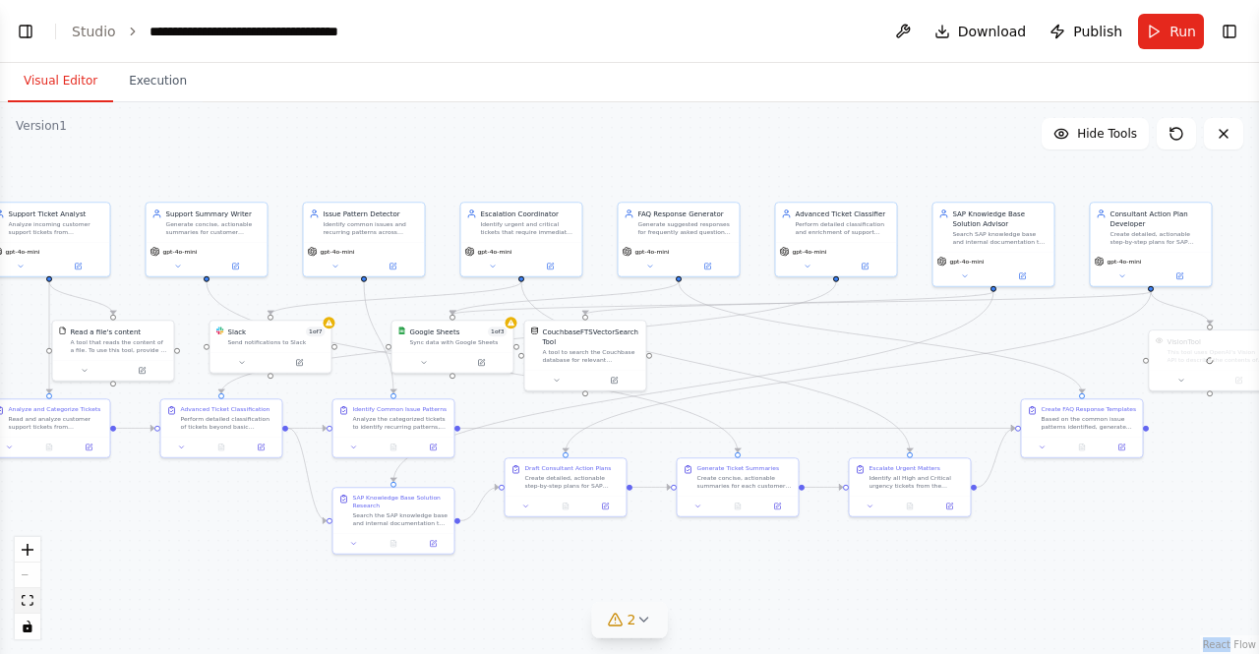
click at [27, 599] on icon "fit view" at bounding box center [28, 600] width 12 height 11
click at [92, 555] on div ".deletable-edge-delete-btn { width: 20px; height: 20px; border: 0px solid #ffff…" at bounding box center [629, 378] width 1259 height 552
click at [26, 552] on icon "zoom in" at bounding box center [28, 550] width 12 height 12
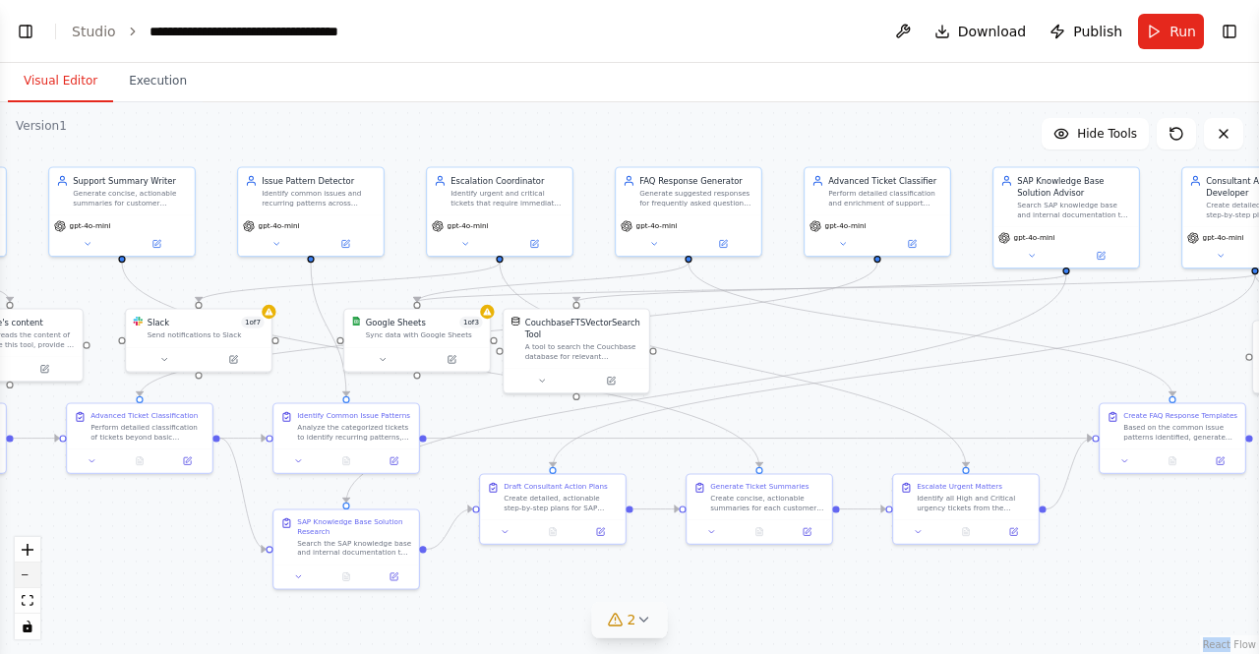
click at [22, 574] on button "zoom out" at bounding box center [28, 576] width 26 height 26
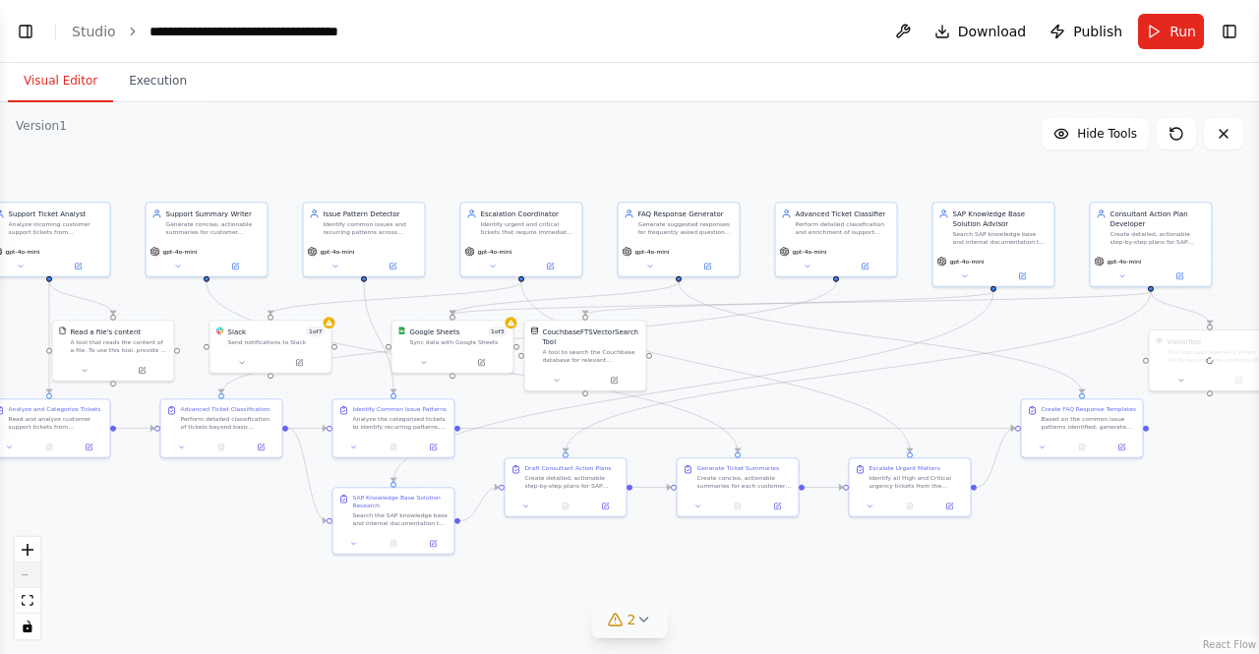
click at [22, 574] on div "React Flow controls" at bounding box center [28, 588] width 26 height 102
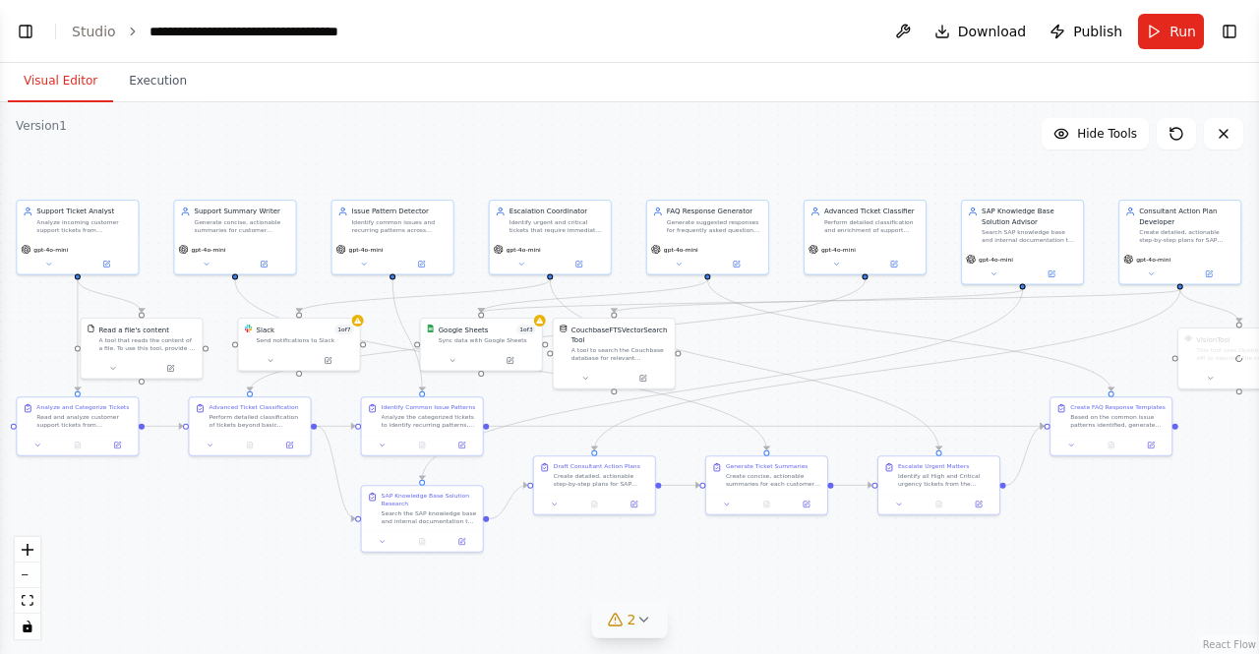
drag, startPoint x: 193, startPoint y: 530, endPoint x: 222, endPoint y: 528, distance: 29.6
click at [222, 528] on div ".deletable-edge-delete-btn { width: 20px; height: 20px; border: 0px solid #ffff…" at bounding box center [629, 378] width 1259 height 552
drag, startPoint x: 1226, startPoint y: 359, endPoint x: 1166, endPoint y: 359, distance: 60.0
click at [1166, 359] on div at bounding box center [1180, 357] width 121 height 60
click at [1206, 361] on div at bounding box center [1180, 357] width 121 height 60
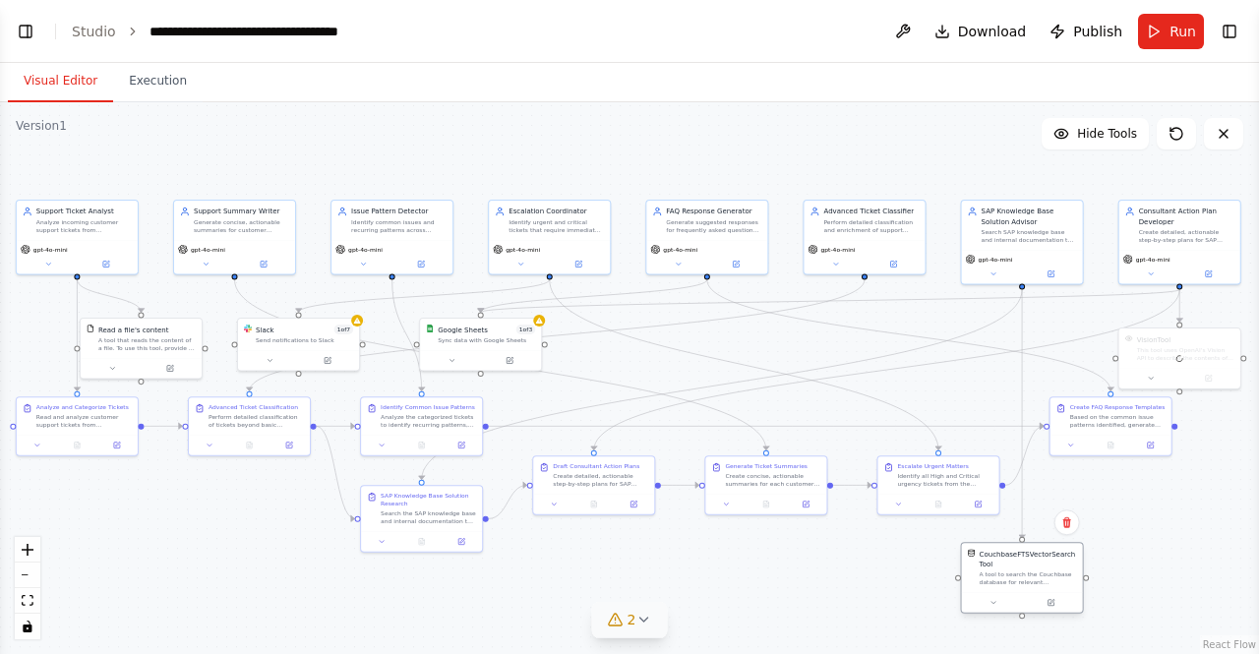
drag, startPoint x: 591, startPoint y: 362, endPoint x: 1007, endPoint y: 593, distance: 475.3
click at [1007, 593] on div "CouchbaseFTSVectorSearchTool A tool to search the Couchbase database for releva…" at bounding box center [1022, 578] width 123 height 72
drag, startPoint x: 480, startPoint y: 344, endPoint x: 859, endPoint y: 586, distance: 449.6
click at [859, 586] on div "Google Sheets 1 of 3 Sync data with Google Sheets" at bounding box center [854, 579] width 123 height 54
drag, startPoint x: 289, startPoint y: 350, endPoint x: 180, endPoint y: 590, distance: 263.8
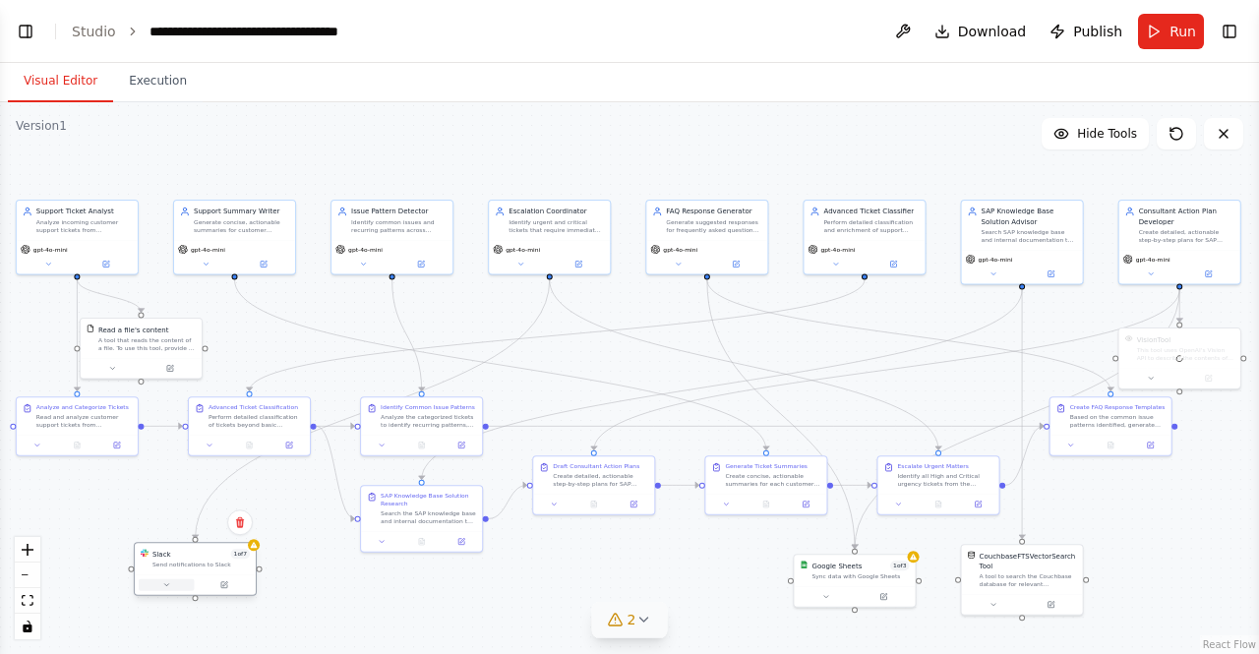
click at [180, 590] on div at bounding box center [195, 585] width 121 height 21
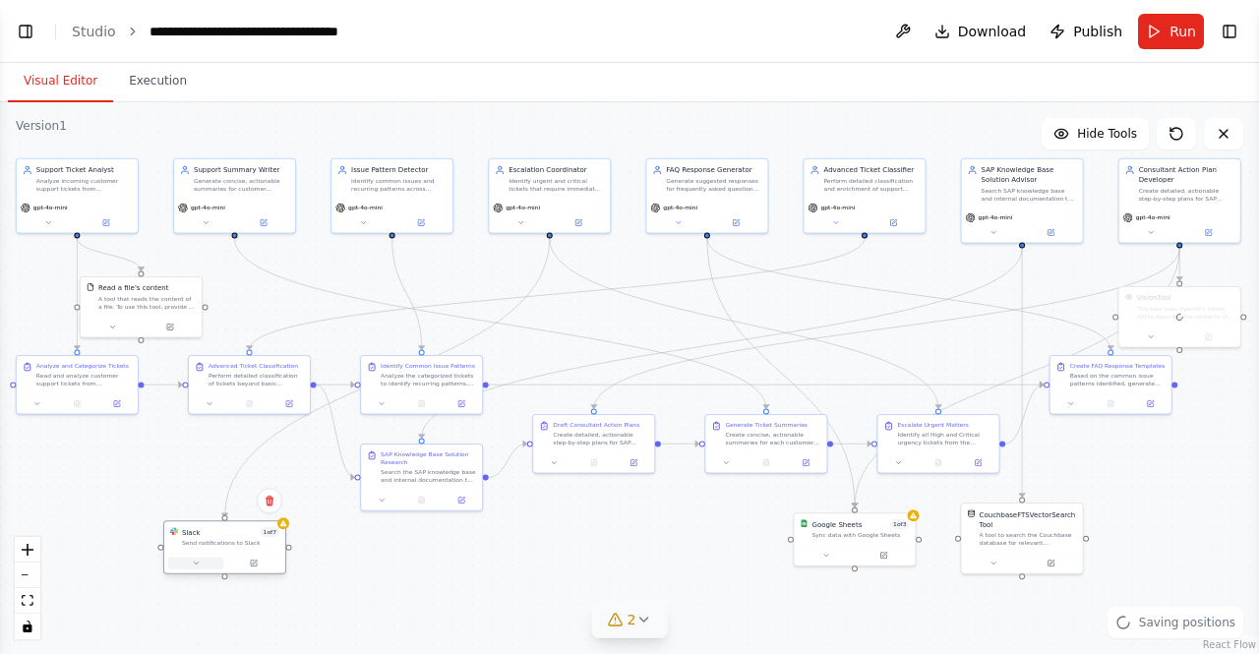
drag, startPoint x: 177, startPoint y: 576, endPoint x: 214, endPoint y: 567, distance: 37.5
click at [214, 567] on div at bounding box center [224, 563] width 121 height 21
drag, startPoint x: 425, startPoint y: 389, endPoint x: 596, endPoint y: 553, distance: 237.3
click at [596, 553] on div "Identify Common Issue Patterns Analyze the categorized tickets to identify recu…" at bounding box center [579, 540] width 121 height 37
drag, startPoint x: 598, startPoint y: 435, endPoint x: 638, endPoint y: 396, distance: 55.7
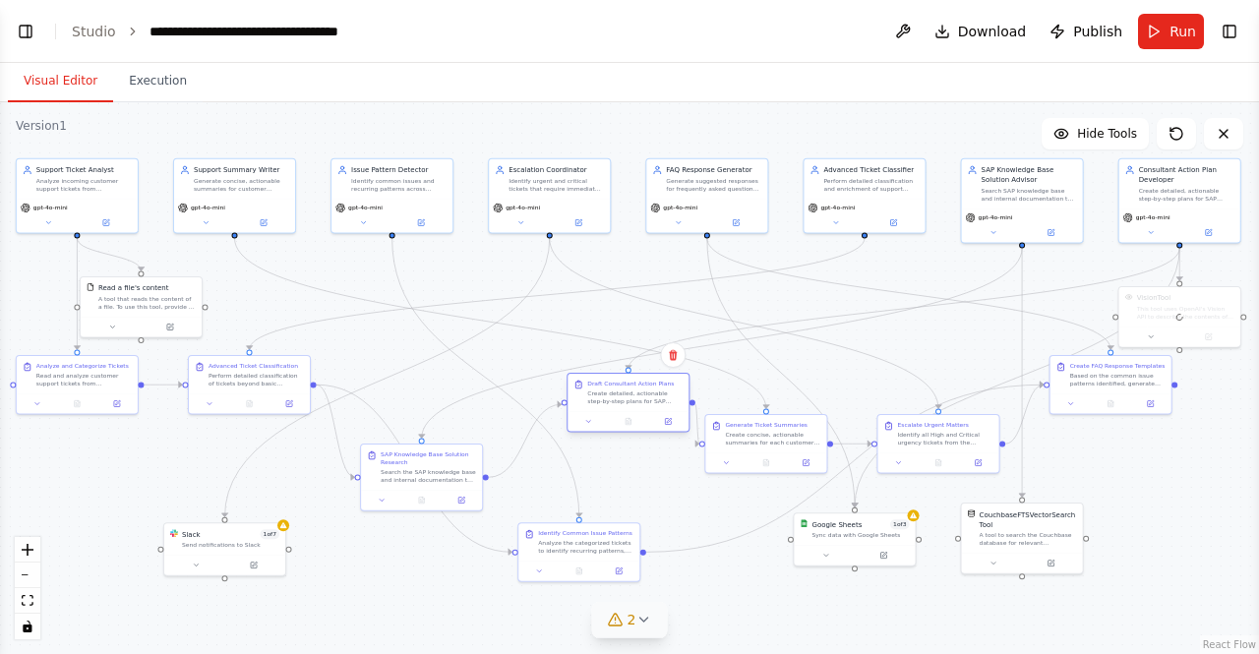
click at [638, 396] on div "Create detailed, actionable step-by-step plans for SAP consultants to resolve e…" at bounding box center [634, 398] width 95 height 16
drag, startPoint x: 92, startPoint y: 371, endPoint x: 103, endPoint y: 420, distance: 50.4
click at [103, 420] on div "Read and analyze customer support tickets from {ticket_source}. Categorize each…" at bounding box center [93, 427] width 95 height 16
drag, startPoint x: 140, startPoint y: 308, endPoint x: 178, endPoint y: 308, distance: 38.4
click at [178, 308] on div "A tool that reads the content of a file. To use this tool, provide a 'file_path…" at bounding box center [181, 301] width 97 height 16
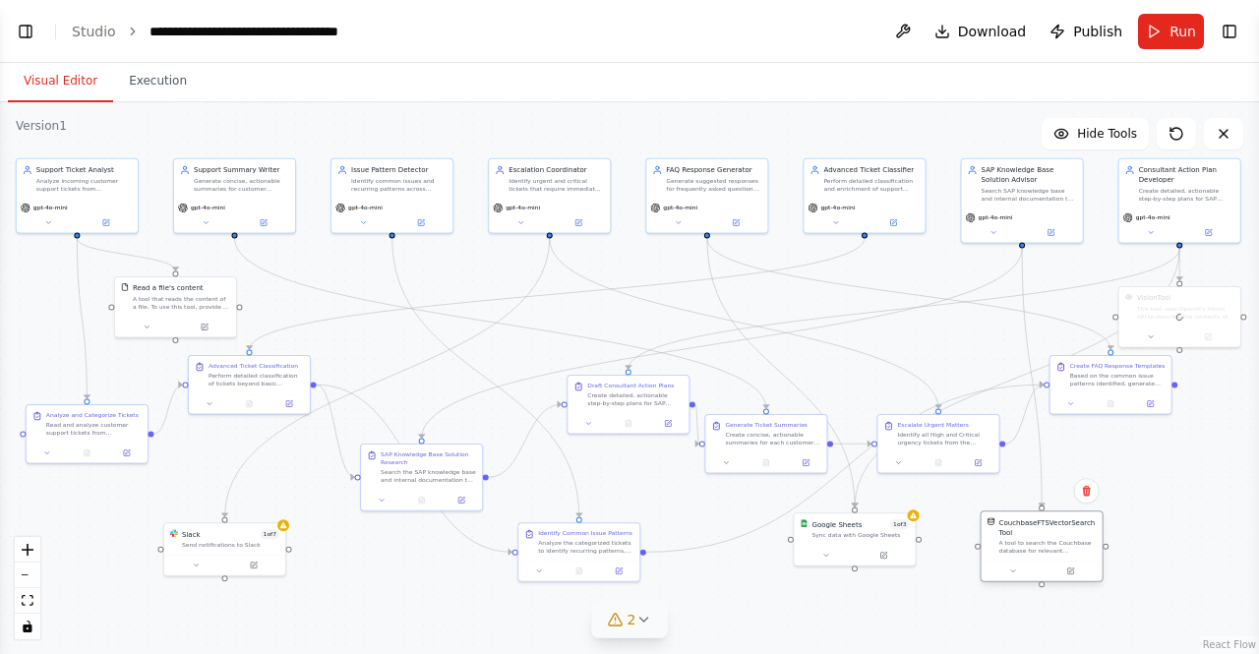
drag, startPoint x: 1033, startPoint y: 542, endPoint x: 1069, endPoint y: 547, distance: 35.8
click at [1069, 547] on div "CouchbaseFTSVectorSearchTool A tool to search the Couchbase database for releva…" at bounding box center [1042, 536] width 121 height 49
click at [1145, 231] on button at bounding box center [1152, 230] width 56 height 12
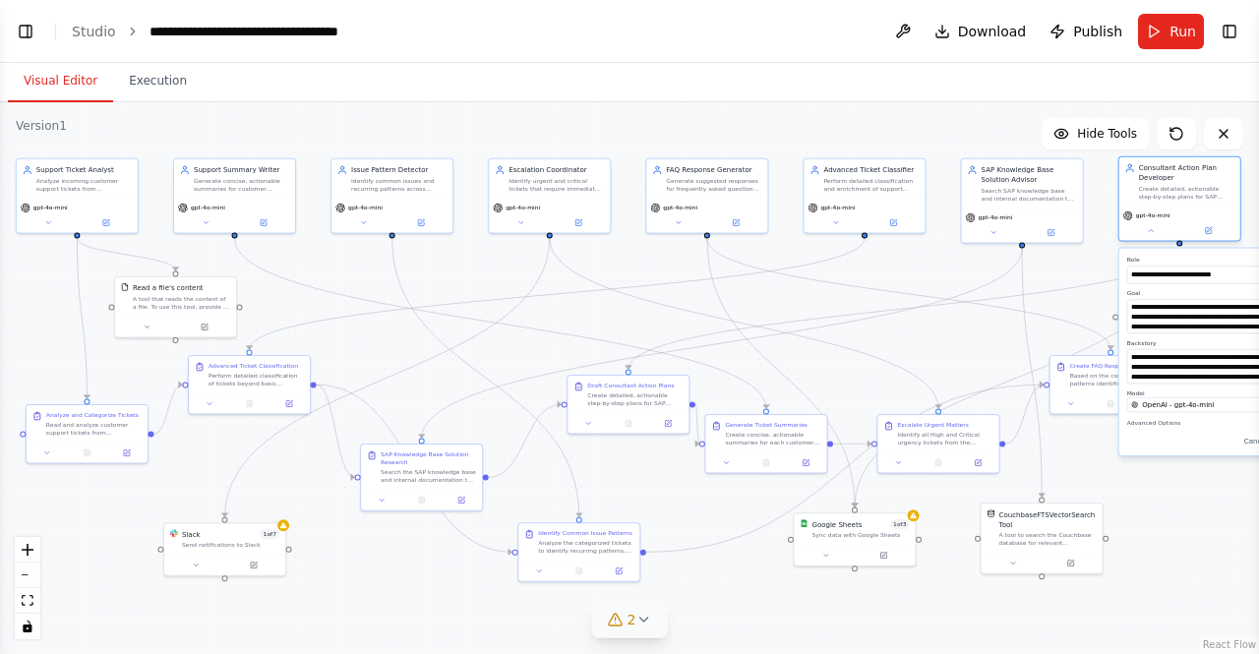
click at [1149, 239] on div "gpt-4o-mini" at bounding box center [1180, 224] width 121 height 34
click at [1156, 236] on div "gpt-4o-mini" at bounding box center [1180, 224] width 121 height 34
click at [1155, 231] on button at bounding box center [1152, 230] width 56 height 12
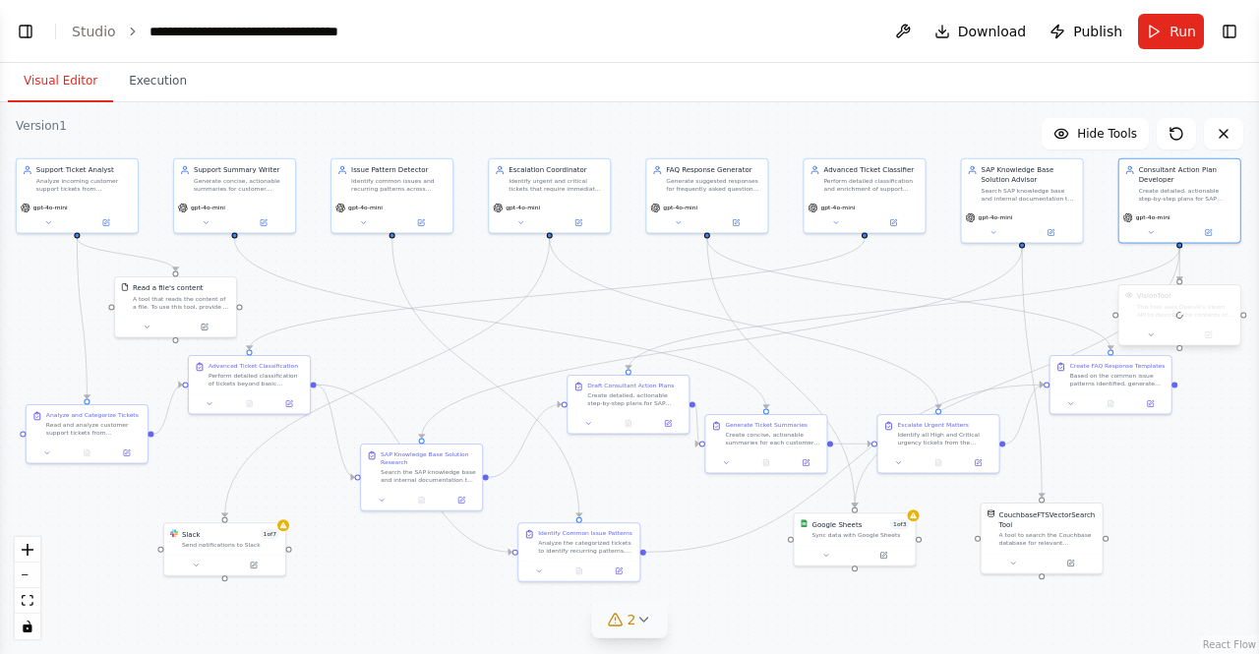
click at [1189, 316] on div at bounding box center [1180, 315] width 121 height 60
click at [1224, 33] on button "Toggle Right Sidebar" at bounding box center [1230, 32] width 28 height 28
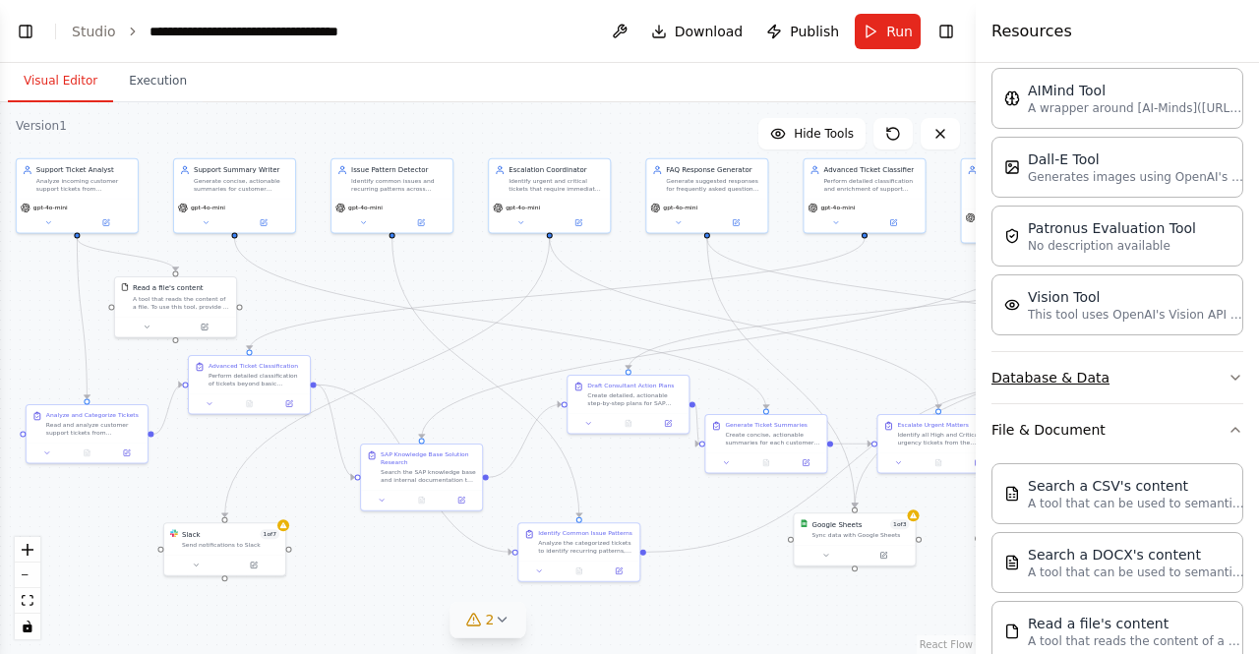
click at [1099, 365] on button "Database & Data" at bounding box center [1118, 377] width 252 height 51
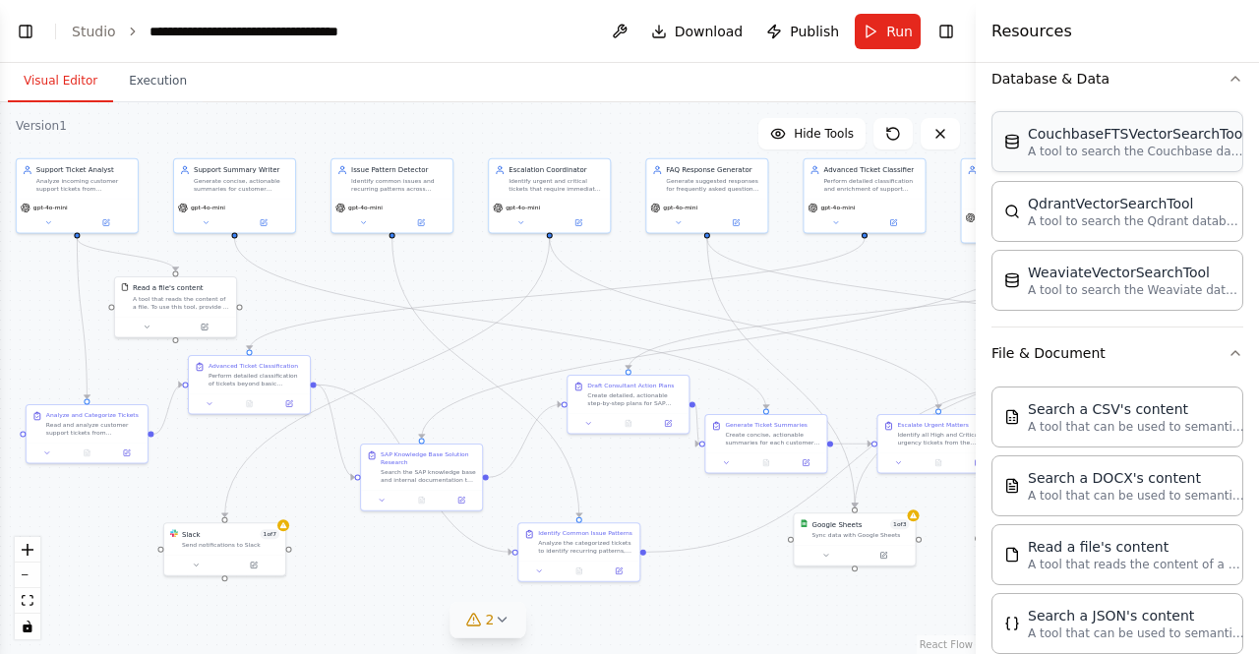
scroll to position [646, 0]
click at [941, 26] on button "Toggle Right Sidebar" at bounding box center [947, 32] width 28 height 28
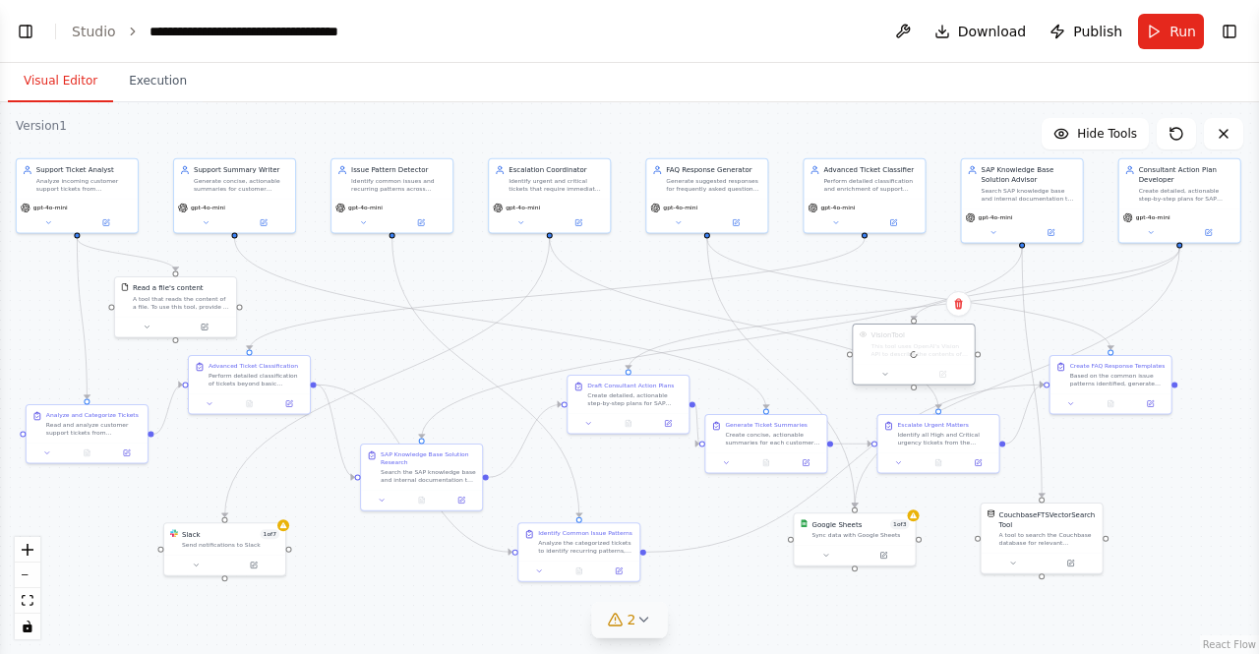
drag, startPoint x: 1210, startPoint y: 309, endPoint x: 938, endPoint y: 351, distance: 275.8
click at [938, 351] on div at bounding box center [913, 355] width 121 height 60
click at [1227, 31] on button "Toggle Right Sidebar" at bounding box center [1230, 32] width 28 height 28
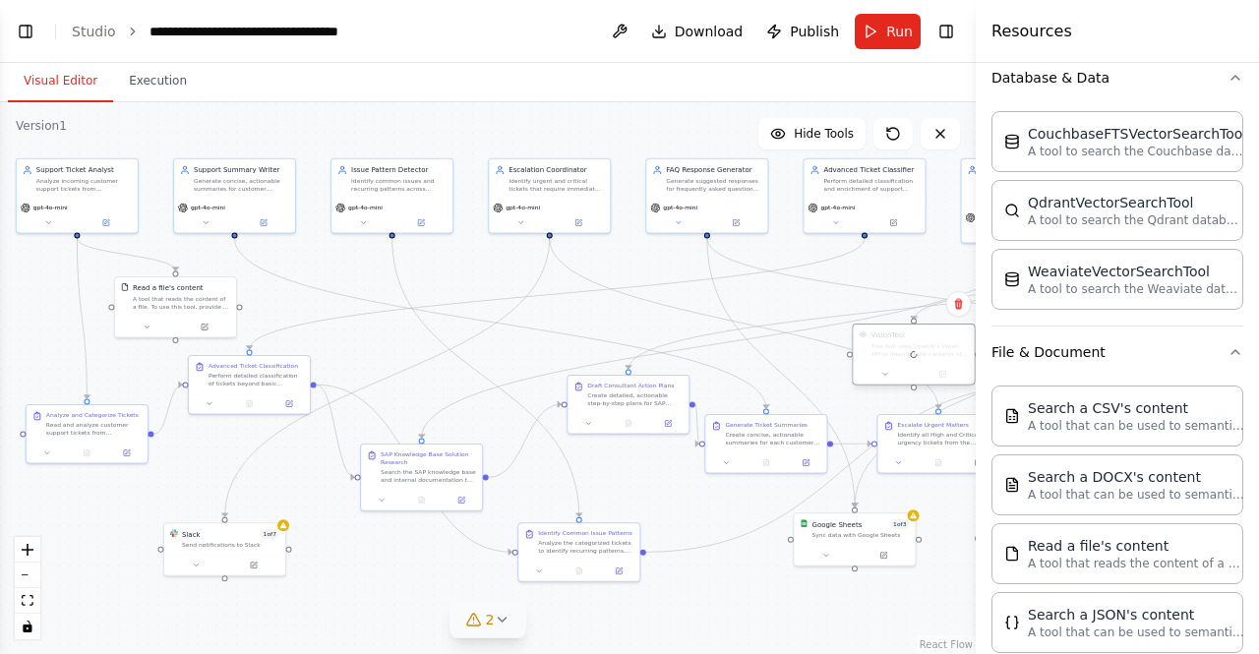
click at [923, 377] on div at bounding box center [913, 355] width 121 height 60
click at [963, 305] on icon at bounding box center [959, 304] width 12 height 12
click at [911, 302] on button "Confirm" at bounding box center [903, 304] width 70 height 24
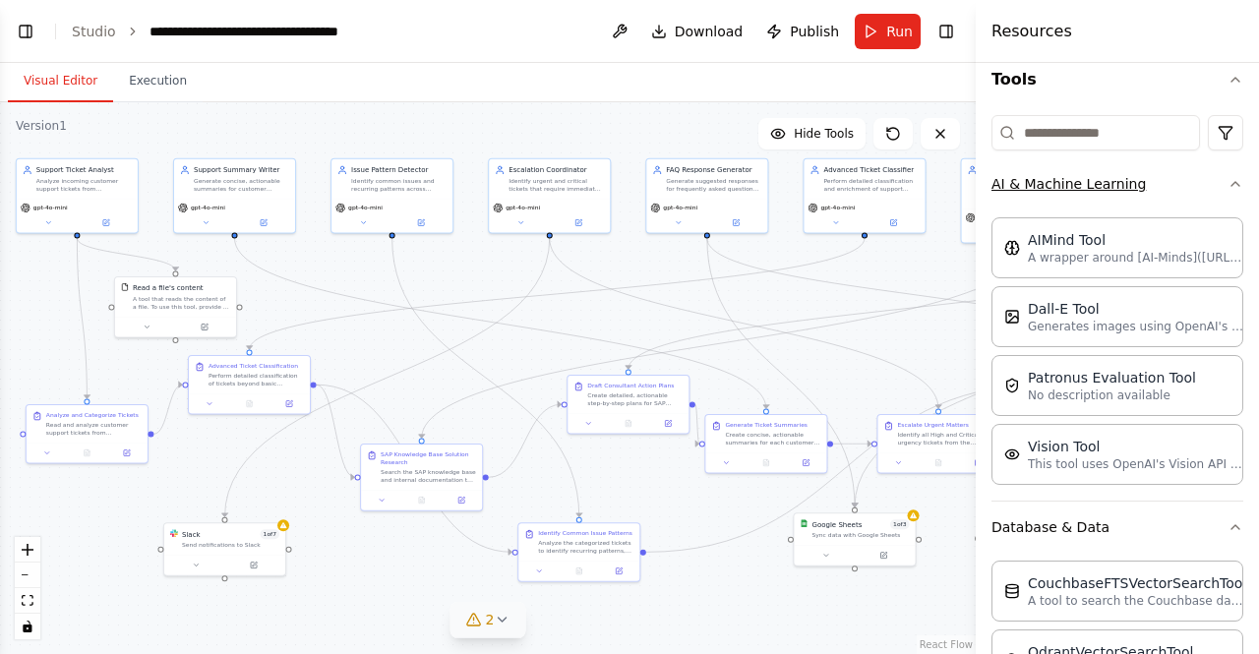
scroll to position [198, 0]
click at [950, 29] on button "Toggle Right Sidebar" at bounding box center [947, 32] width 28 height 28
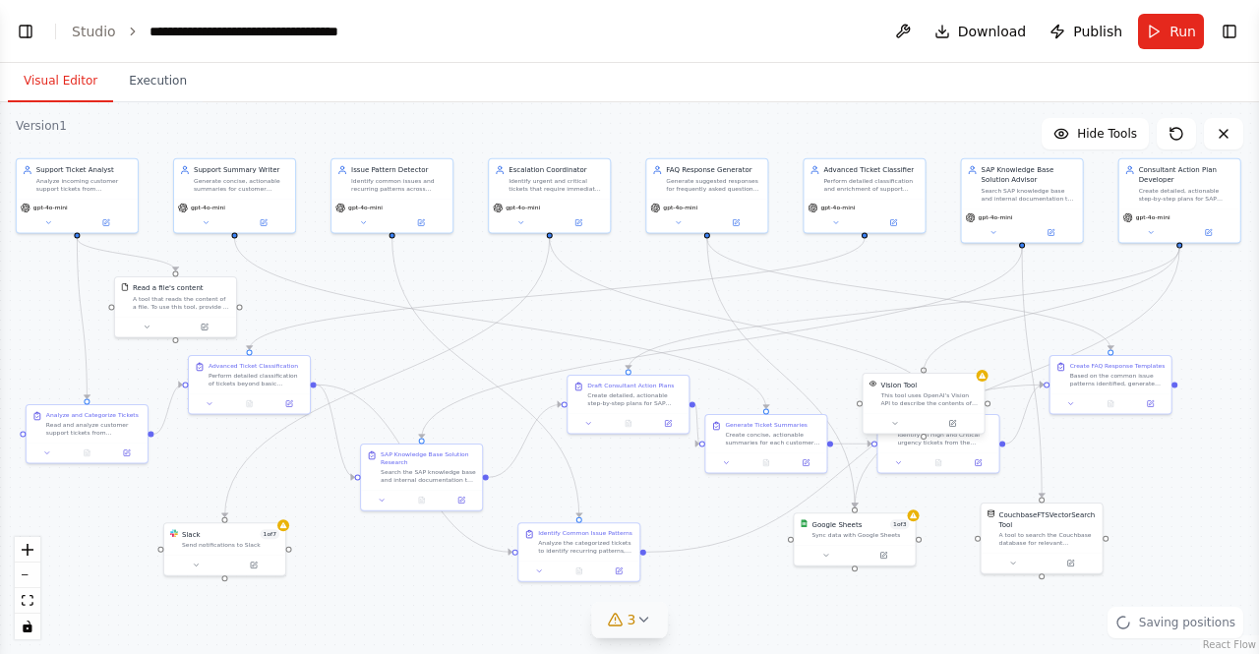
drag, startPoint x: 1180, startPoint y: 245, endPoint x: 923, endPoint y: 377, distance: 288.7
click at [596, 377] on div "Support Ticket Analyst Analyze incoming customer support tickets from {ticket_s…" at bounding box center [282, 247] width 630 height 276
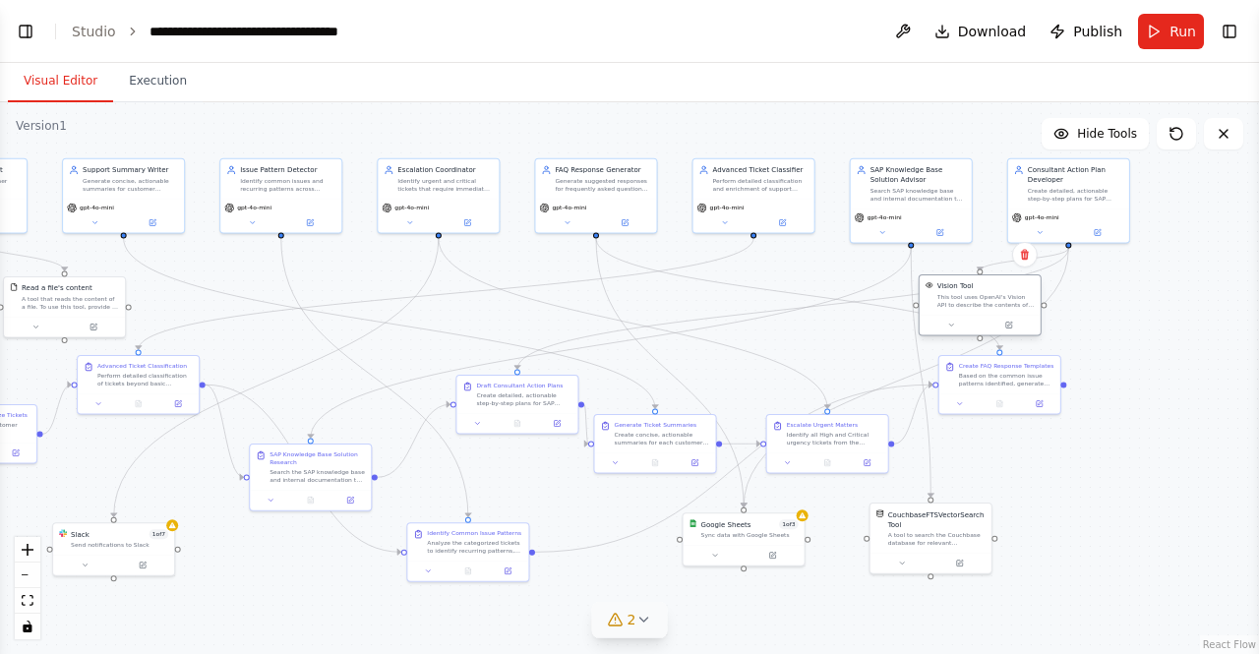
drag, startPoint x: 942, startPoint y: 402, endPoint x: 1006, endPoint y: 304, distance: 117.4
click at [1006, 304] on div "This tool uses OpenAI's Vision API to describe the contents of an image." at bounding box center [986, 301] width 97 height 16
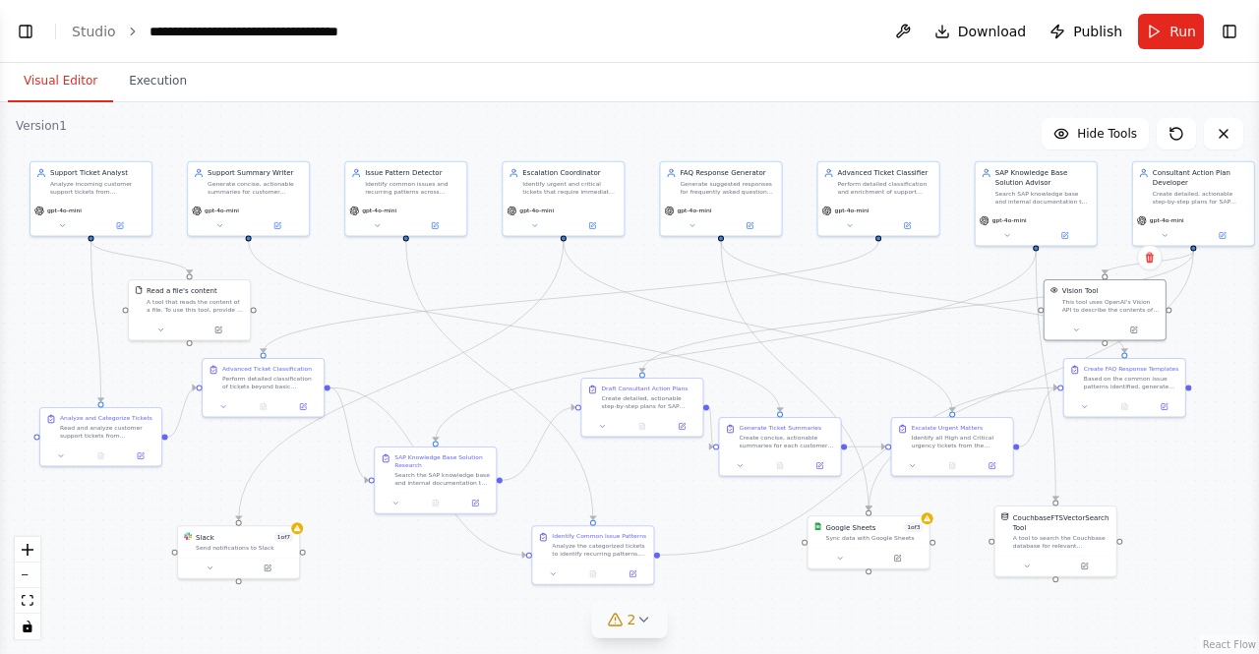
drag, startPoint x: 785, startPoint y: 633, endPoint x: 910, endPoint y: 636, distance: 125.0
click at [910, 636] on div ".deletable-edge-delete-btn { width: 20px; height: 20px; border: 0px solid #ffff…" at bounding box center [629, 378] width 1259 height 552
drag, startPoint x: 430, startPoint y: 466, endPoint x: 361, endPoint y: 460, distance: 69.2
click at [361, 460] on div "SAP Knowledge Base Solution Research" at bounding box center [373, 460] width 95 height 16
drag, startPoint x: 215, startPoint y: 543, endPoint x: 142, endPoint y: 554, distance: 73.6
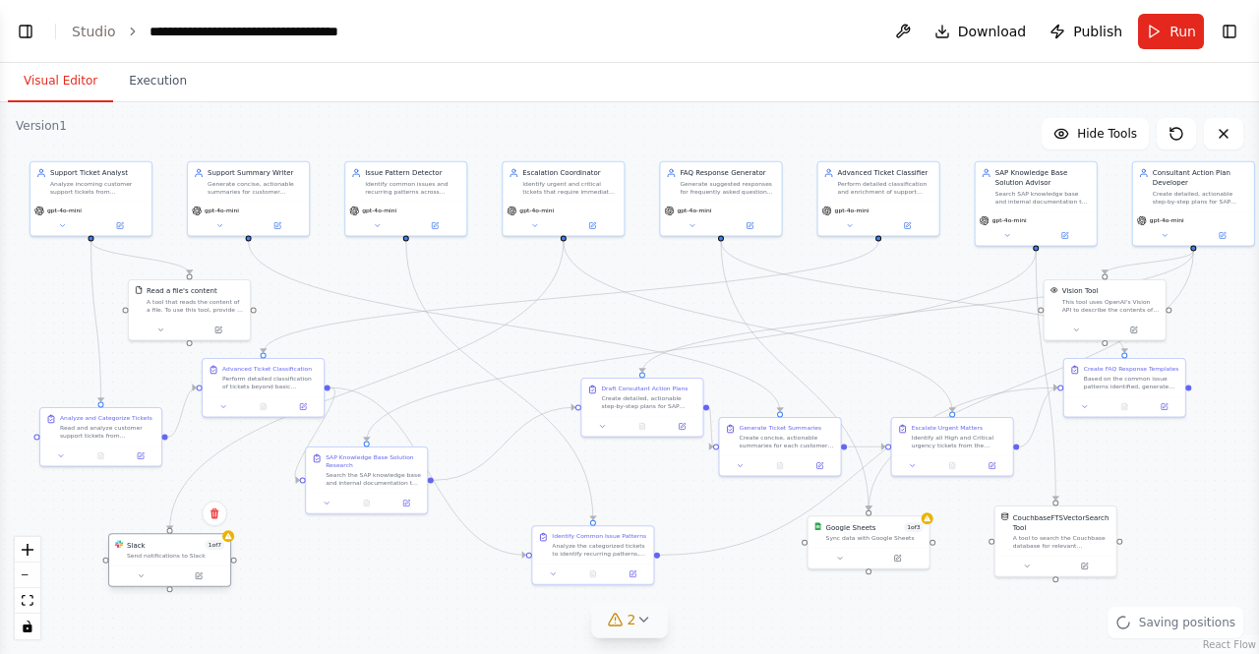
click at [142, 554] on div "Send notifications to Slack" at bounding box center [175, 556] width 97 height 8
drag, startPoint x: 1120, startPoint y: 302, endPoint x: 1214, endPoint y: 312, distance: 95.0
click at [1214, 312] on div "This tool uses OpenAI's Vision API to describe the contents of an image." at bounding box center [1199, 314] width 97 height 16
drag, startPoint x: 1136, startPoint y: 387, endPoint x: 1075, endPoint y: 357, distance: 66.9
click at [1075, 357] on div "Based on the common issue patterns identified, generate suggested response temp…" at bounding box center [1072, 351] width 95 height 16
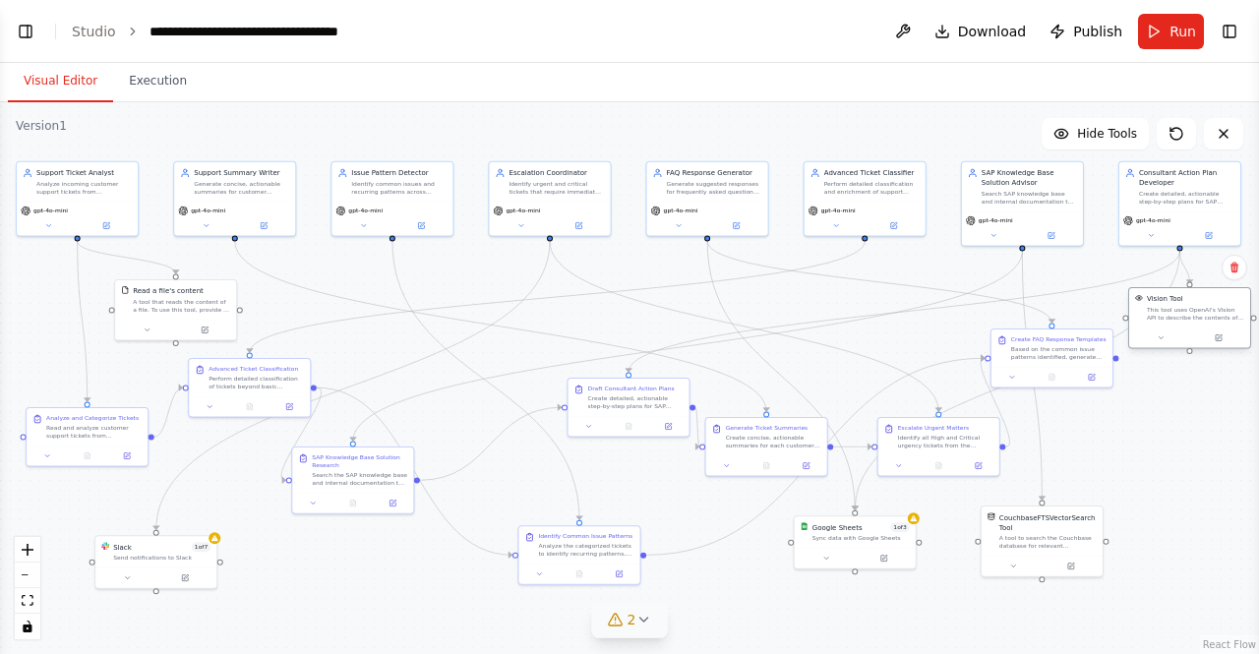
click at [1208, 320] on div "This tool uses OpenAI's Vision API to describe the contents of an image." at bounding box center [1195, 314] width 97 height 16
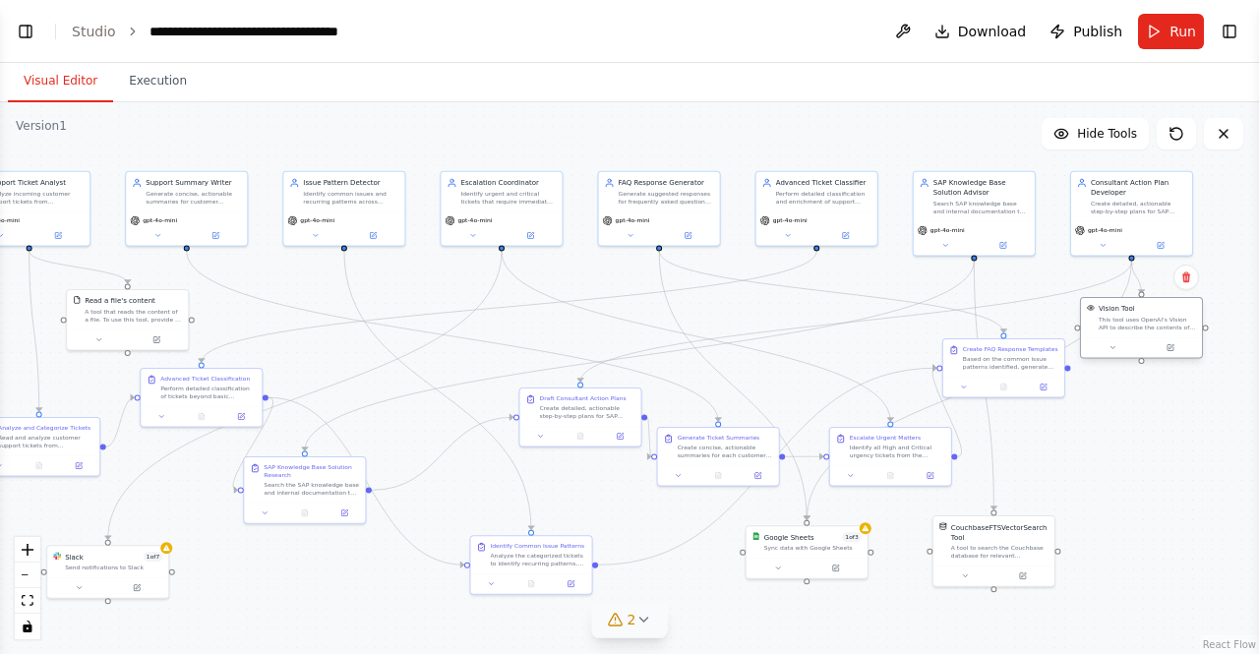
drag, startPoint x: 1191, startPoint y: 355, endPoint x: 1142, endPoint y: 365, distance: 49.2
click at [1142, 365] on div ".deletable-edge-delete-btn { width: 20px; height: 20px; border: 0px solid #ffff…" at bounding box center [629, 378] width 1259 height 552
drag, startPoint x: 1141, startPoint y: 361, endPoint x: 1126, endPoint y: 382, distance: 26.0
click at [1126, 382] on div ".deletable-edge-delete-btn { width: 20px; height: 20px; border: 0px solid #ffff…" at bounding box center [629, 378] width 1259 height 552
click at [1143, 365] on div ".deletable-edge-delete-btn { width: 20px; height: 20px; border: 0px solid #ffff…" at bounding box center [629, 378] width 1259 height 552
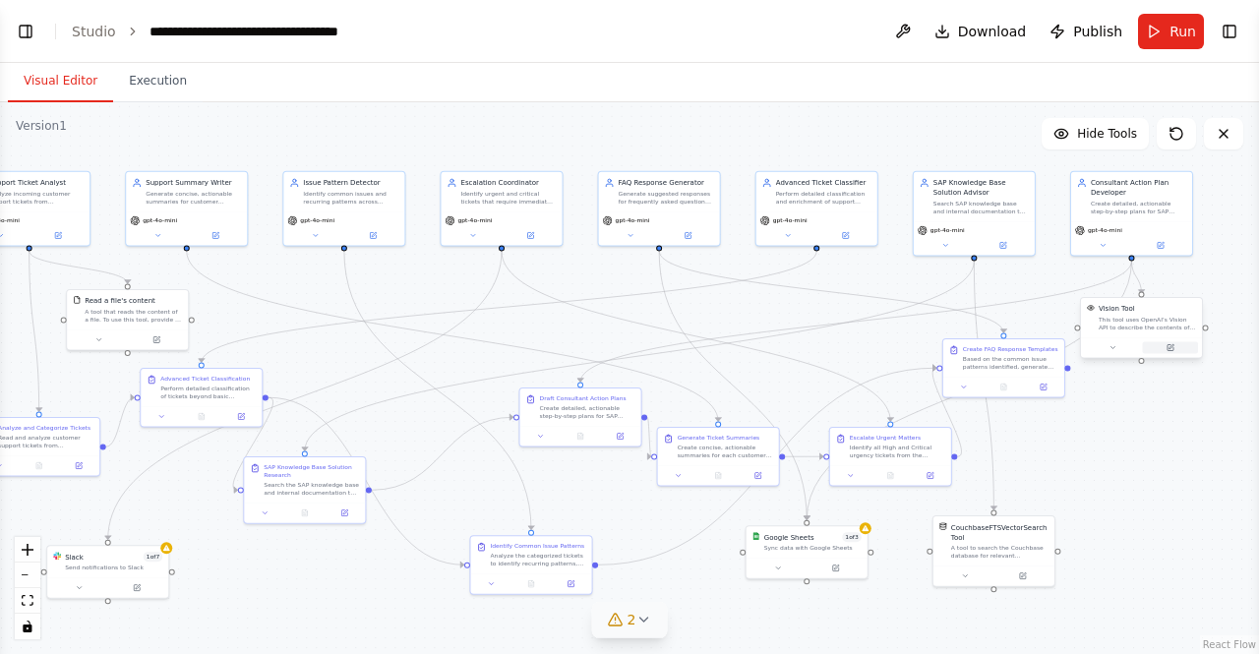
click at [1145, 345] on button at bounding box center [1170, 347] width 56 height 12
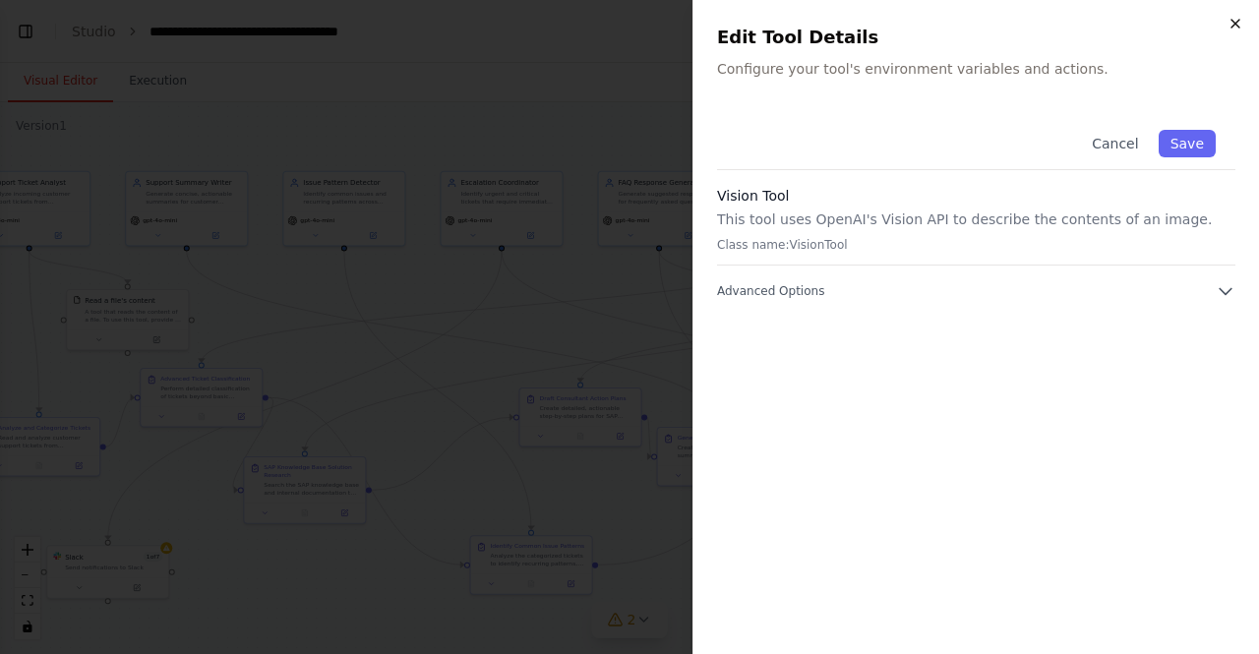
click at [1240, 19] on icon "button" at bounding box center [1236, 24] width 16 height 16
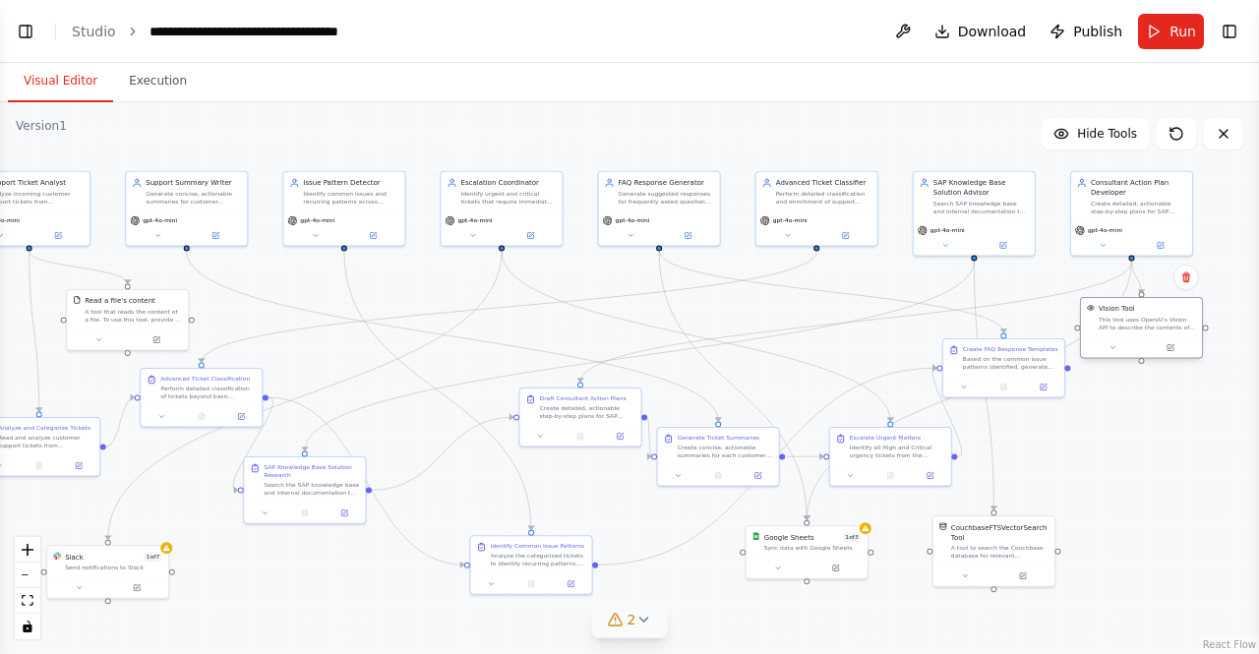
click at [1121, 326] on div "This tool uses OpenAI's Vision API to describe the contents of an image." at bounding box center [1147, 324] width 97 height 16
drag, startPoint x: 1141, startPoint y: 363, endPoint x: 1129, endPoint y: 387, distance: 26.9
click at [1129, 387] on div ".deletable-edge-delete-btn { width: 20px; height: 20px; border: 0px solid #ffff…" at bounding box center [629, 378] width 1259 height 552
drag, startPoint x: 1116, startPoint y: 337, endPoint x: 1145, endPoint y: 339, distance: 29.7
click at [1145, 339] on div at bounding box center [1171, 348] width 121 height 21
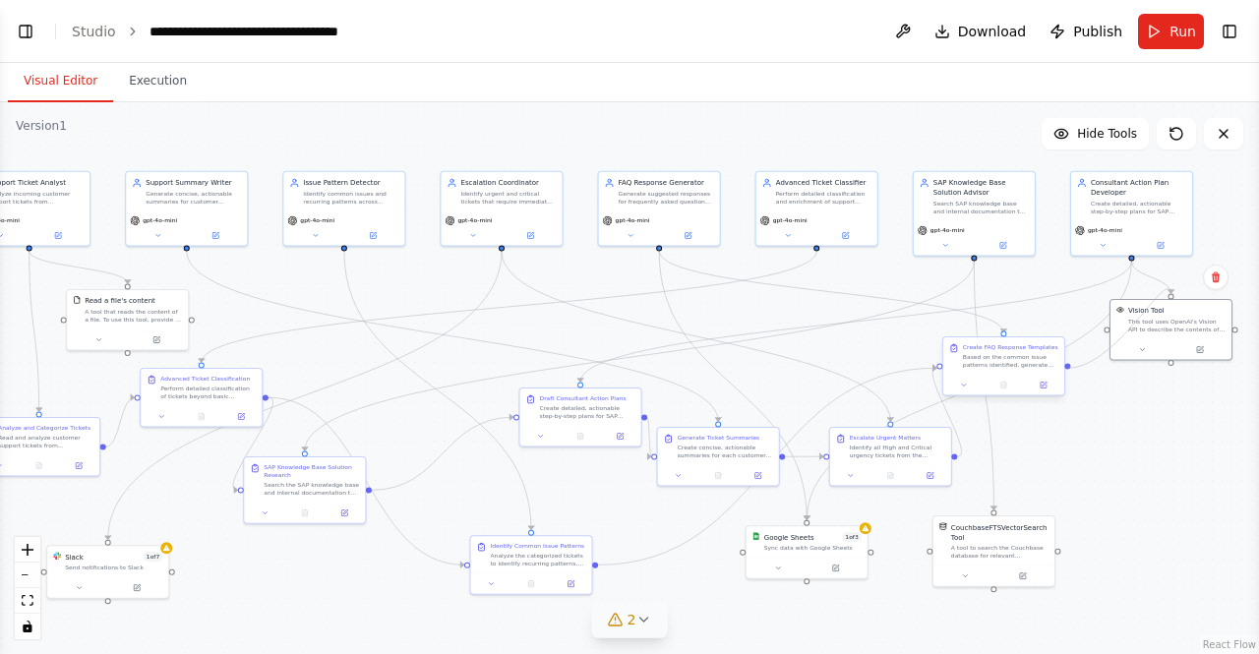
drag, startPoint x: 1108, startPoint y: 328, endPoint x: 1070, endPoint y: 369, distance: 56.4
click at [548, 369] on div "Support Ticket Analyst Analyze incoming customer support tickets from {ticket_s…" at bounding box center [233, 260] width 630 height 276
drag, startPoint x: 1109, startPoint y: 328, endPoint x: 1065, endPoint y: 367, distance: 59.2
click at [548, 367] on div "Support Ticket Analyst Analyze incoming customer support tickets from {ticket_s…" at bounding box center [233, 260] width 630 height 276
drag, startPoint x: 1176, startPoint y: 343, endPoint x: 1116, endPoint y: 343, distance: 60.0
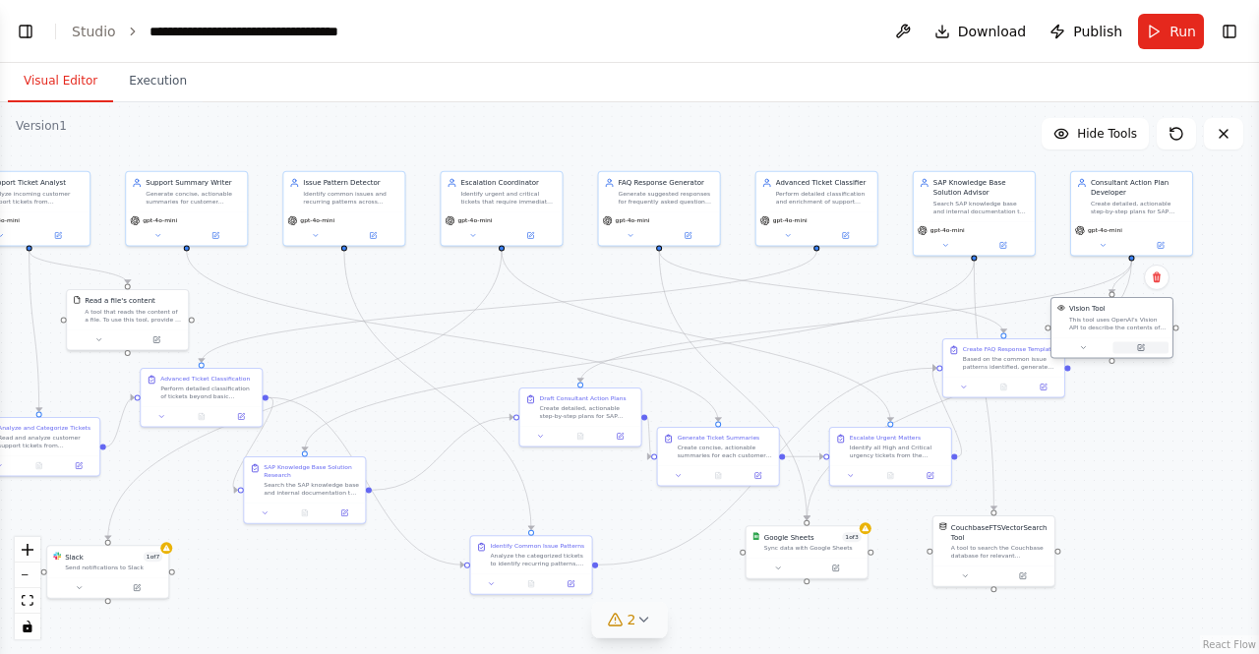
click at [1116, 343] on button at bounding box center [1141, 347] width 56 height 12
drag, startPoint x: 1079, startPoint y: 338, endPoint x: 1057, endPoint y: 462, distance: 126.0
click at [1057, 462] on div "Vision Tool This tool uses OpenAI's Vision API to describe the contents of an i…" at bounding box center [1092, 456] width 123 height 62
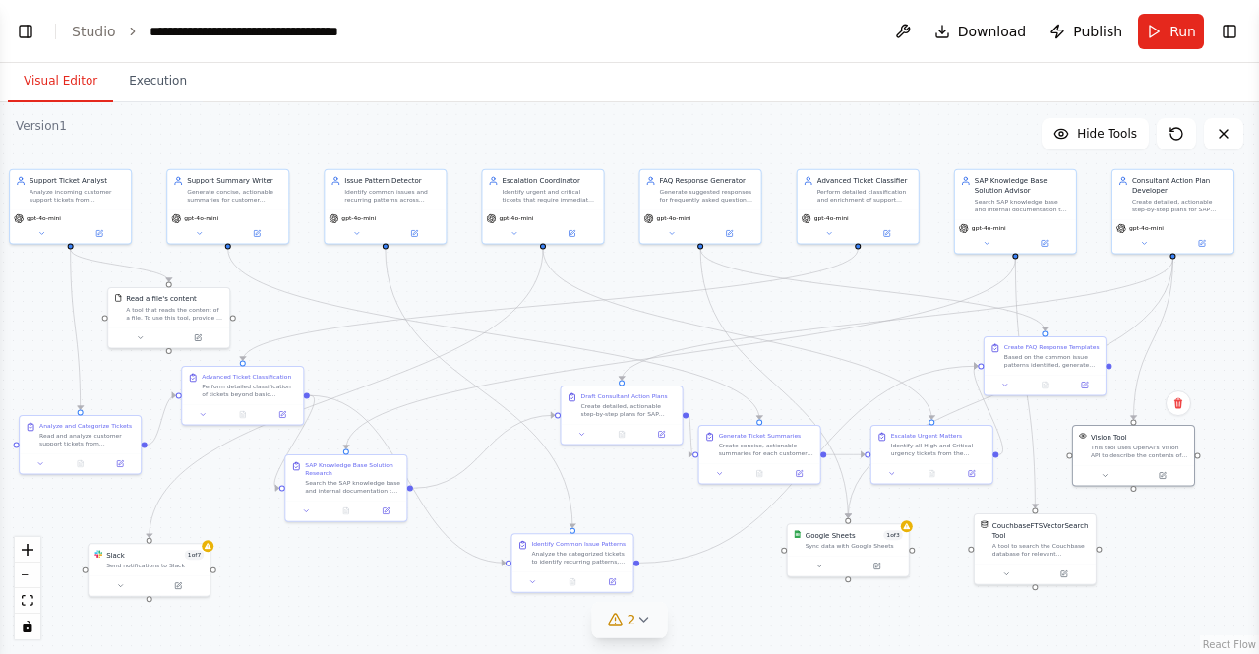
drag, startPoint x: 306, startPoint y: 578, endPoint x: 347, endPoint y: 576, distance: 41.4
click at [347, 576] on div ".deletable-edge-delete-btn { width: 20px; height: 20px; border: 0px solid #ffff…" at bounding box center [629, 378] width 1259 height 552
click at [1099, 145] on button "Hide Tools" at bounding box center [1095, 133] width 107 height 31
click at [1099, 145] on button "Show Tools" at bounding box center [1093, 133] width 112 height 31
click at [332, 31] on div "**********" at bounding box center [260, 32] width 221 height 20
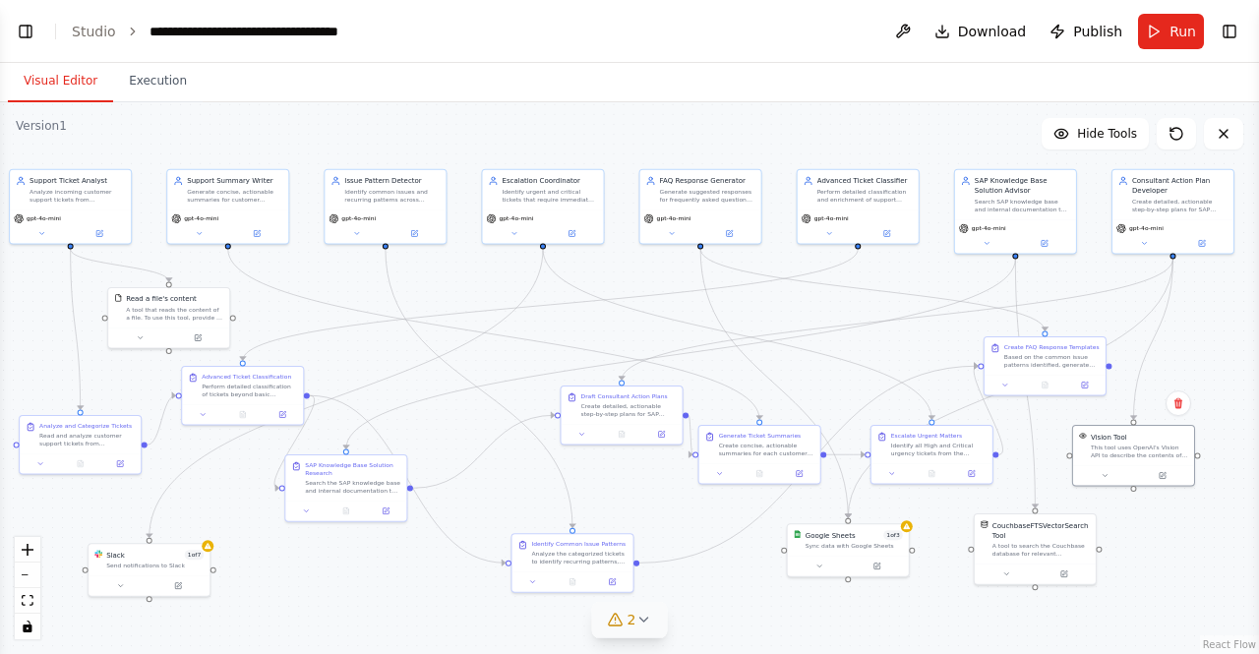
click at [490, 34] on header "**********" at bounding box center [629, 31] width 1259 height 63
click at [293, 31] on div "**********" at bounding box center [260, 32] width 221 height 20
